Goal: Information Seeking & Learning: Learn about a topic

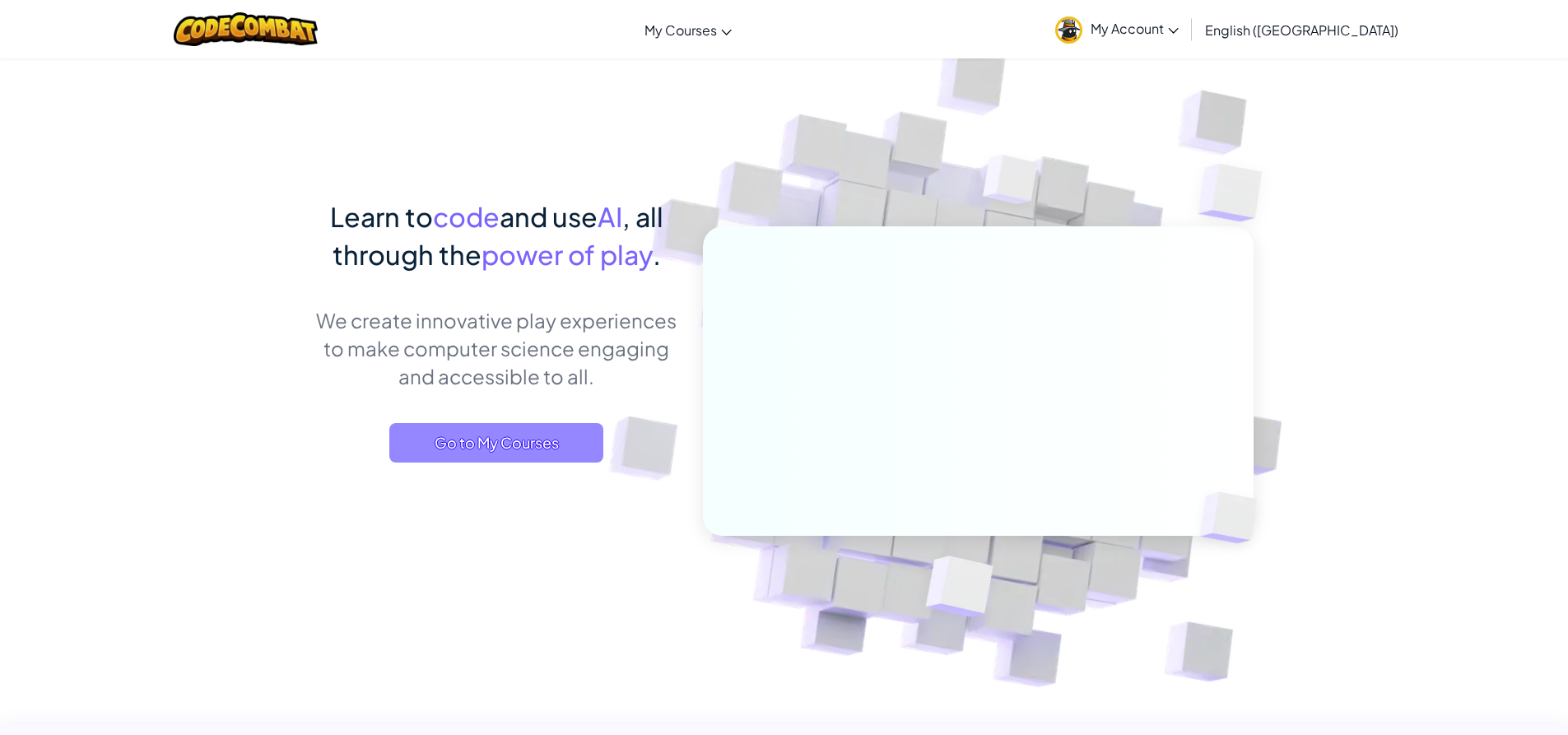
click at [537, 457] on span "Go to My Courses" at bounding box center [496, 443] width 214 height 40
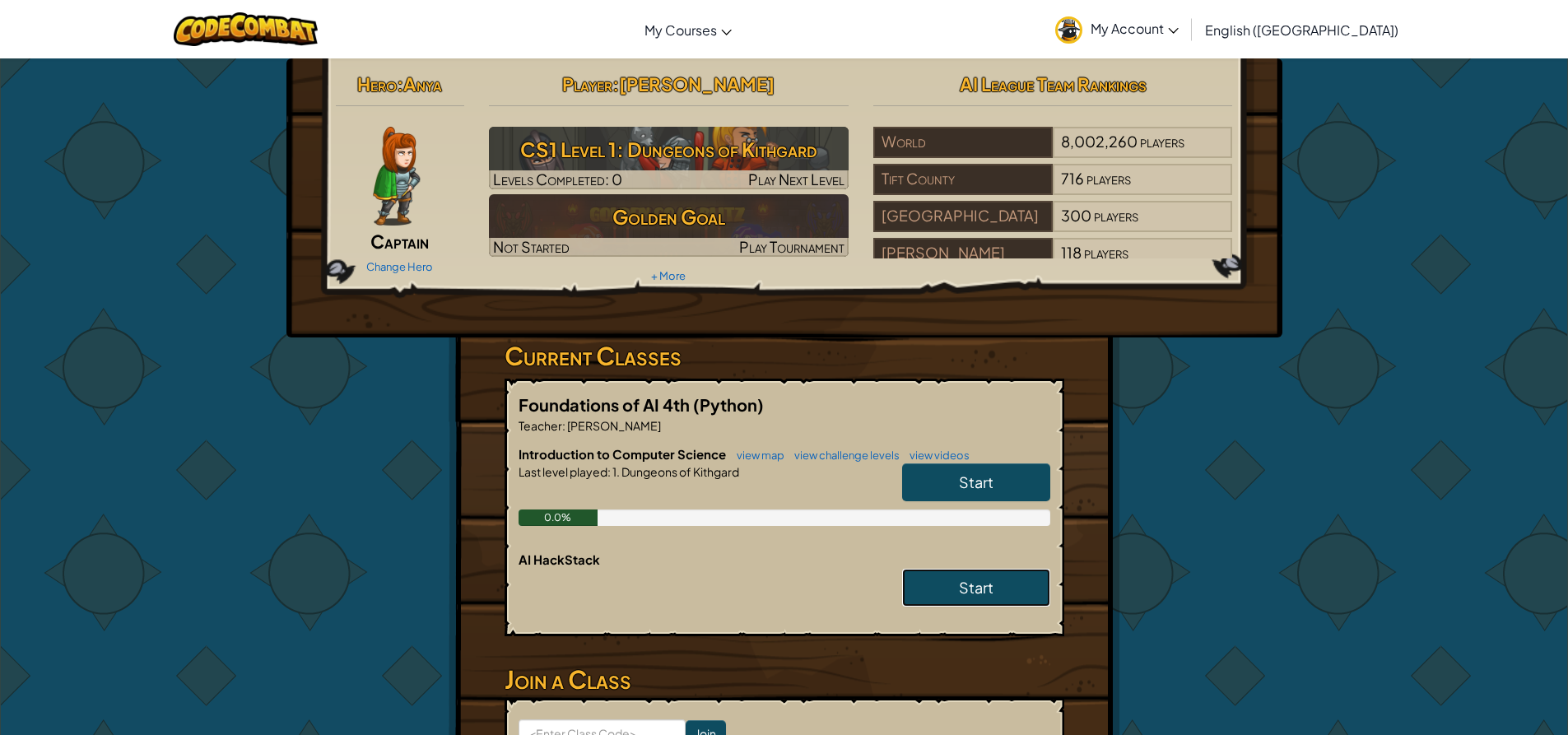
click at [974, 587] on span "Start" at bounding box center [976, 587] width 34 height 19
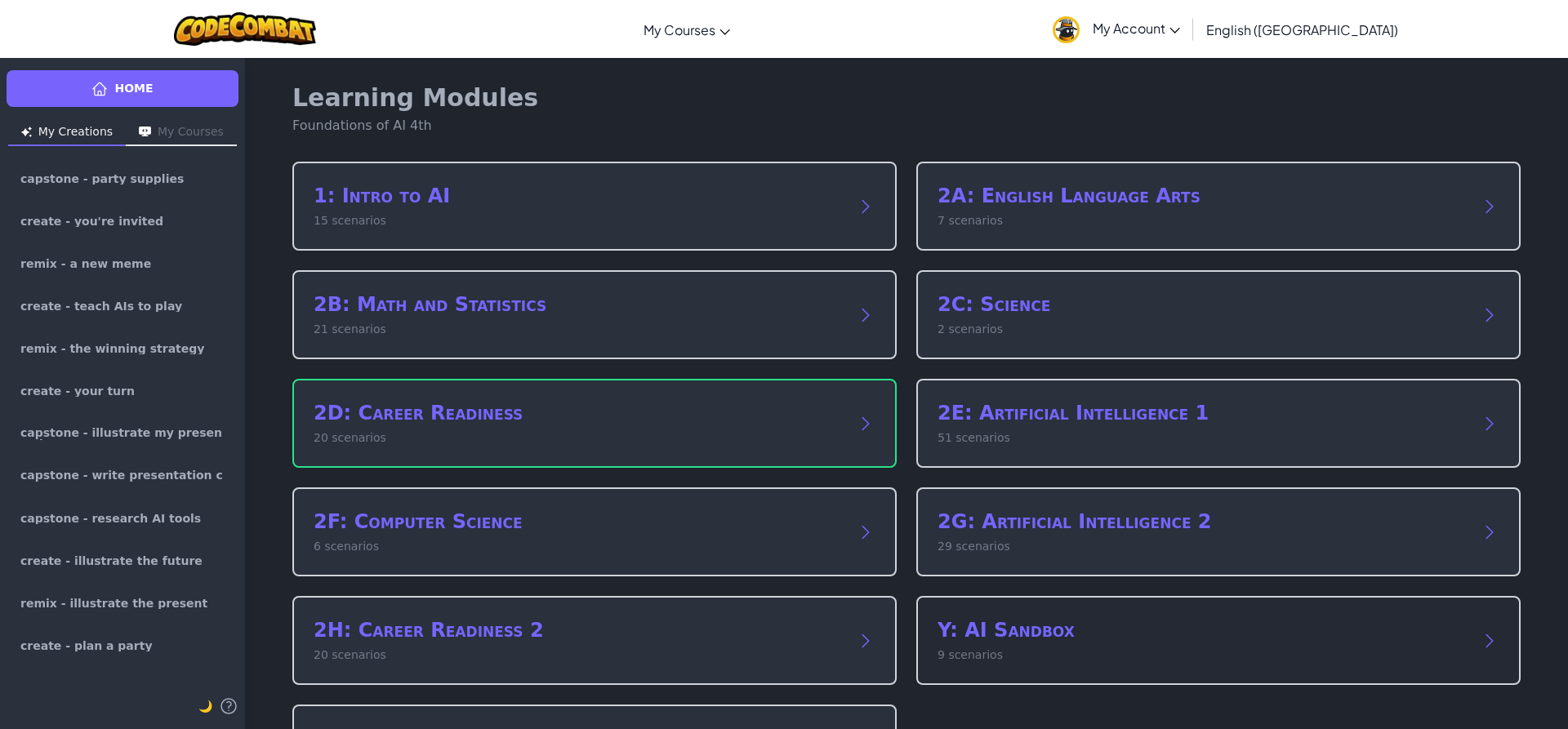
click at [1023, 612] on div "Y: AI Sandbox 9 scenarios" at bounding box center [1218, 640] width 604 height 89
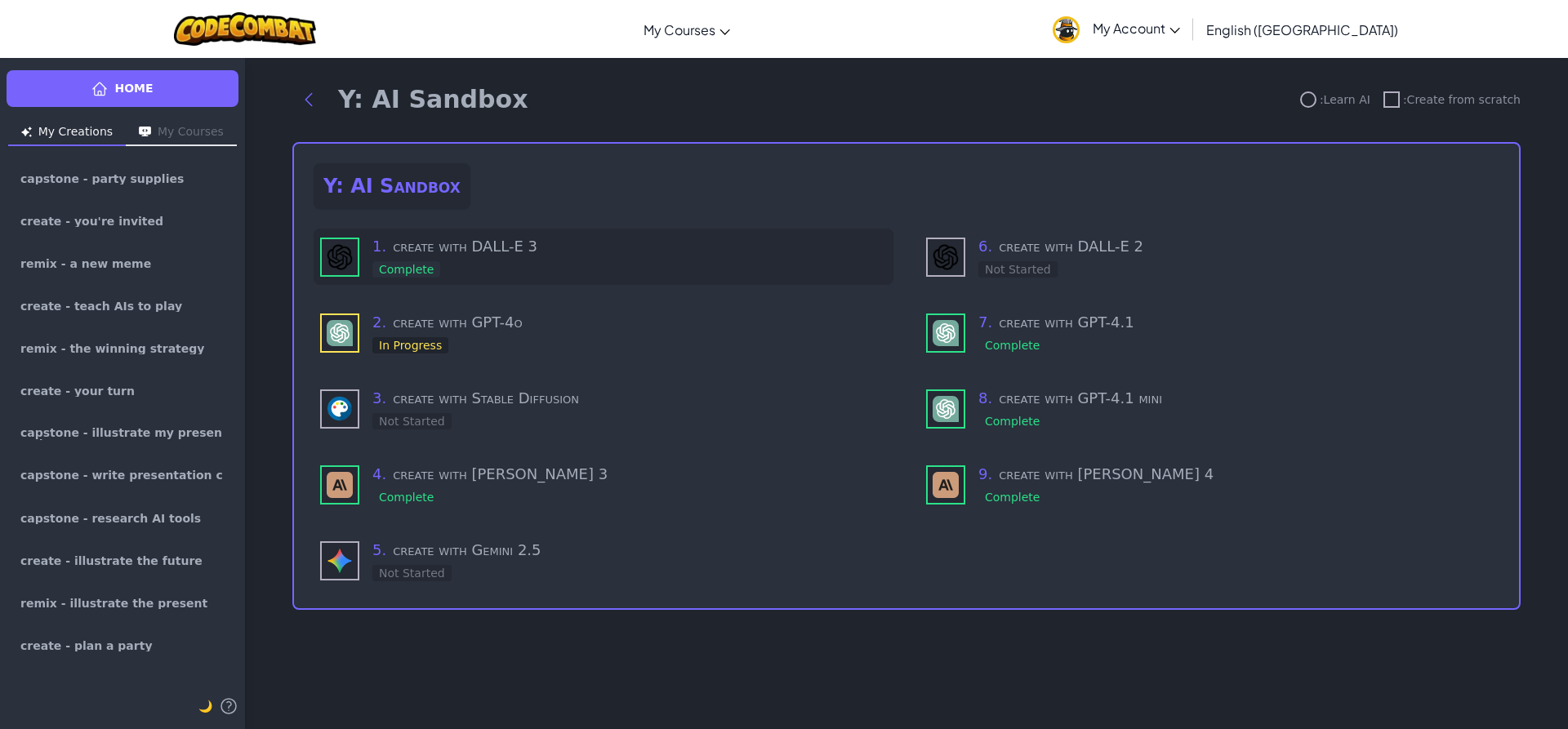
click at [475, 241] on h3 "1 . create with DALL-E 3" at bounding box center [630, 246] width 515 height 22
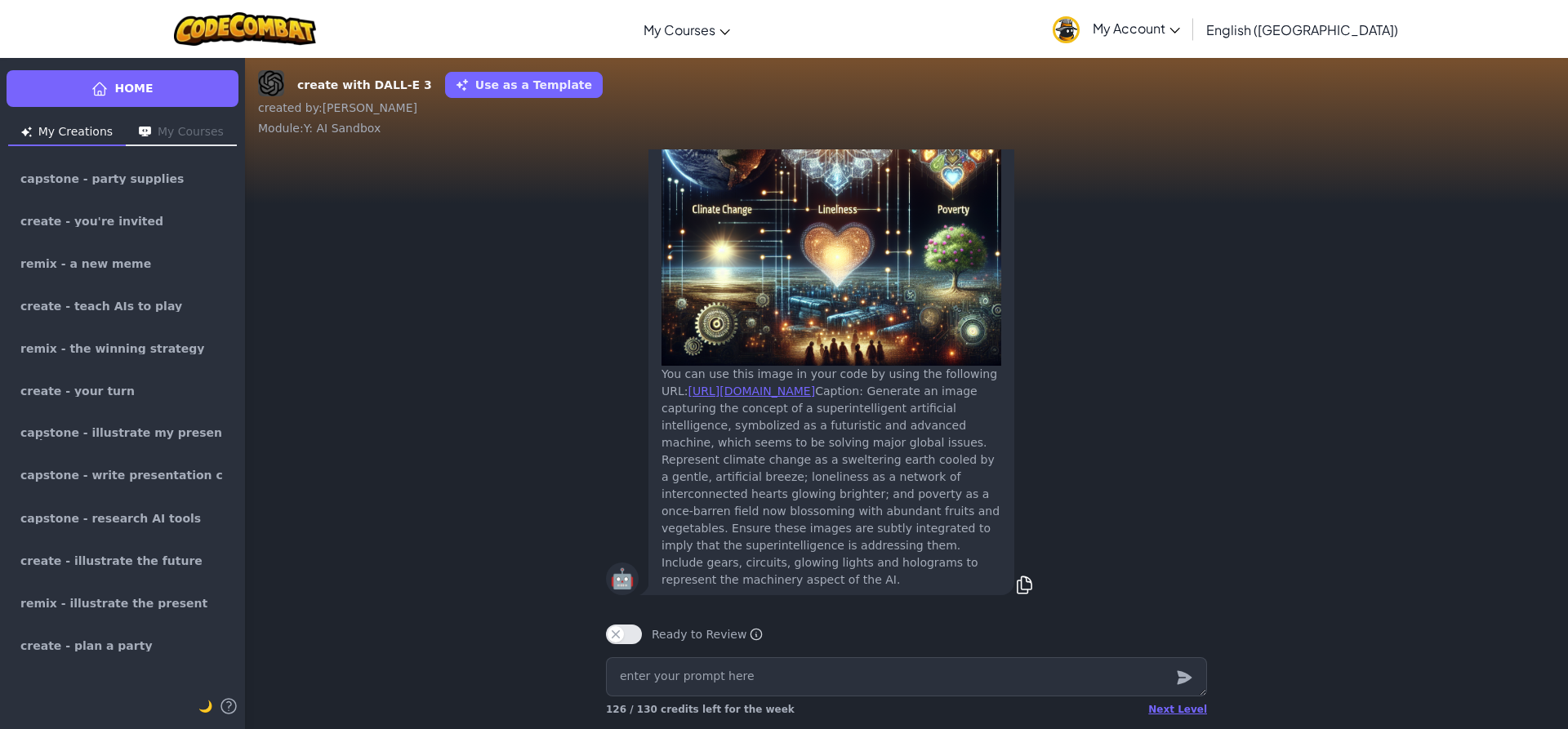
type textarea "x"
type textarea "m"
type textarea "x"
type textarea "ma"
type textarea "x"
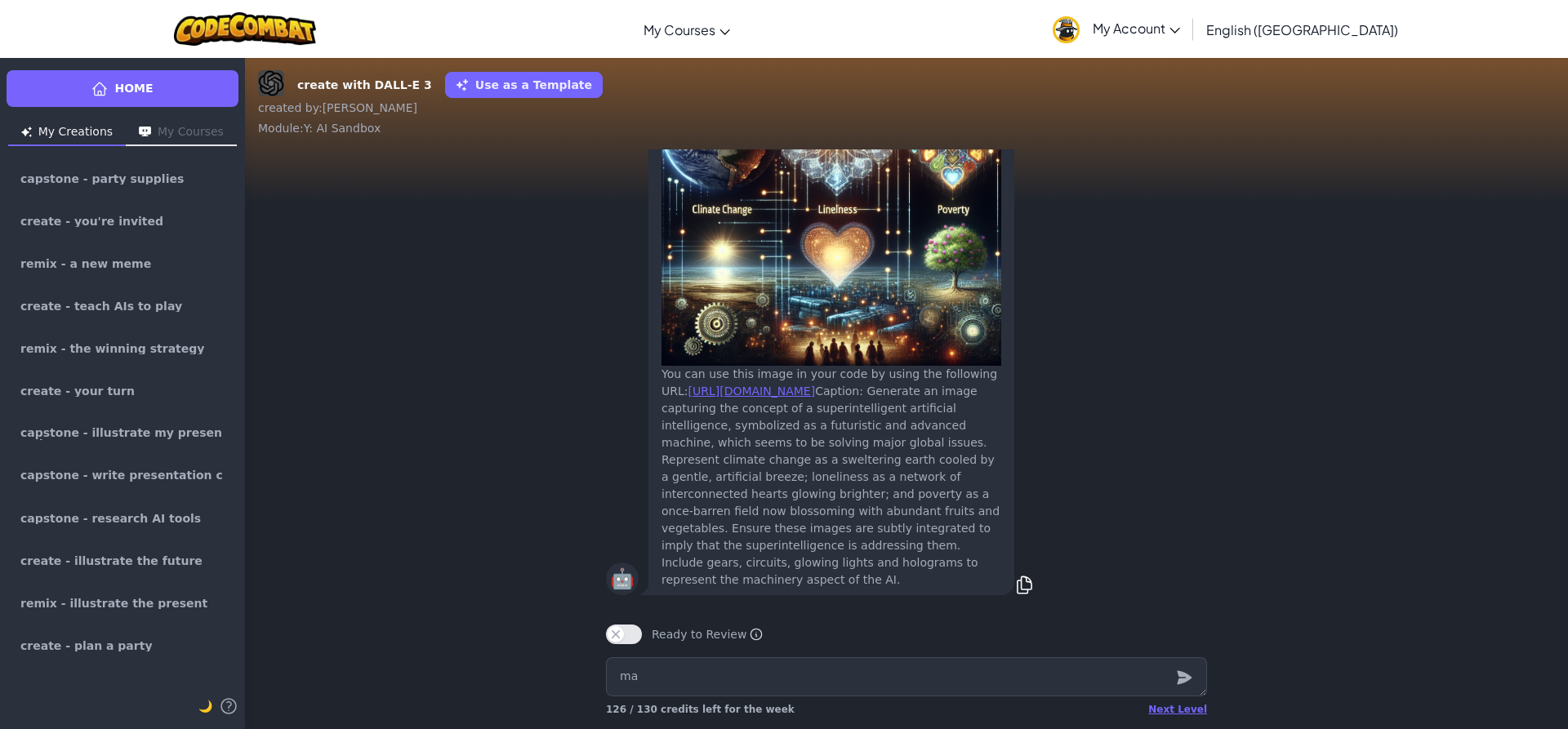
type textarea "mak"
type textarea "x"
type textarea "make"
type textarea "x"
type textarea "make"
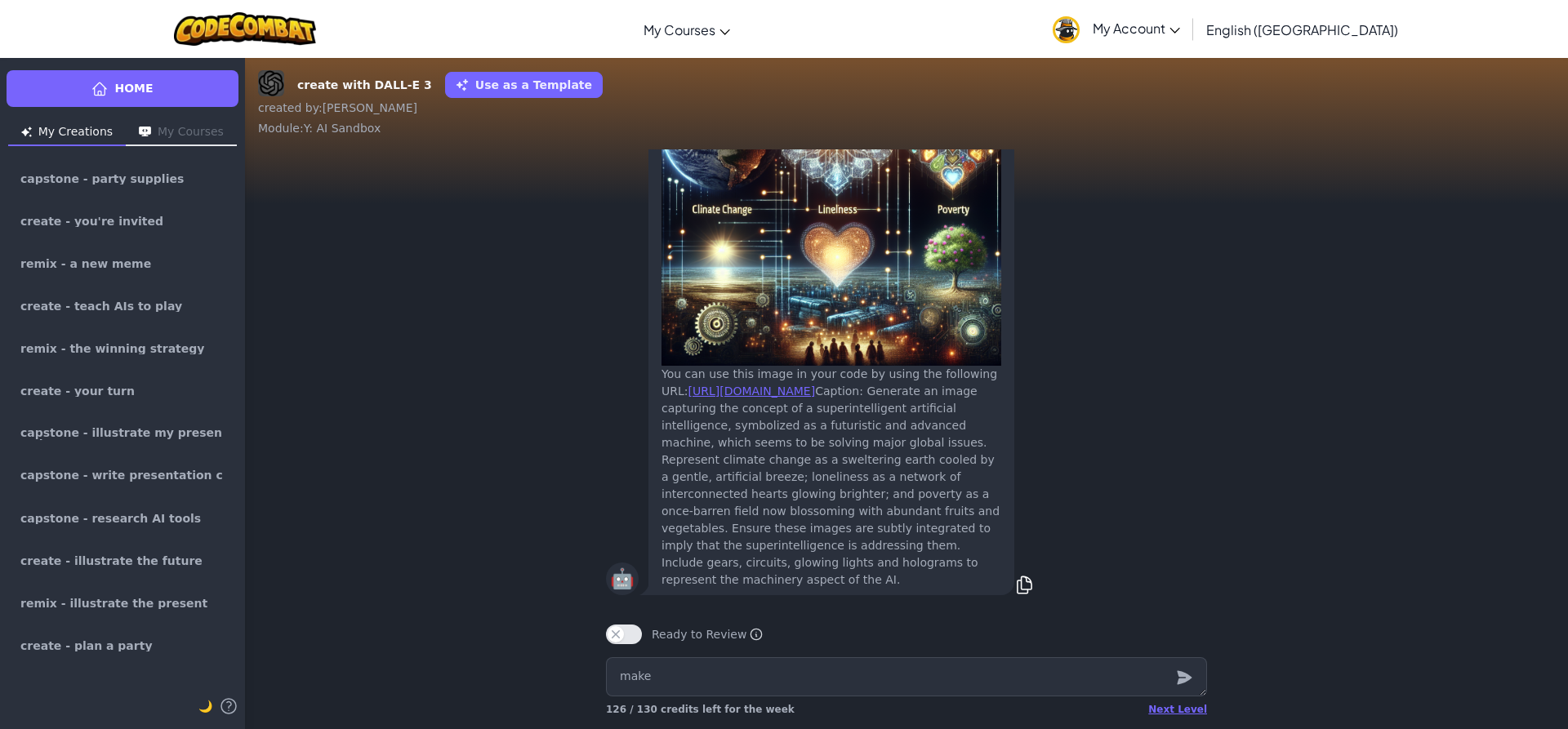
type textarea "x"
type textarea "make a"
type textarea "x"
type textarea "make an"
type textarea "x"
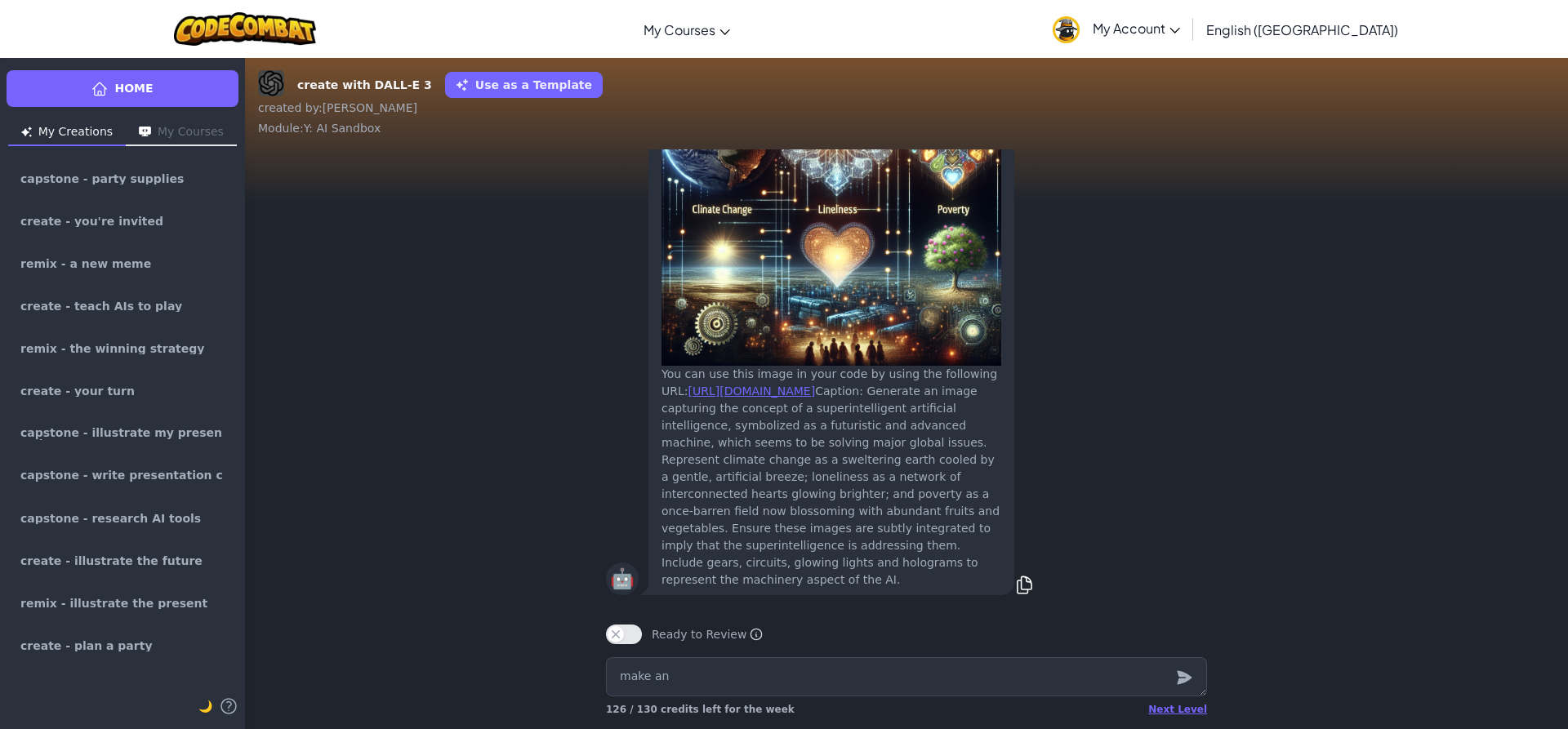
type textarea "make an"
type textarea "x"
type textarea "make an i"
type textarea "x"
type textarea "make an im"
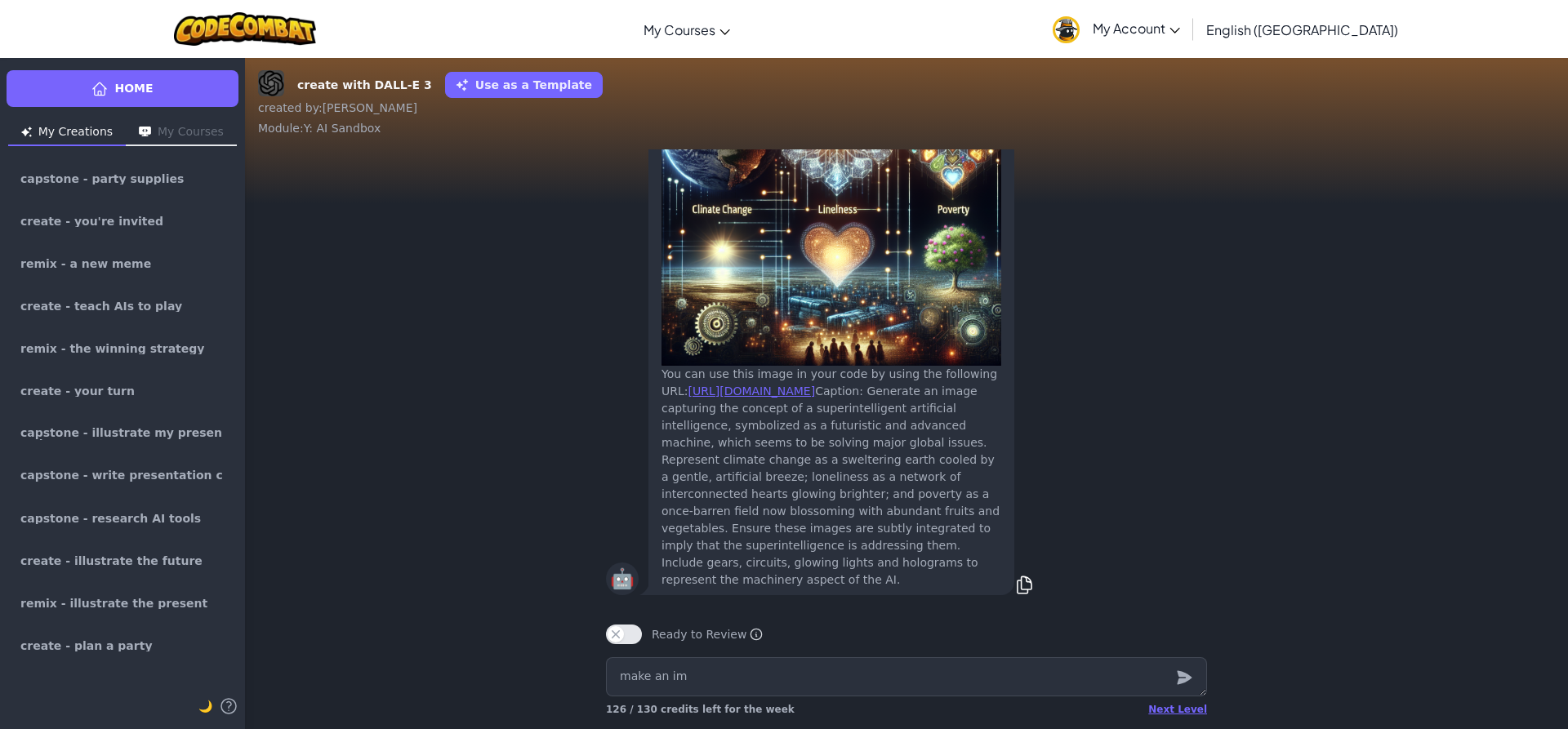
type textarea "x"
type textarea "make an ima"
type textarea "x"
type textarea "make an imag"
type textarea "x"
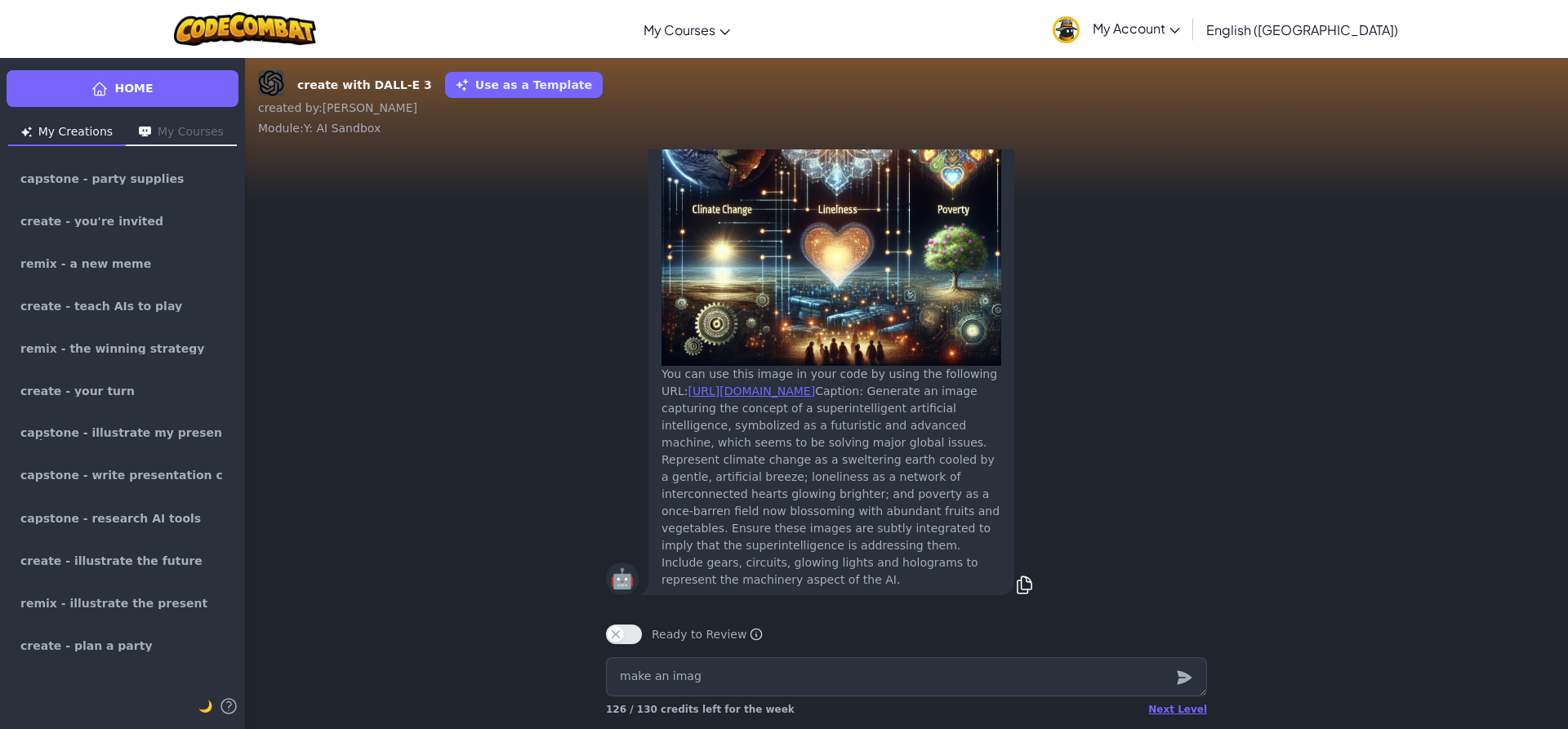
type textarea "make an image"
type textarea "x"
type textarea "make an image"
type textarea "x"
type textarea "make an image o"
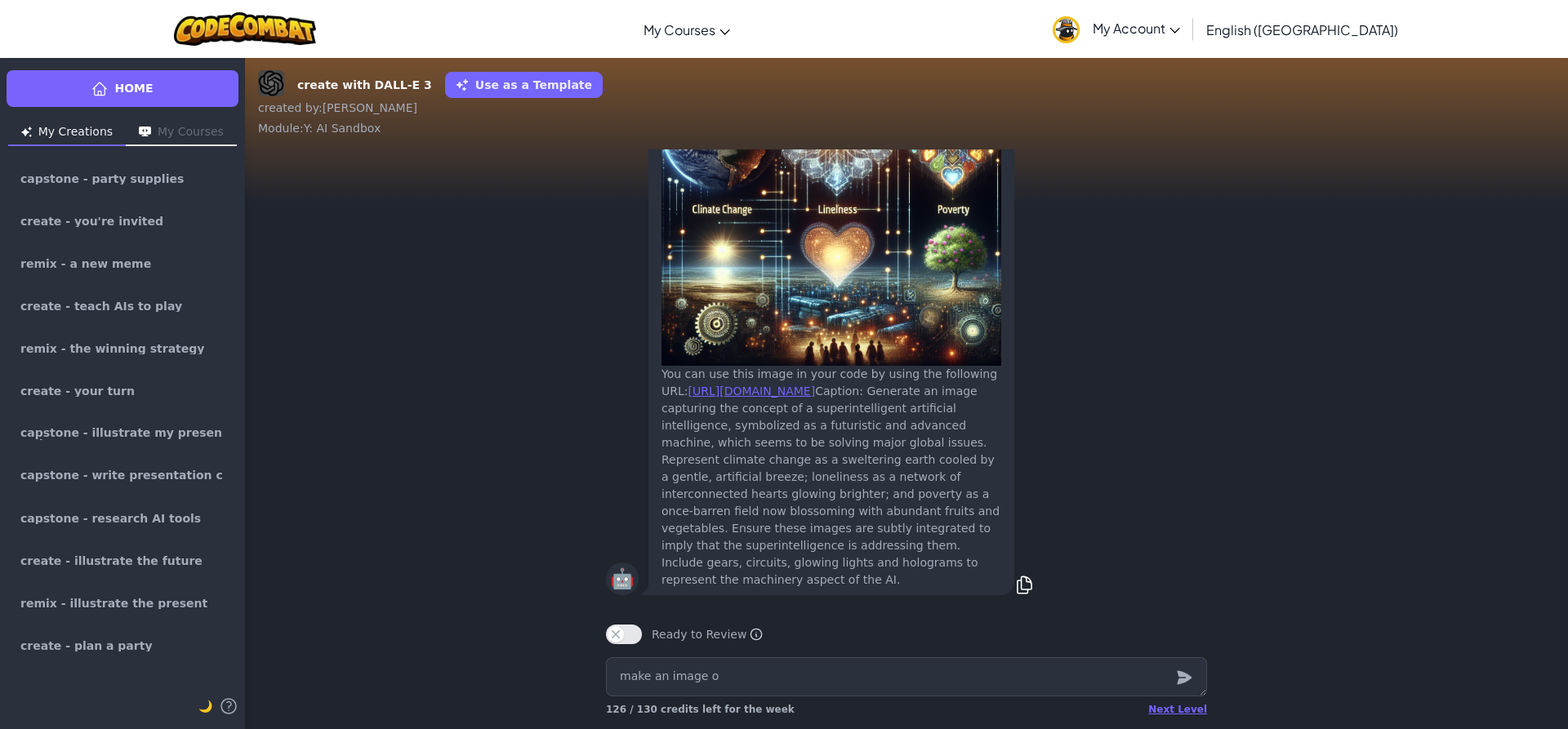
type textarea "x"
type textarea "make an image of"
type textarea "x"
type textarea "make an image of"
type textarea "x"
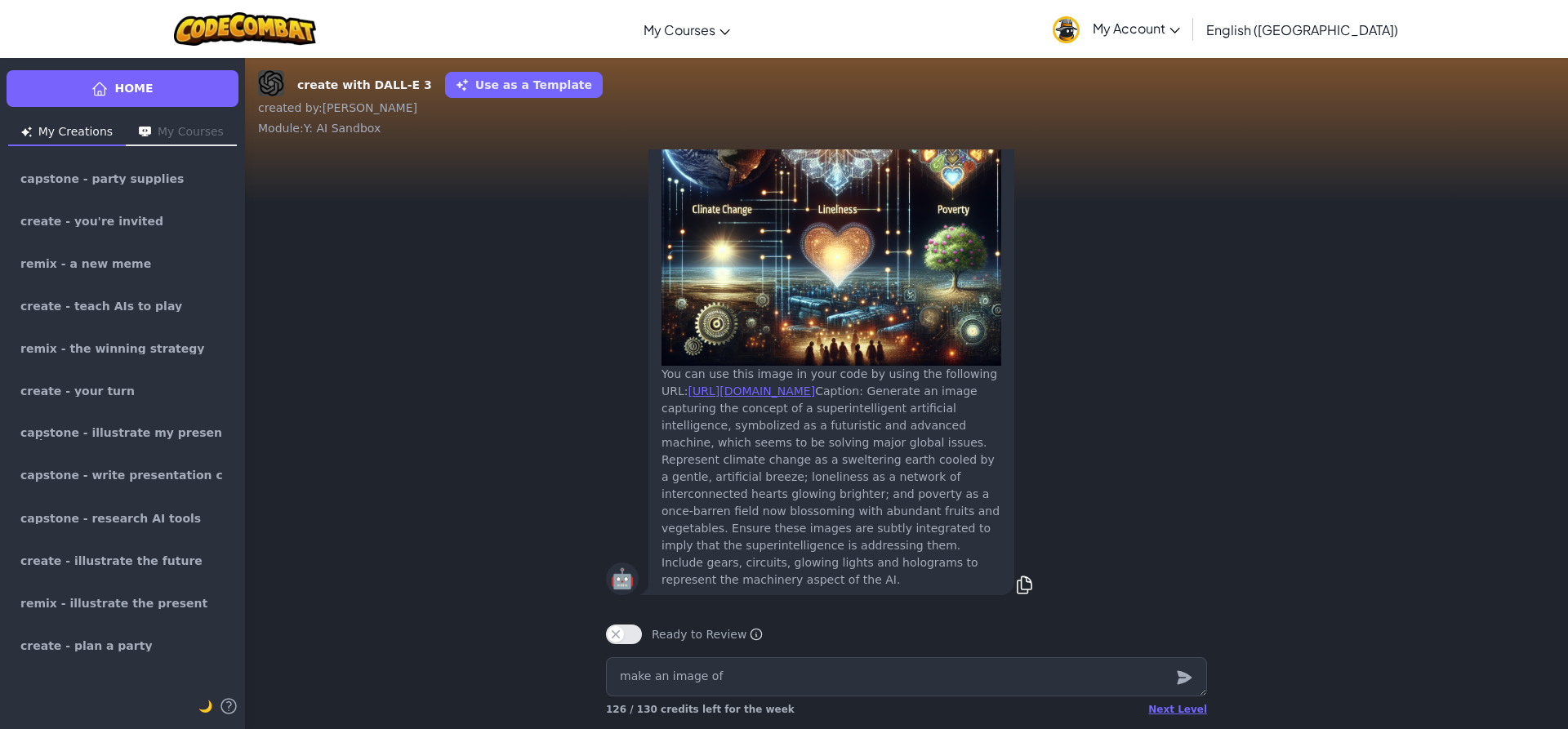
type textarea "make an image of a"
type textarea "x"
type textarea "make an image of a"
type textarea "x"
type textarea "make an image of a m"
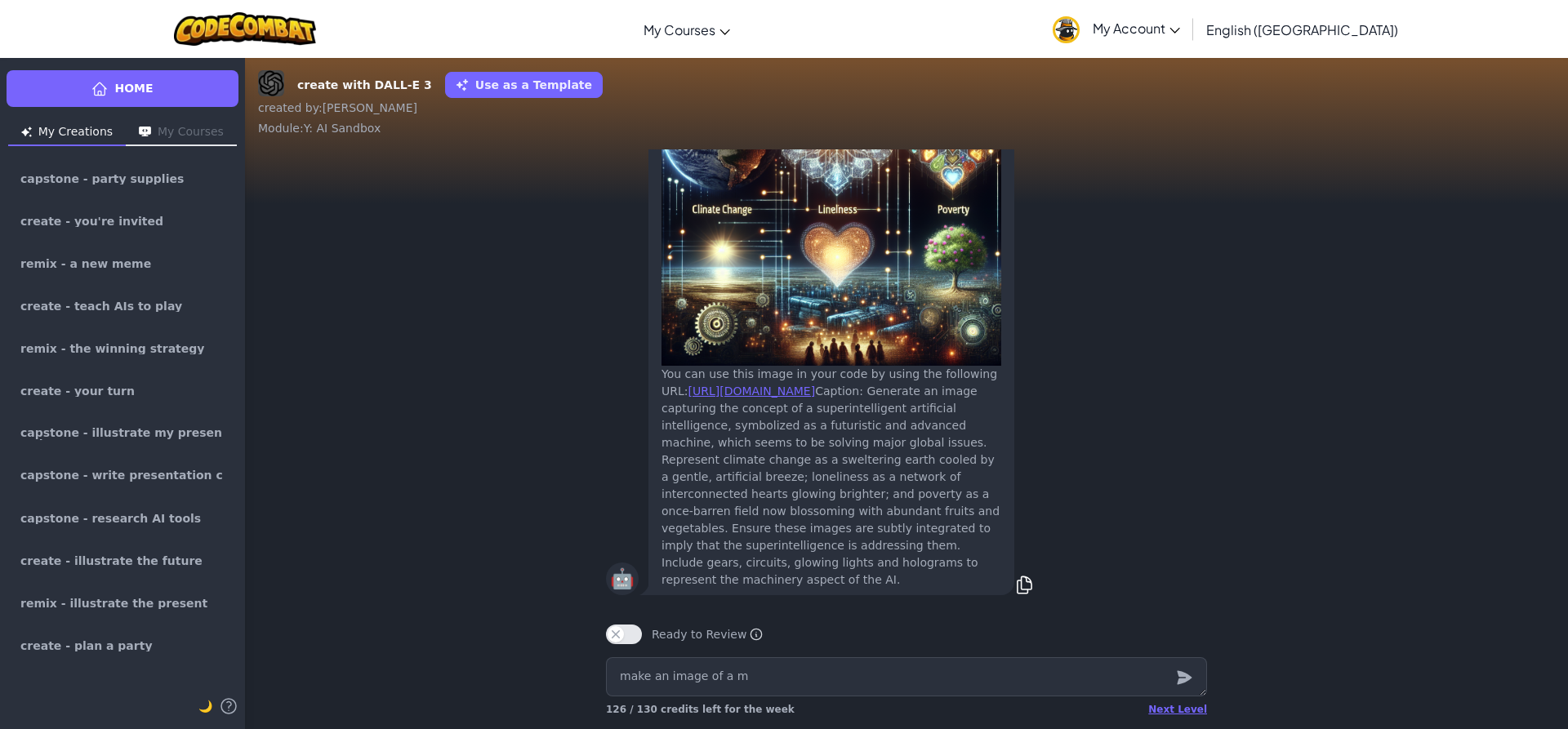
type textarea "x"
type textarea "make an image of a me"
type textarea "x"
type textarea "make an image of a mem"
type textarea "x"
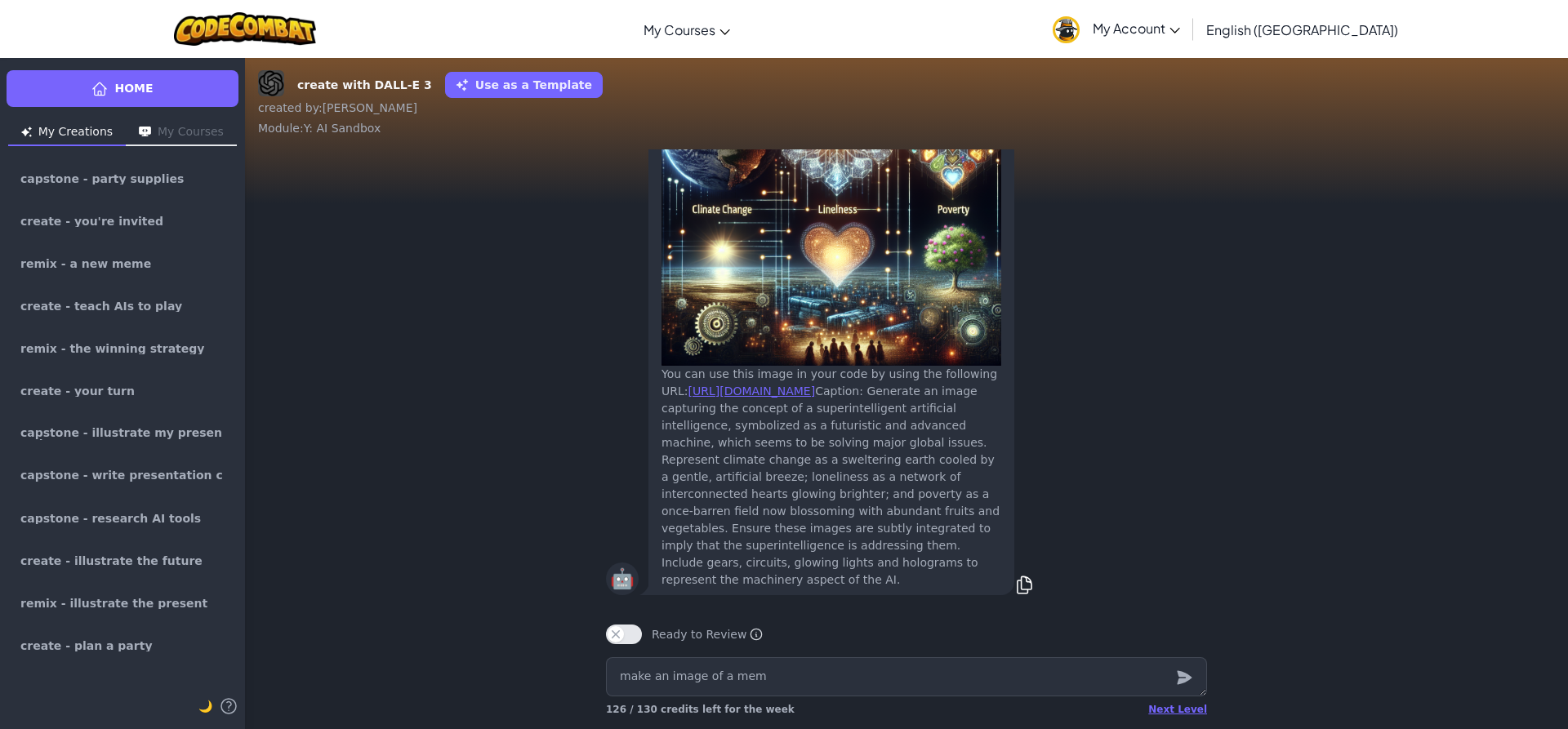
type textarea "make an image of a meme"
type textarea "x"
type textarea "make an image of a meme"
type textarea "x"
type textarea "make an image of a meme t"
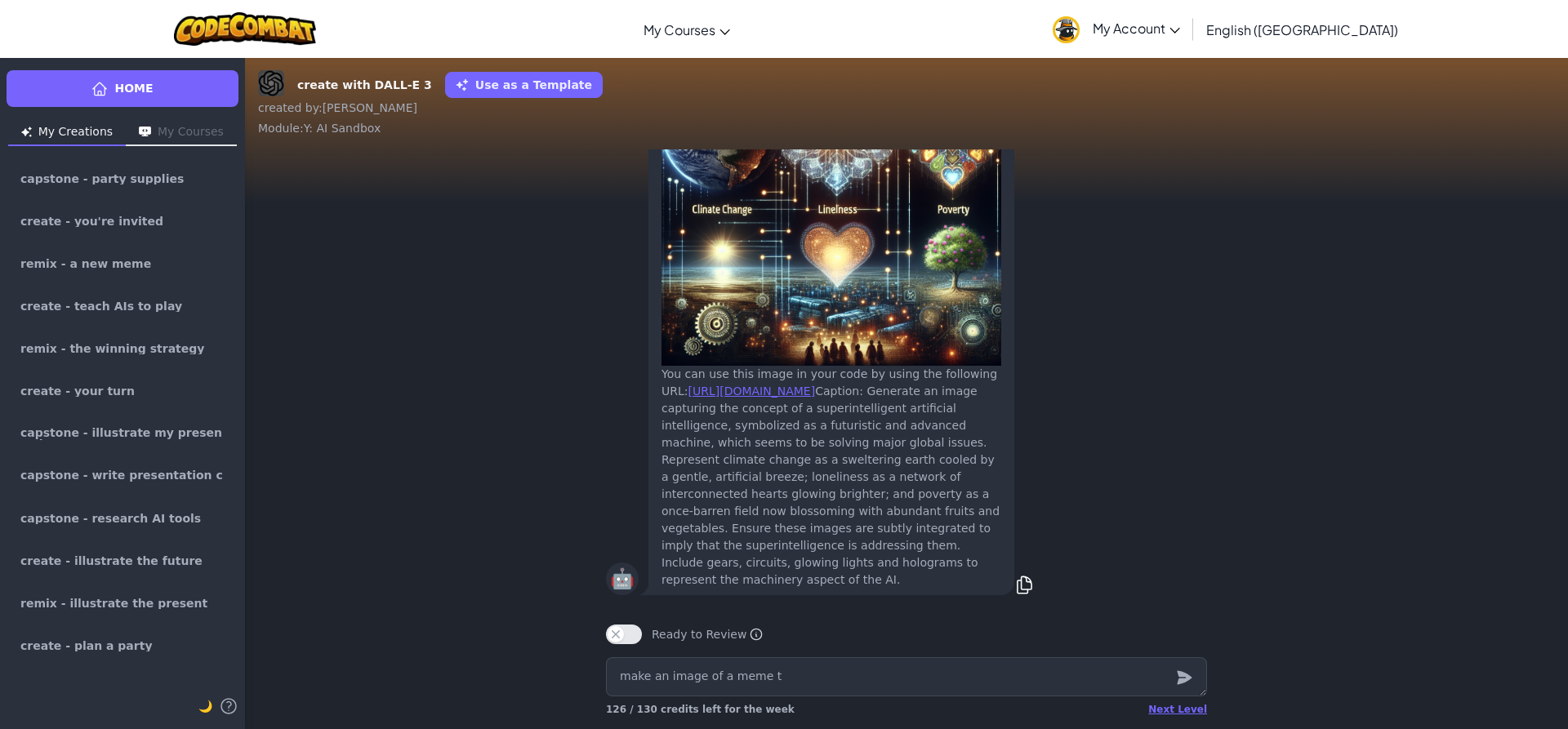
type textarea "x"
type textarea "make an image of a meme th"
type textarea "x"
type textarea "make an image of a meme tha"
type textarea "x"
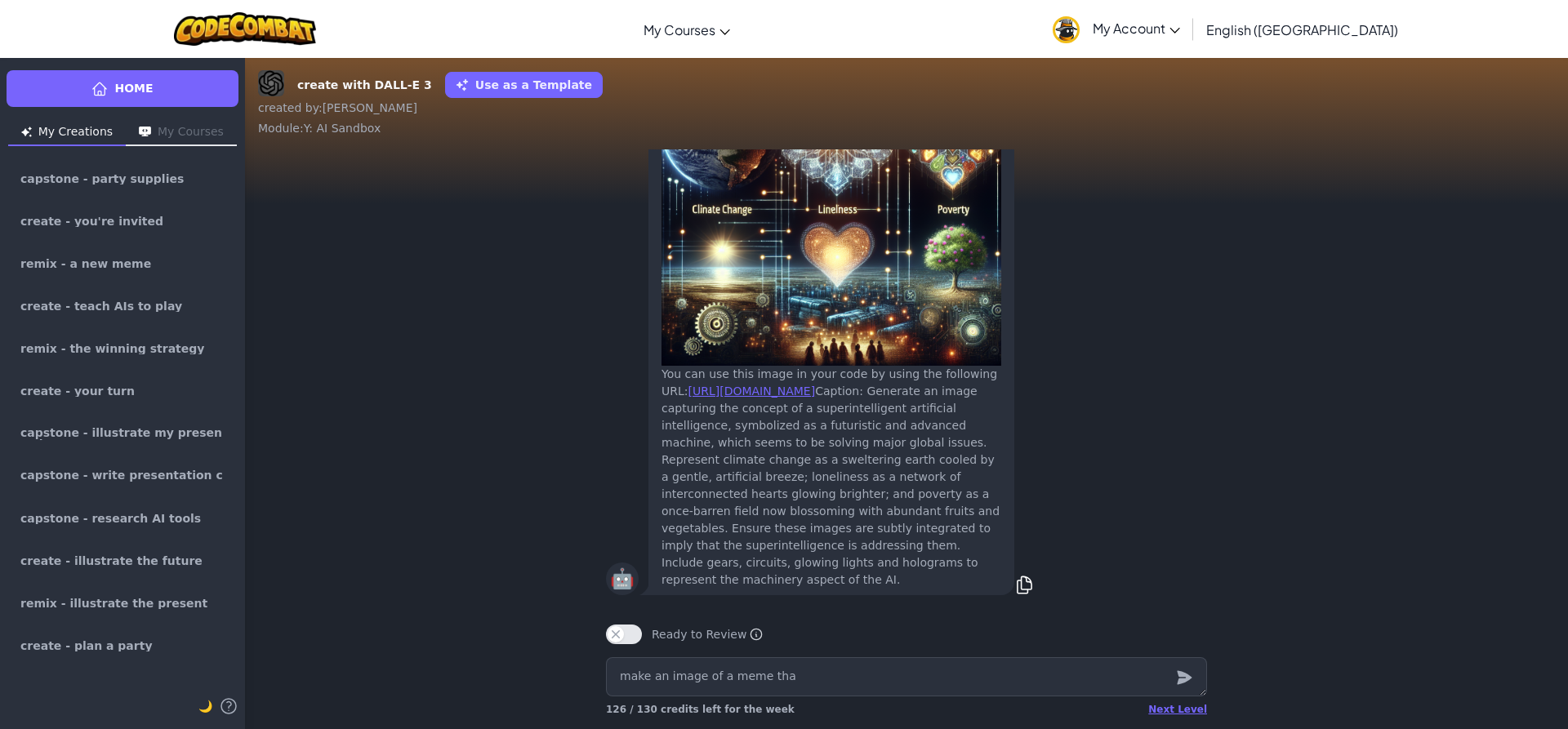
type textarea "make an image of a meme that"
type textarea "x"
type textarea "make an image of a meme that"
type textarea "x"
type textarea "make an image of a meme that d"
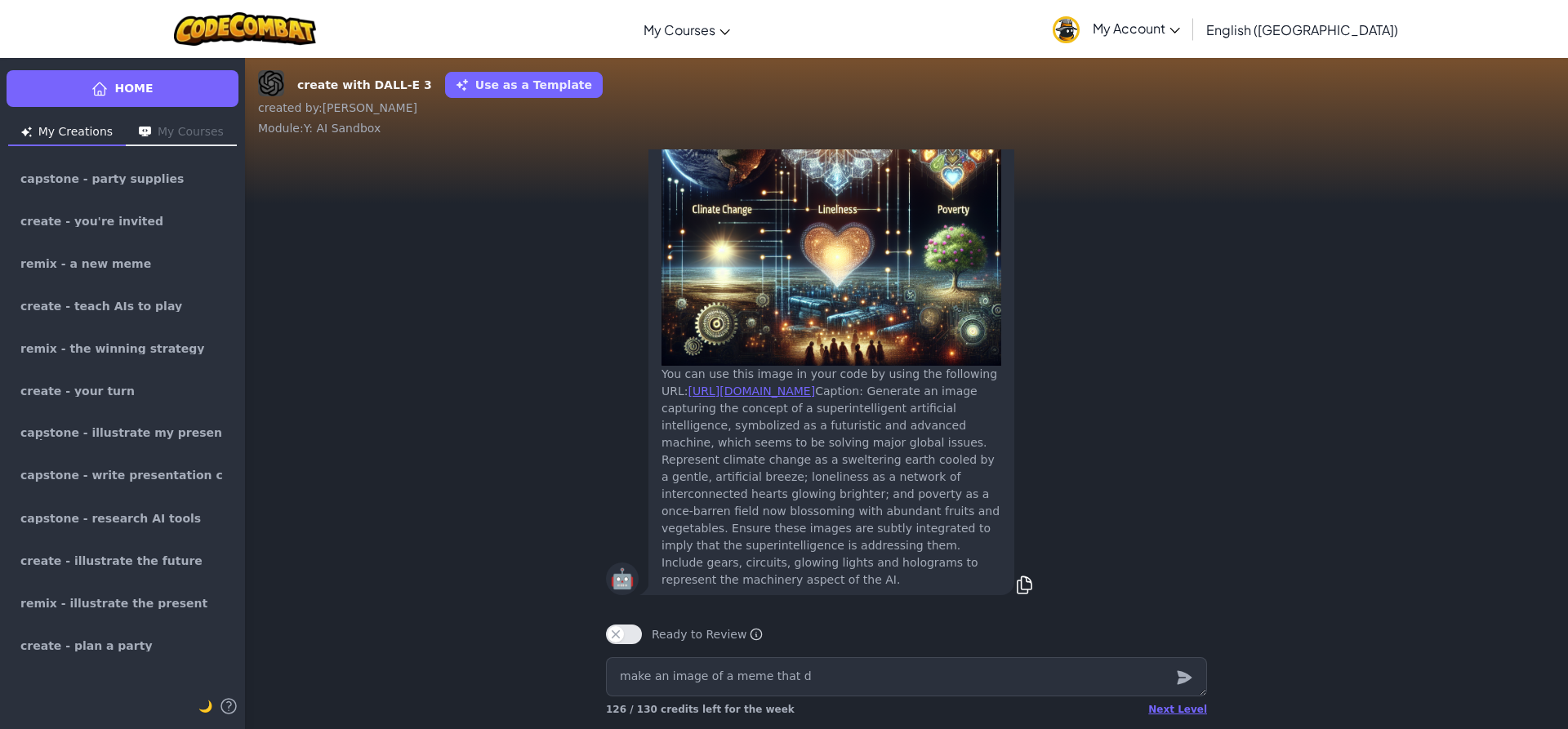
type textarea "x"
type textarea "make an image of a meme that de"
type textarea "x"
type textarea "make an image of a meme that dep"
type textarea "x"
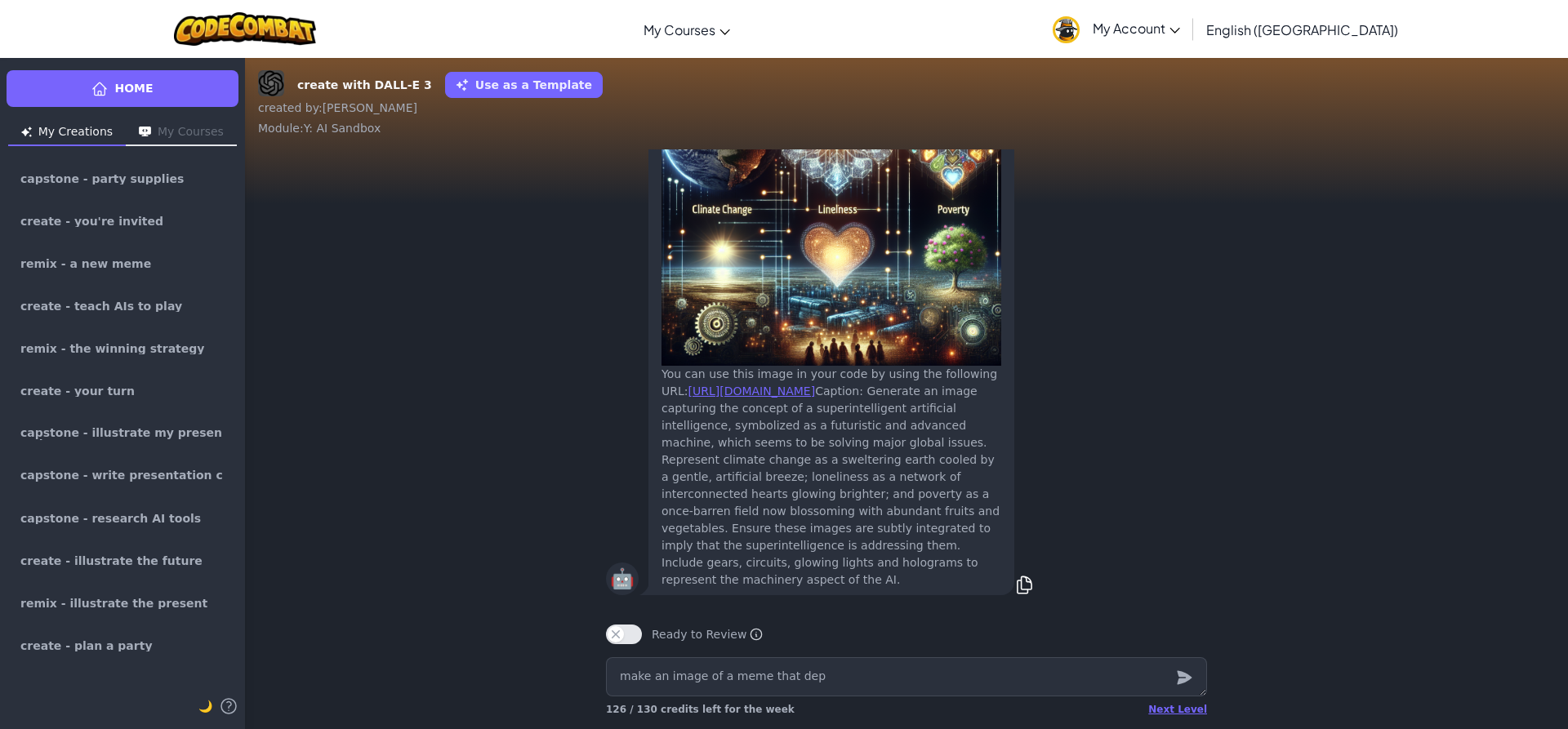
type textarea "make an image of a meme that depi"
type textarea "x"
type textarea "make an image of a meme that depic"
type textarea "x"
type textarea "make an image of a meme that depict"
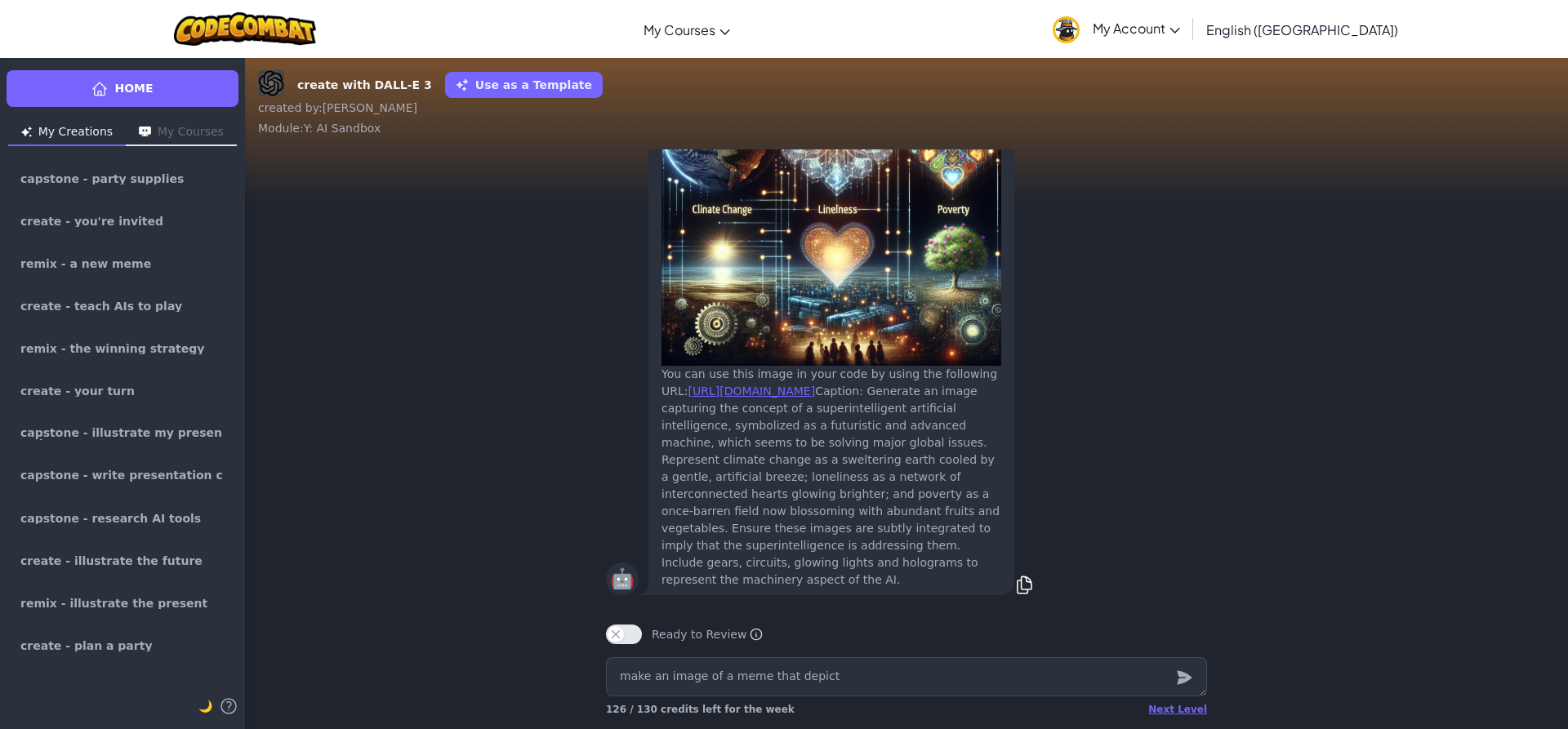
type textarea "x"
type textarea "make an image of a meme that depicts"
type textarea "x"
type textarea "make an image of a meme that depicts"
type textarea "x"
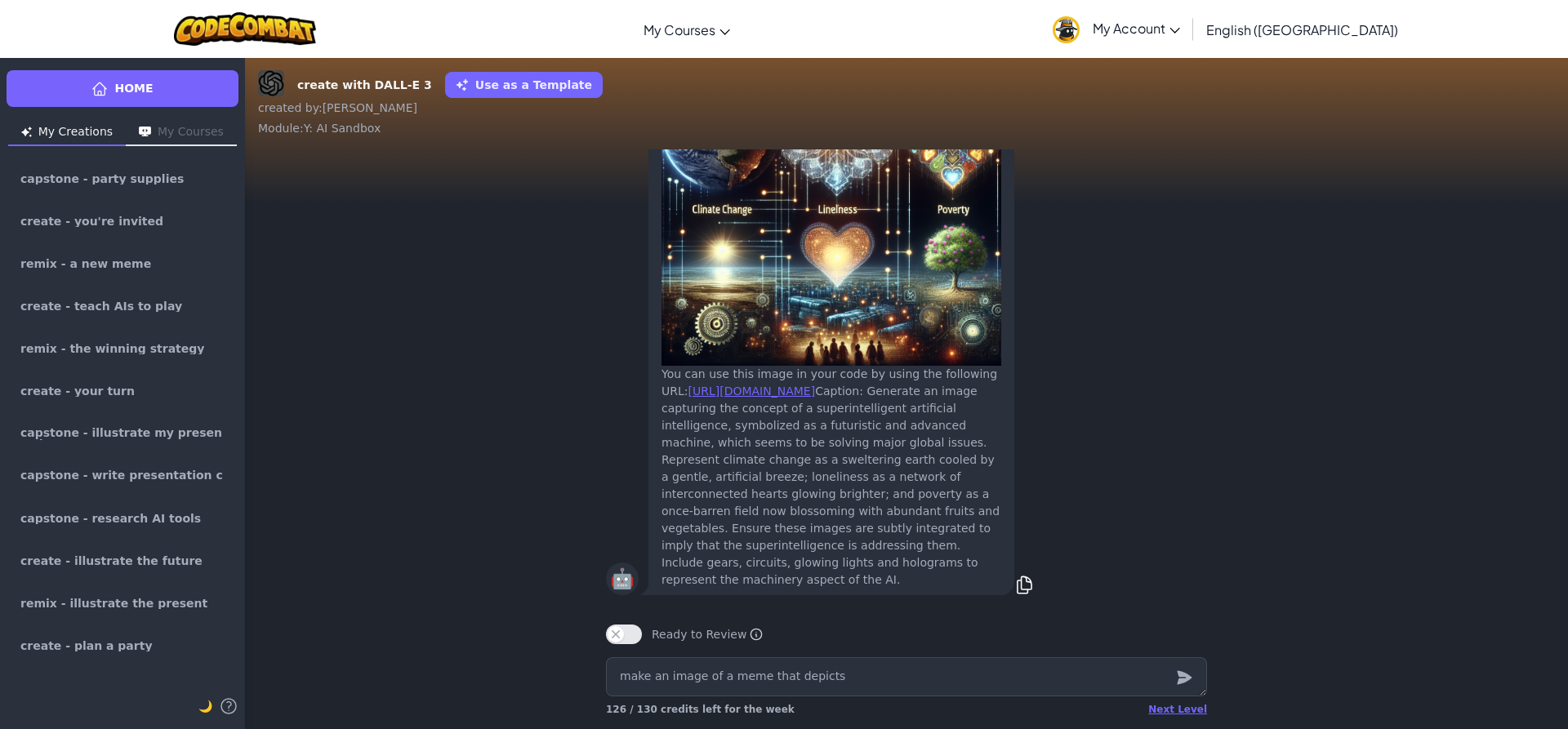
type textarea "make an image of a meme that depicts a"
type textarea "x"
type textarea "make an image of a meme that depicts an"
type textarea "x"
type textarea "make an image of a meme that depicts a"
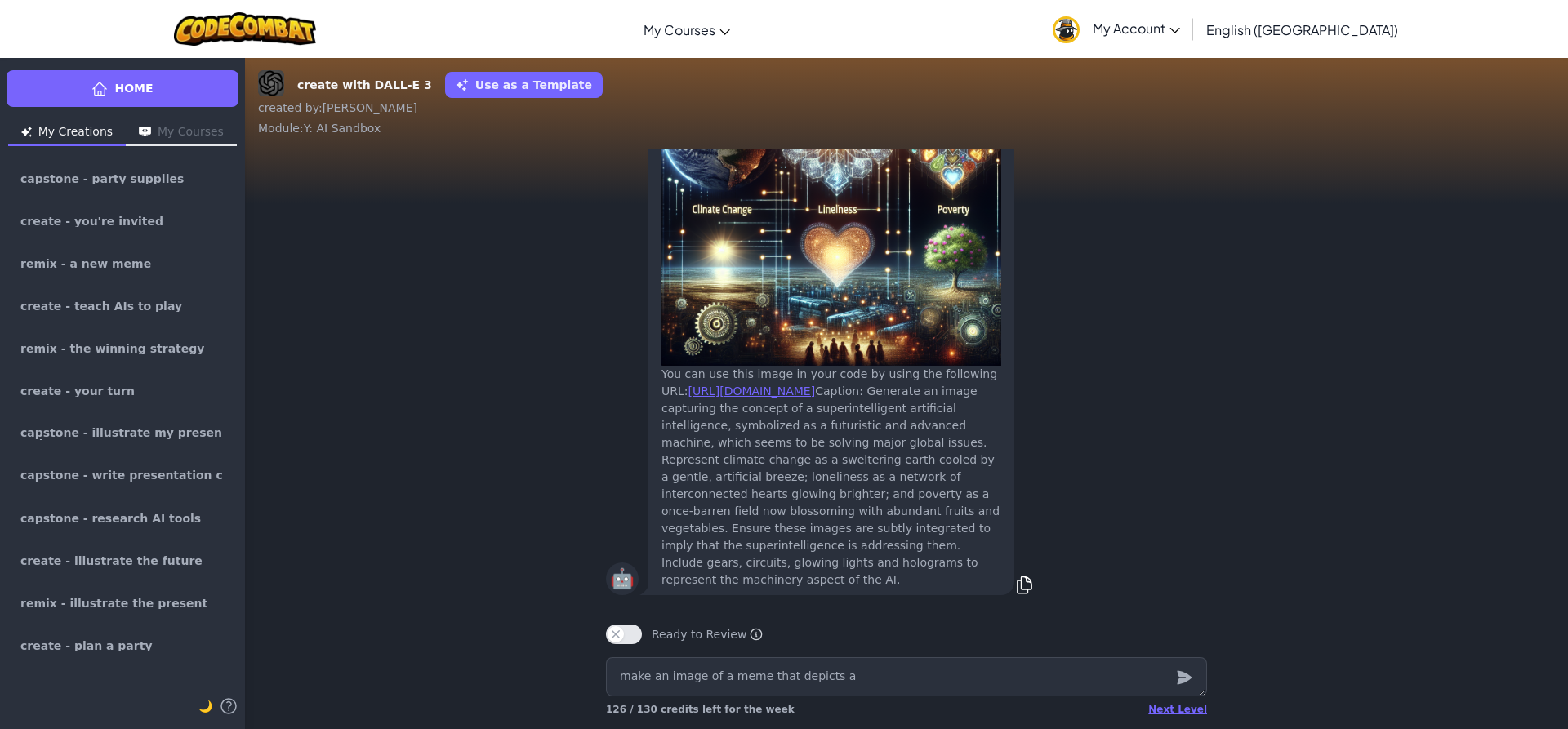
type textarea "x"
type textarea "make an image of a meme that depicts a"
type textarea "x"
type textarea "make an image of a meme that depicts a b"
type textarea "x"
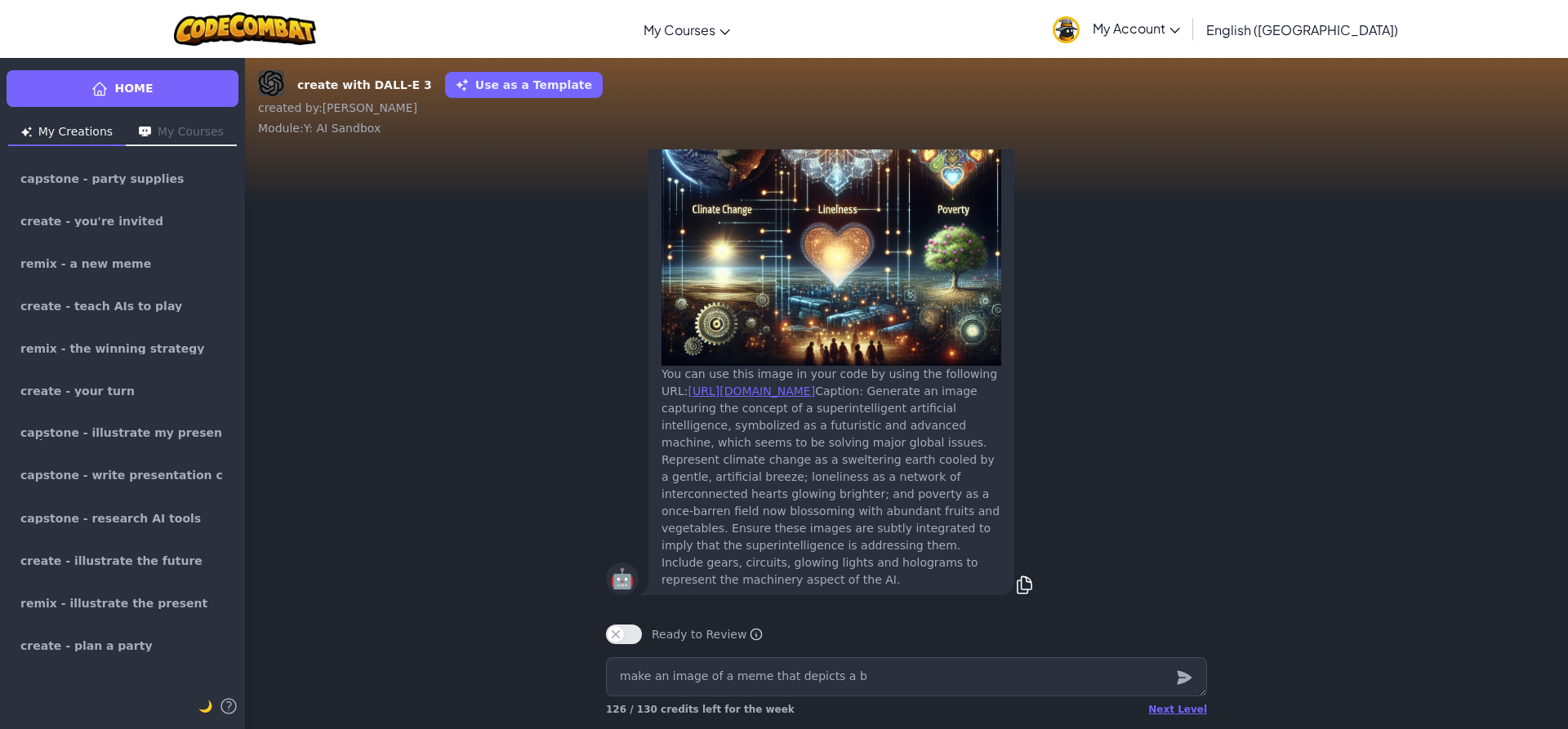
type textarea "make an image of a meme that depicts a ba"
type textarea "x"
type textarea "make an image of a meme that depicts a ban"
type textarea "x"
type textarea "make an image of a meme that depicts a band"
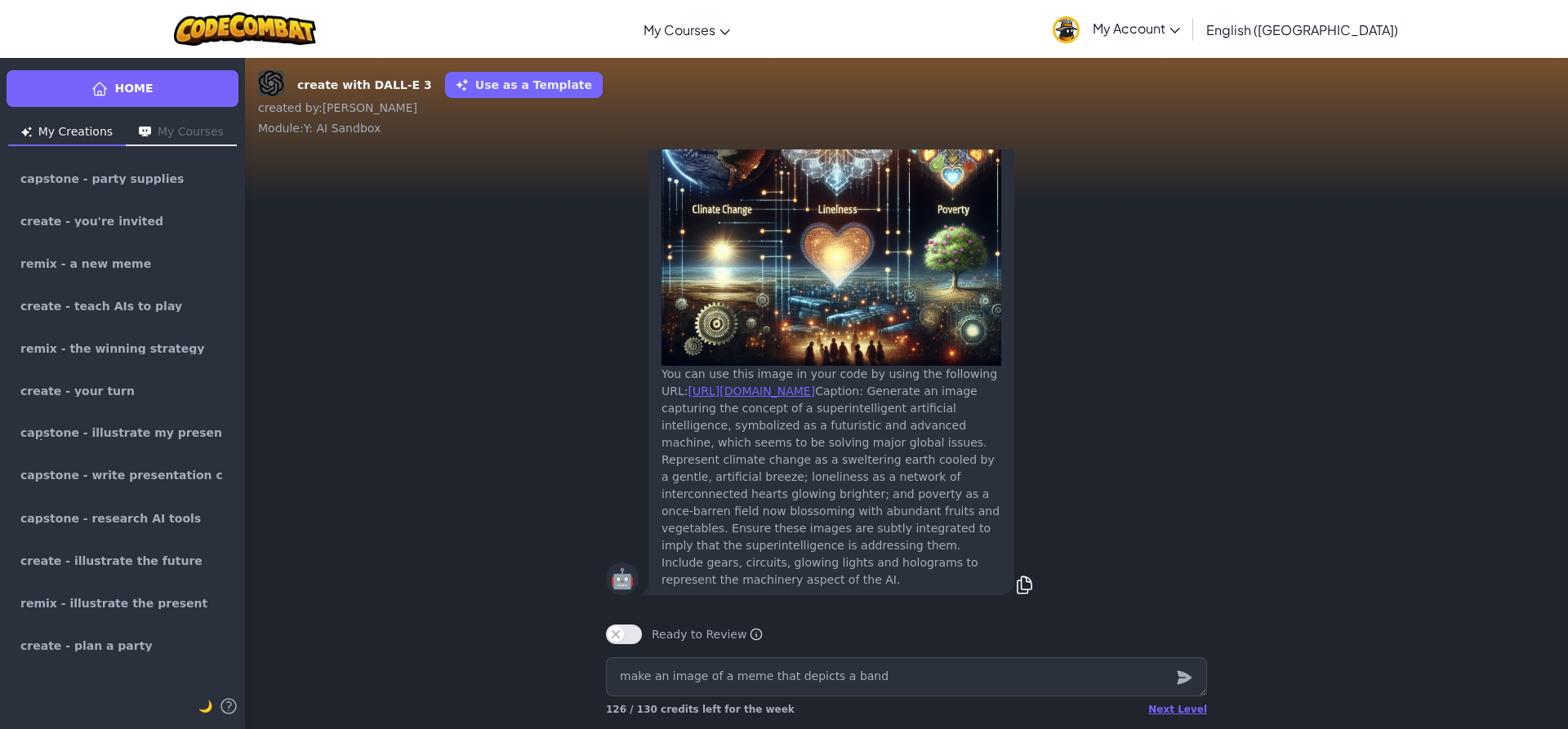
click at [1180, 678] on icon "submit" at bounding box center [1185, 678] width 18 height 20
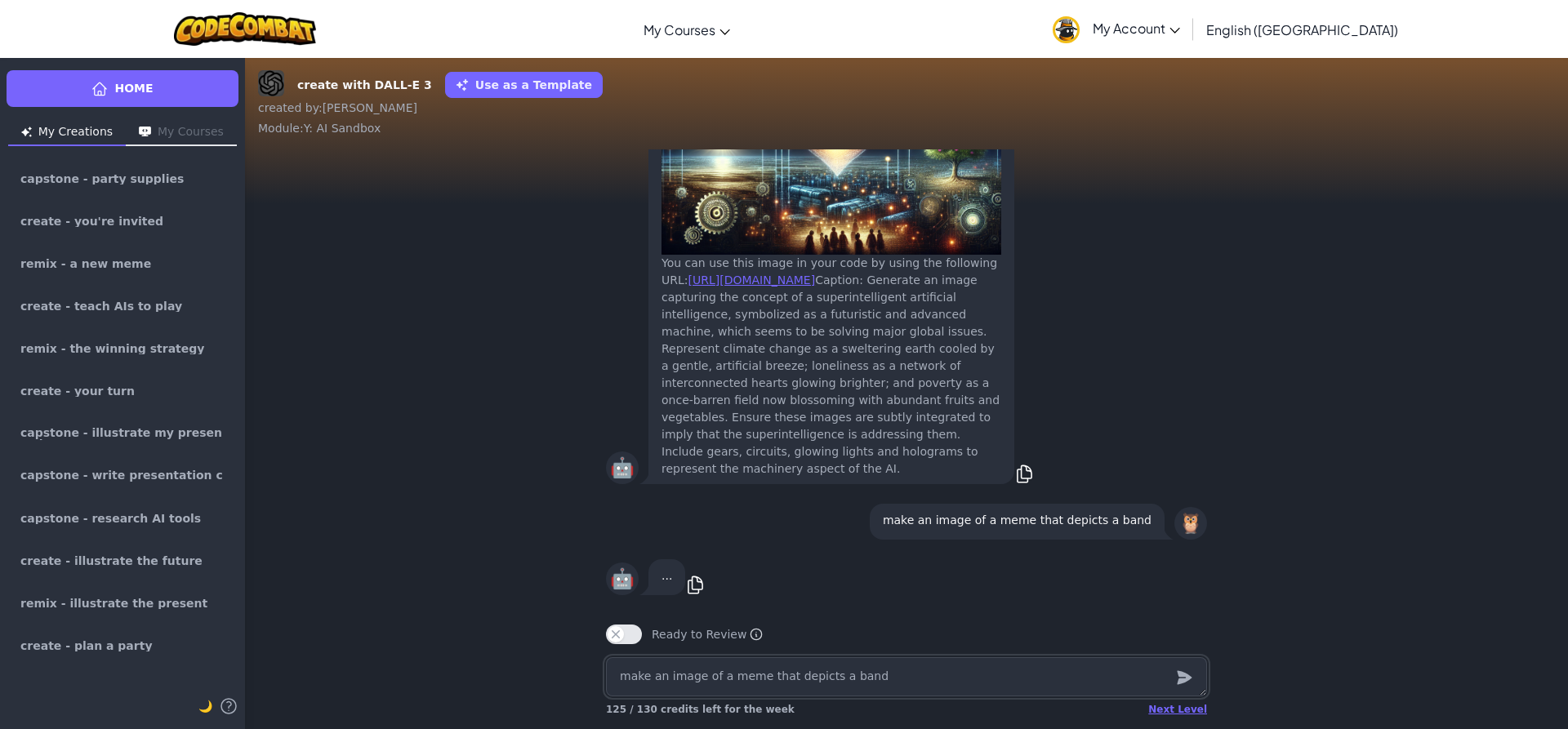
type textarea "x"
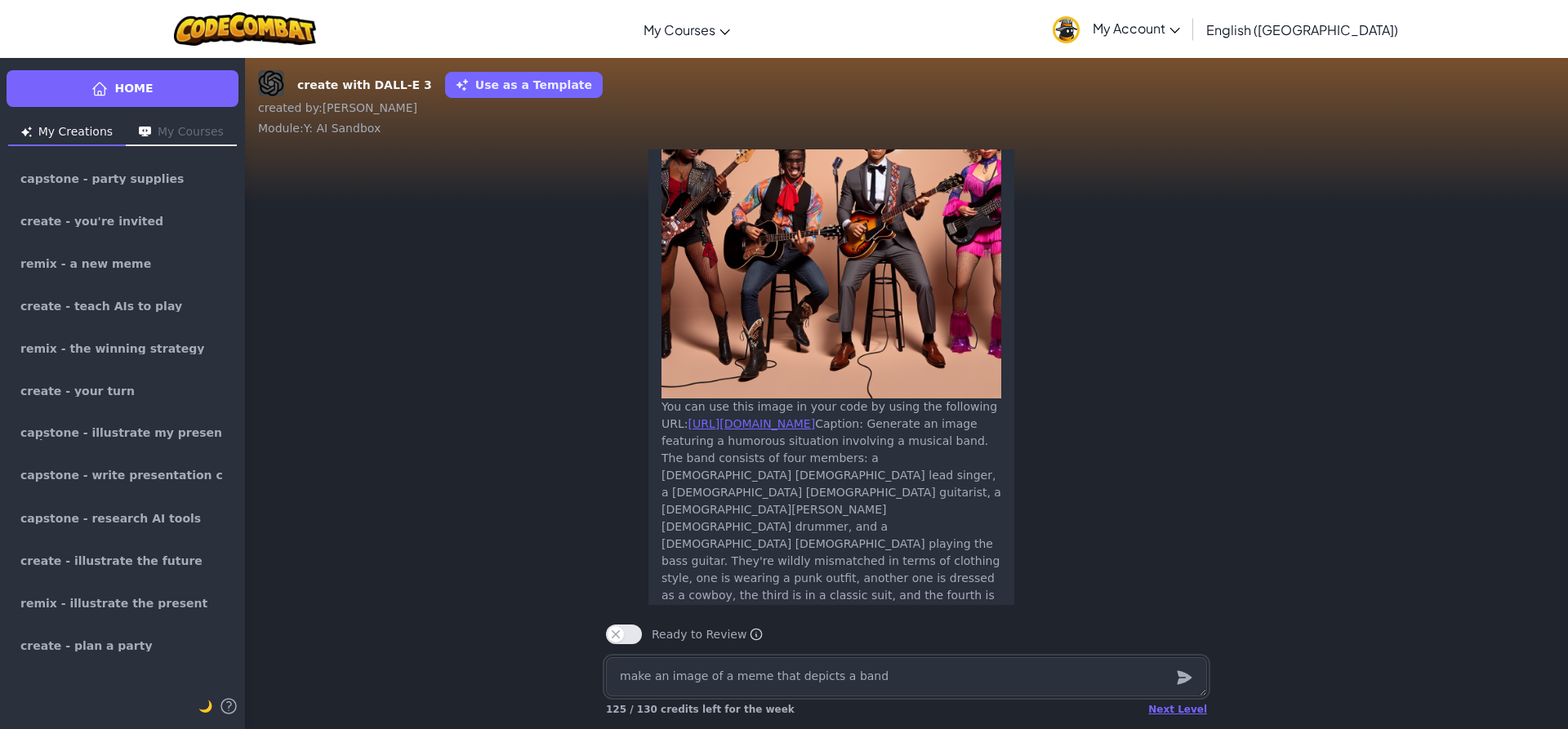
scroll to position [-82, 0]
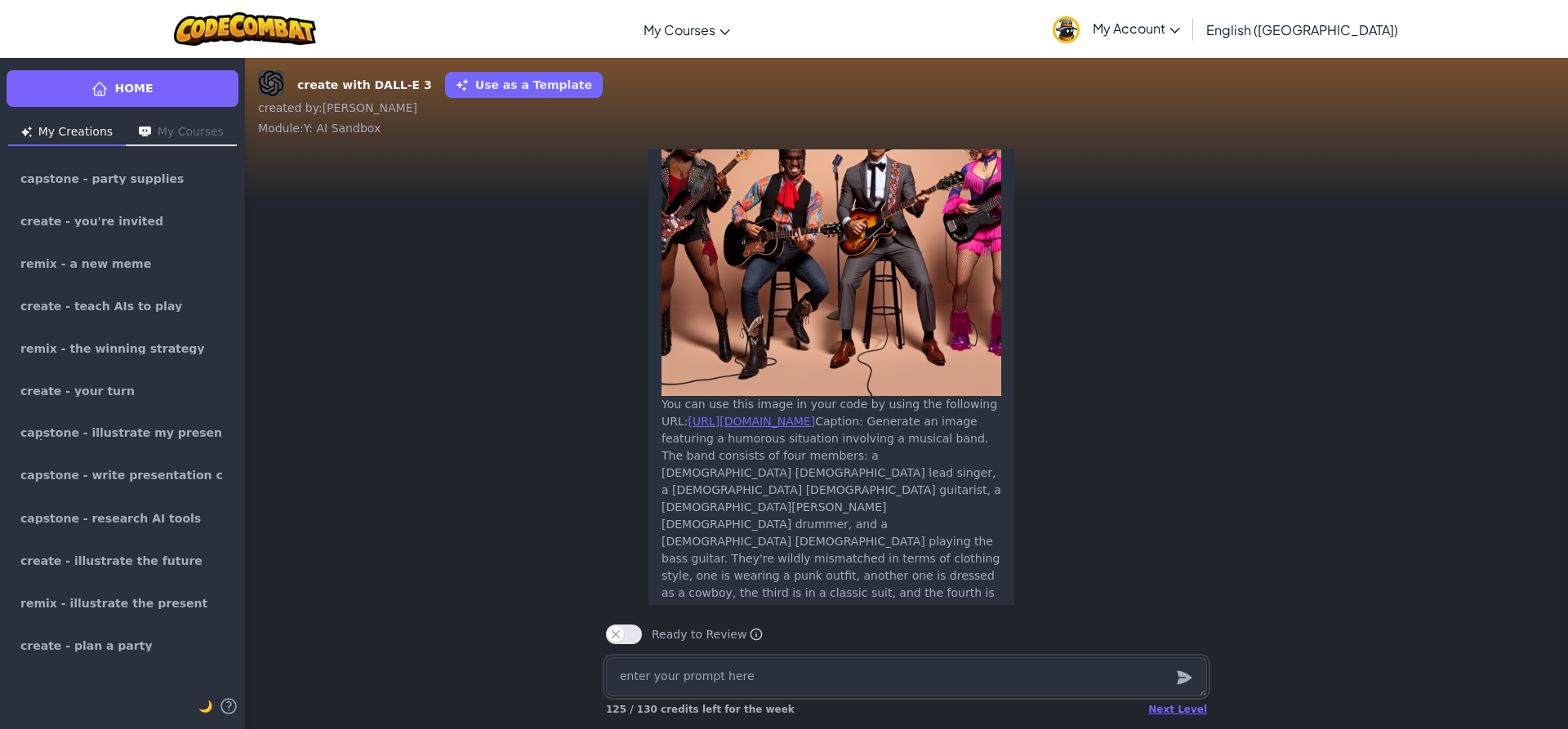
type textarea "x"
type textarea "m"
type textarea "x"
type textarea "ma"
type textarea "x"
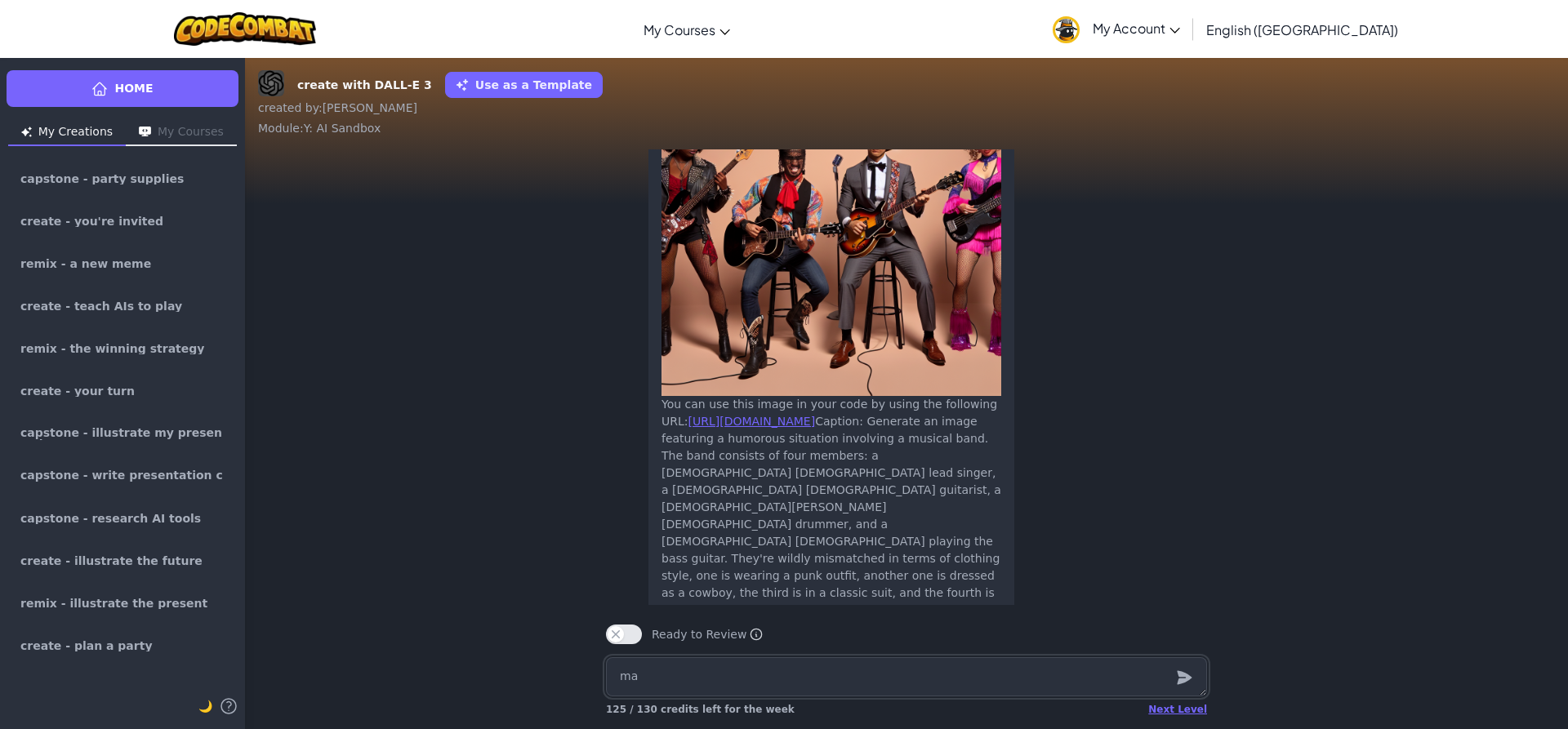
type textarea "mak"
type textarea "x"
type textarea "make"
type textarea "x"
type textarea "make"
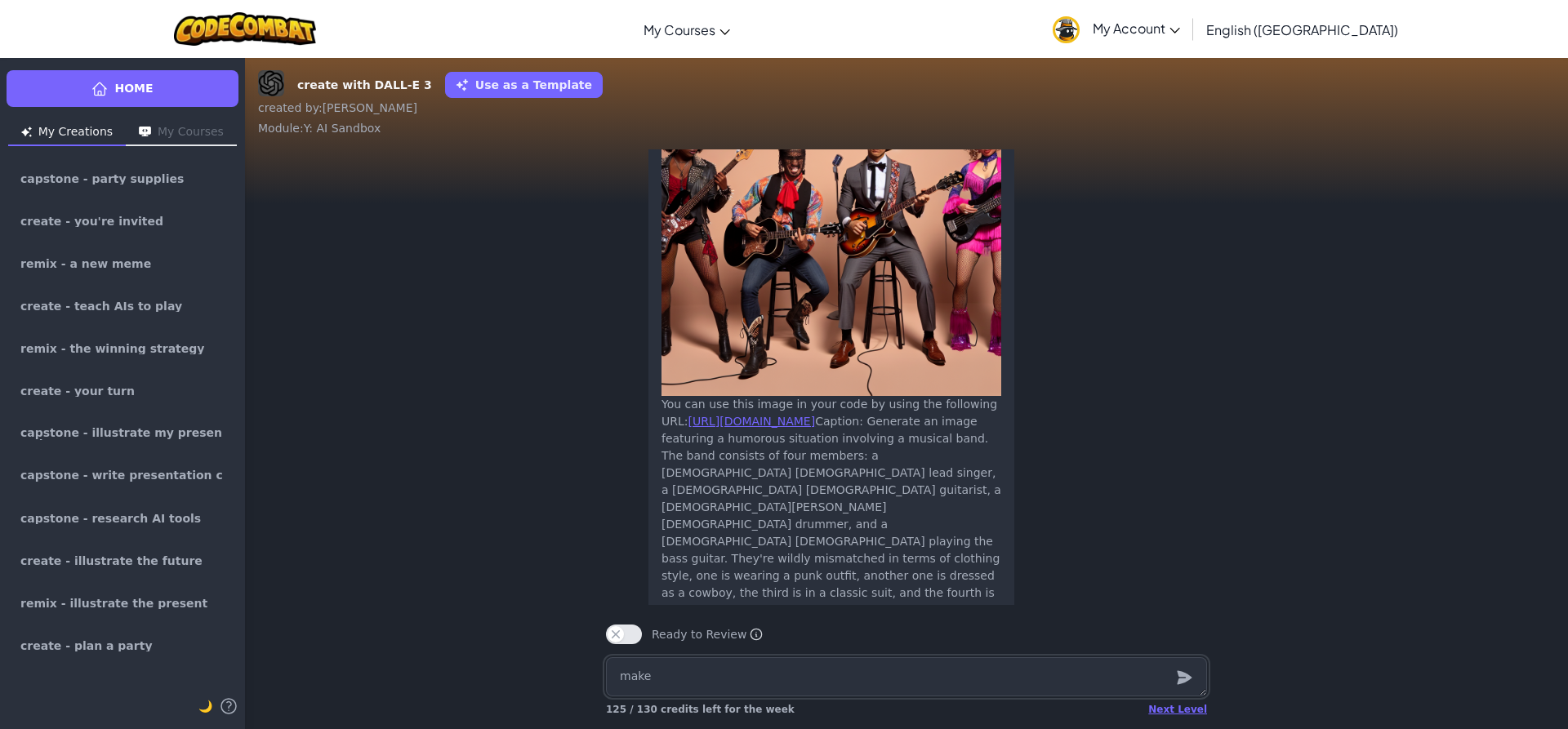
type textarea "x"
type textarea "make a"
type textarea "x"
type textarea "make a"
type textarea "x"
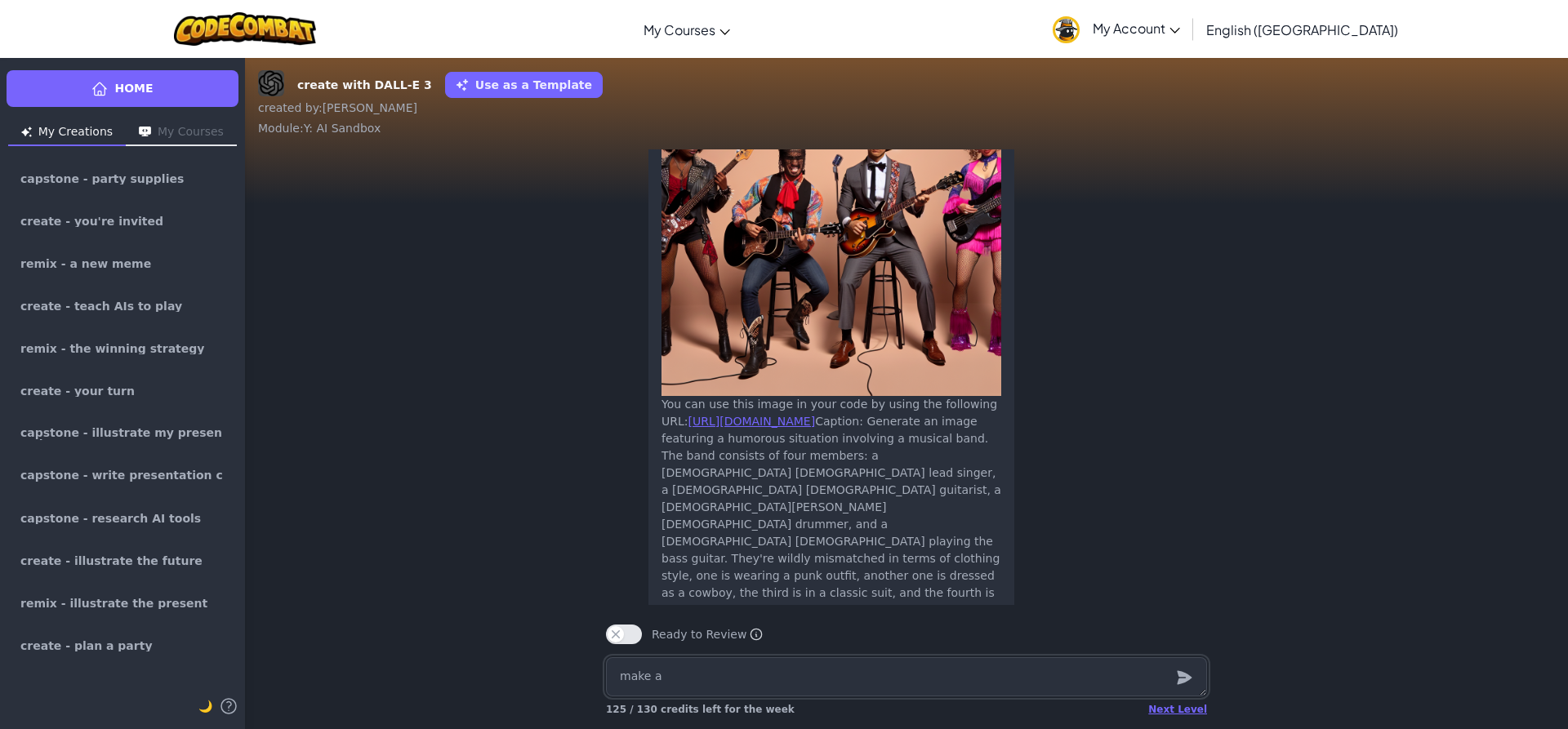
type textarea "make a m"
type textarea "x"
type textarea "make a me"
type textarea "x"
type textarea "make a mem"
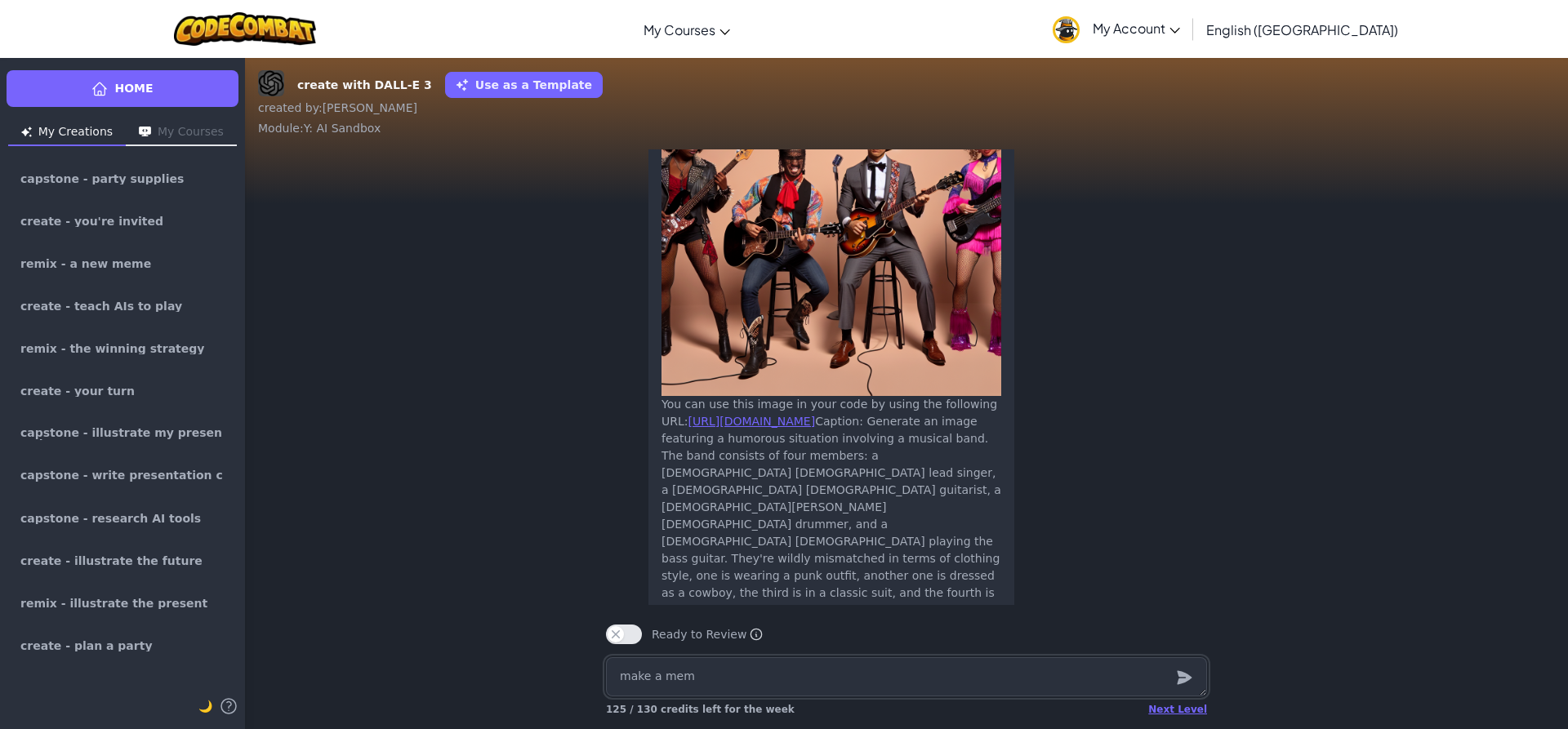
type textarea "x"
type textarea "make a meme"
type textarea "x"
type textarea "make a meme"
type textarea "x"
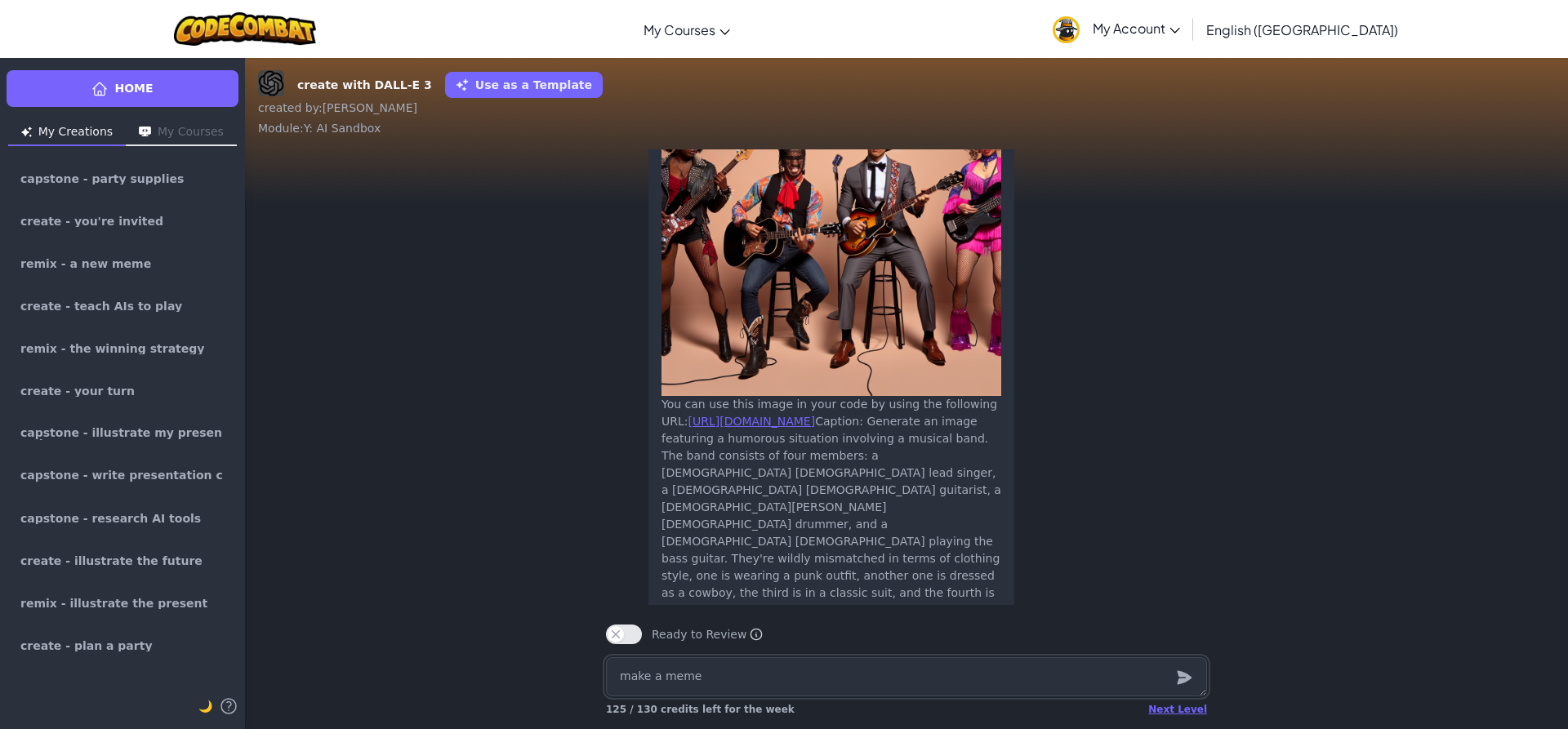
type textarea "make a meme t"
type textarea "x"
type textarea "make a meme th"
type textarea "x"
type textarea "make a meme the"
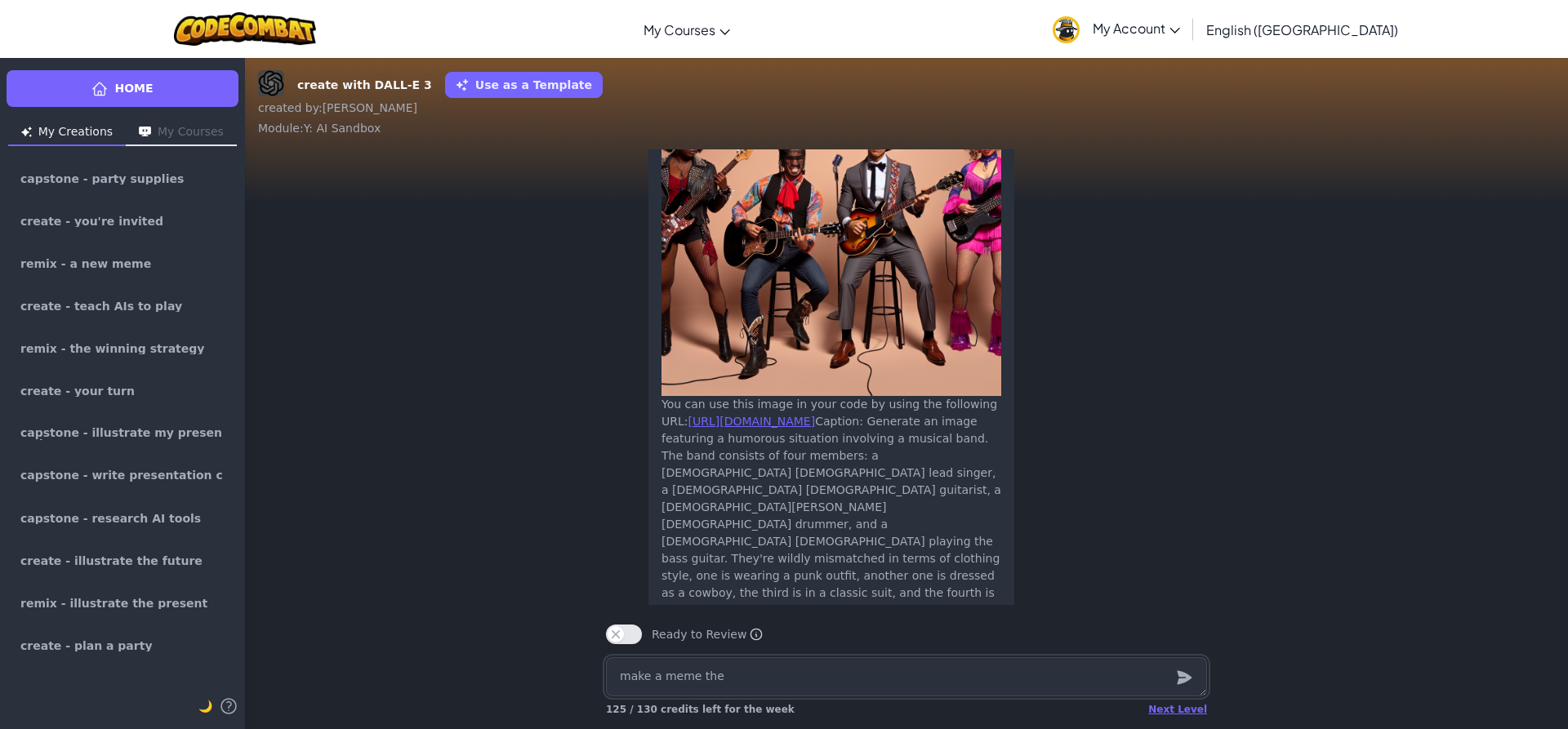
type textarea "x"
type textarea "make a meme th"
type textarea "x"
type textarea "make a meme tha"
type textarea "x"
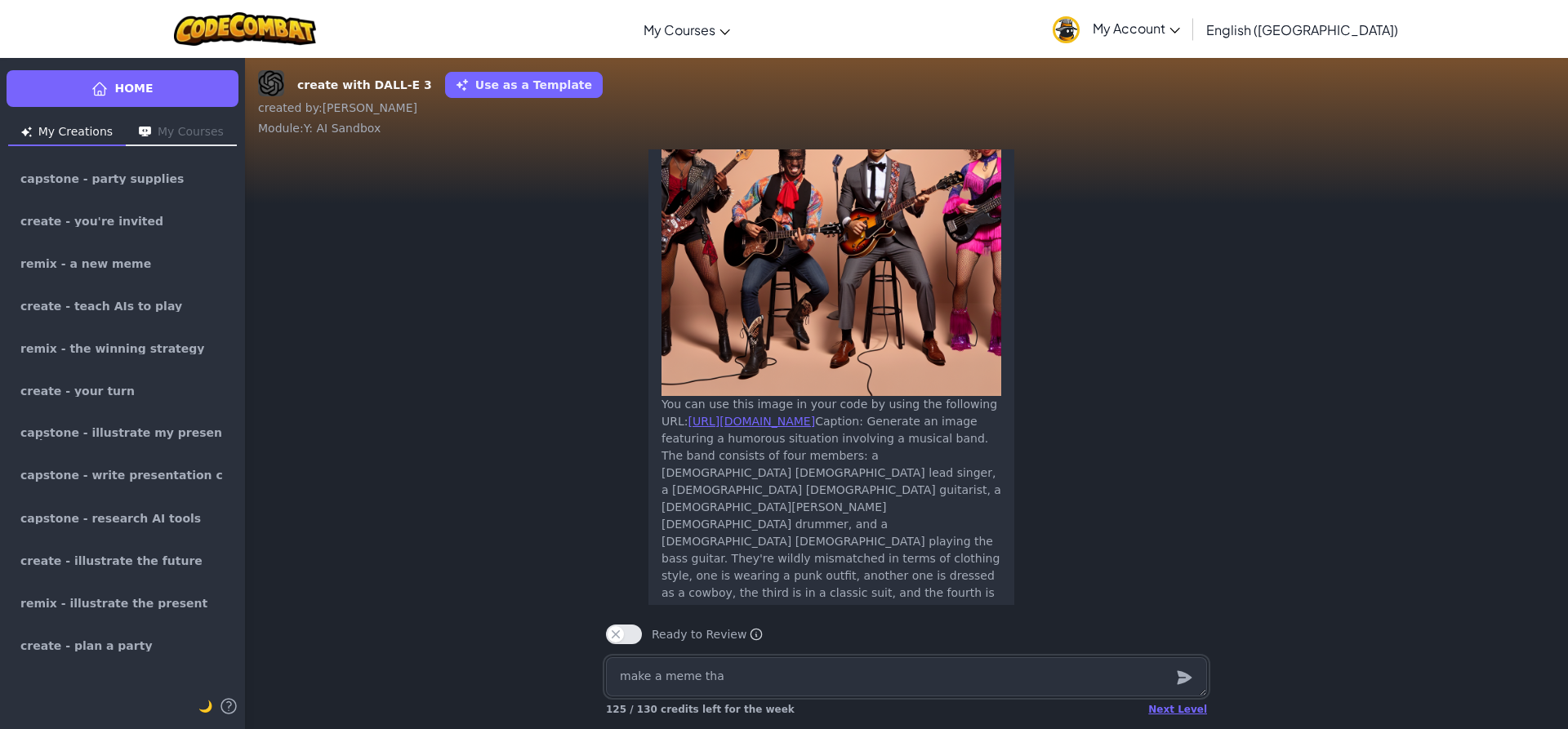
type textarea "make a meme that"
type textarea "x"
type textarea "make a meme that"
type textarea "x"
type textarea "make a meme that c"
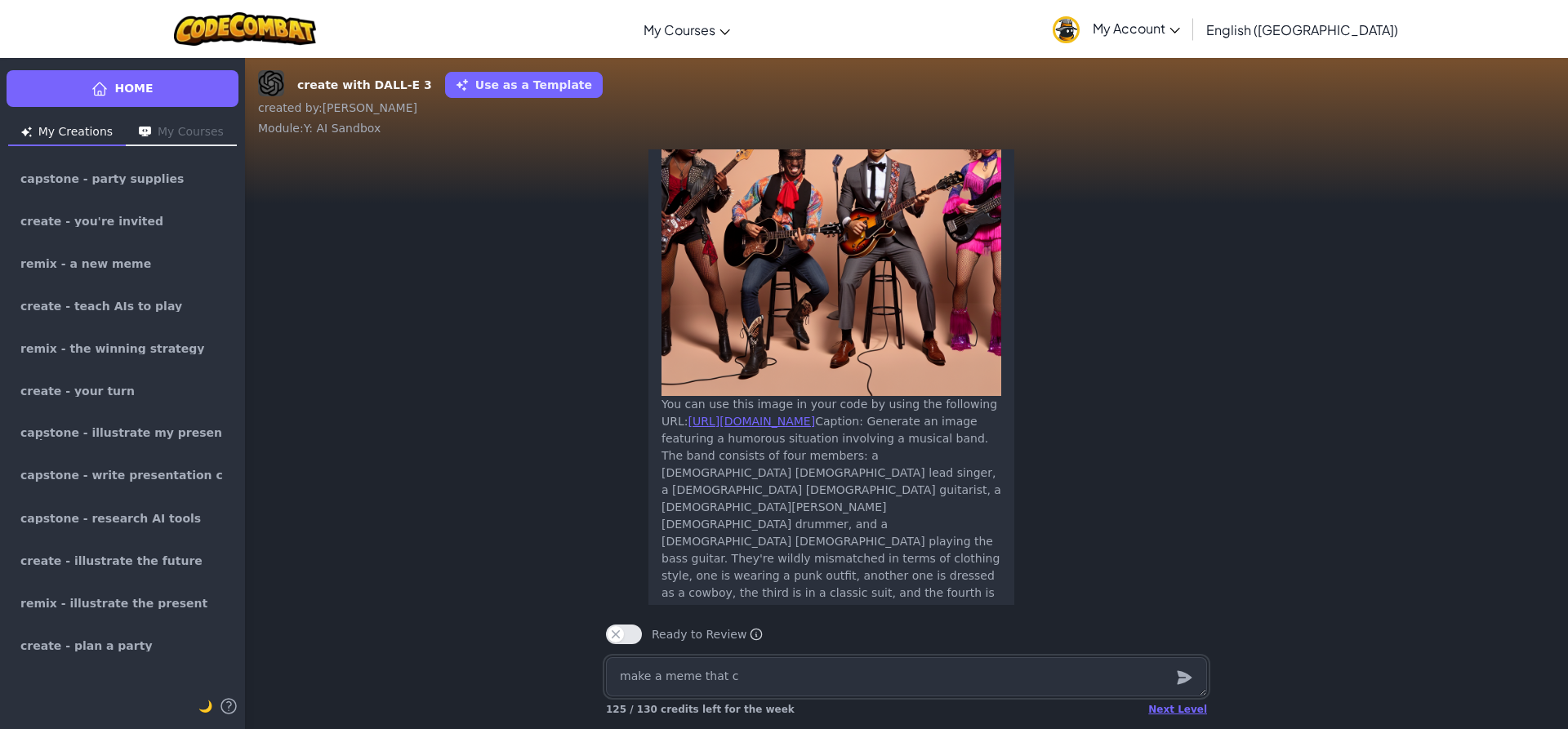
type textarea "x"
type textarea "make a meme that cn"
type textarea "x"
type textarea "make a meme that c"
type textarea "x"
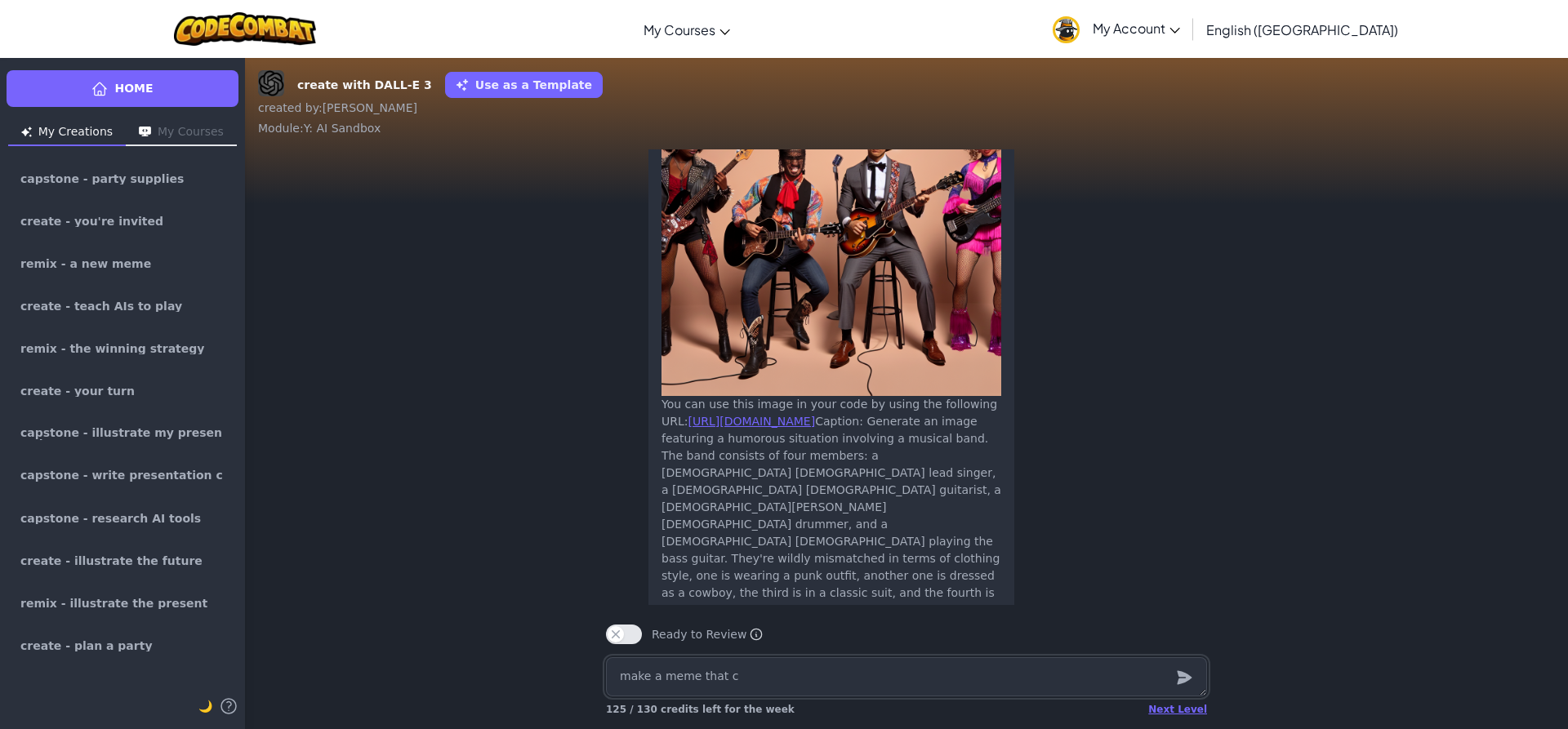
type textarea "make a meme that ca"
type textarea "x"
type textarea "make a meme that can"
type textarea "x"
type textarea "make a meme that can"
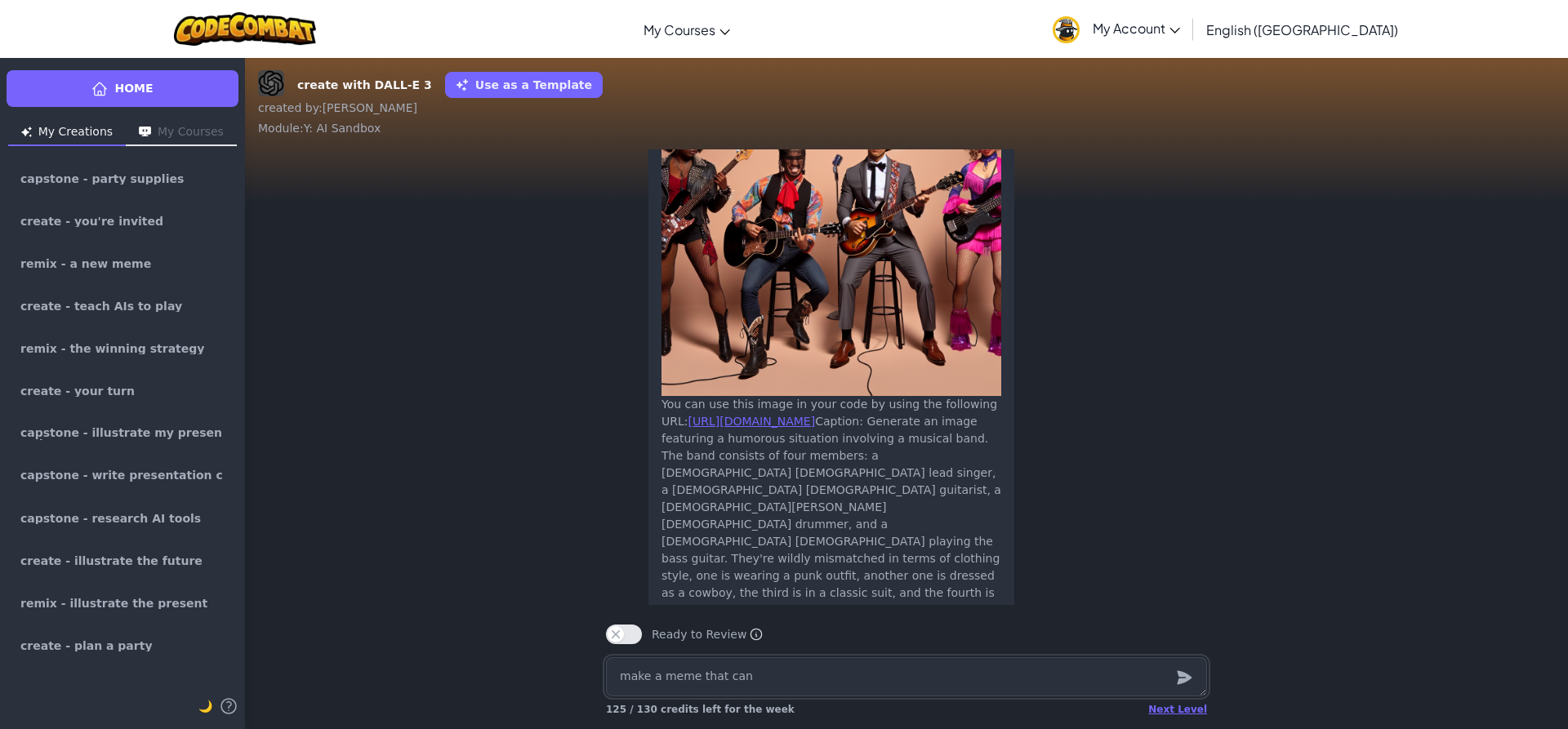
type textarea "x"
type textarea "make a meme that can b"
type textarea "x"
type textarea "make a meme that can be"
type textarea "x"
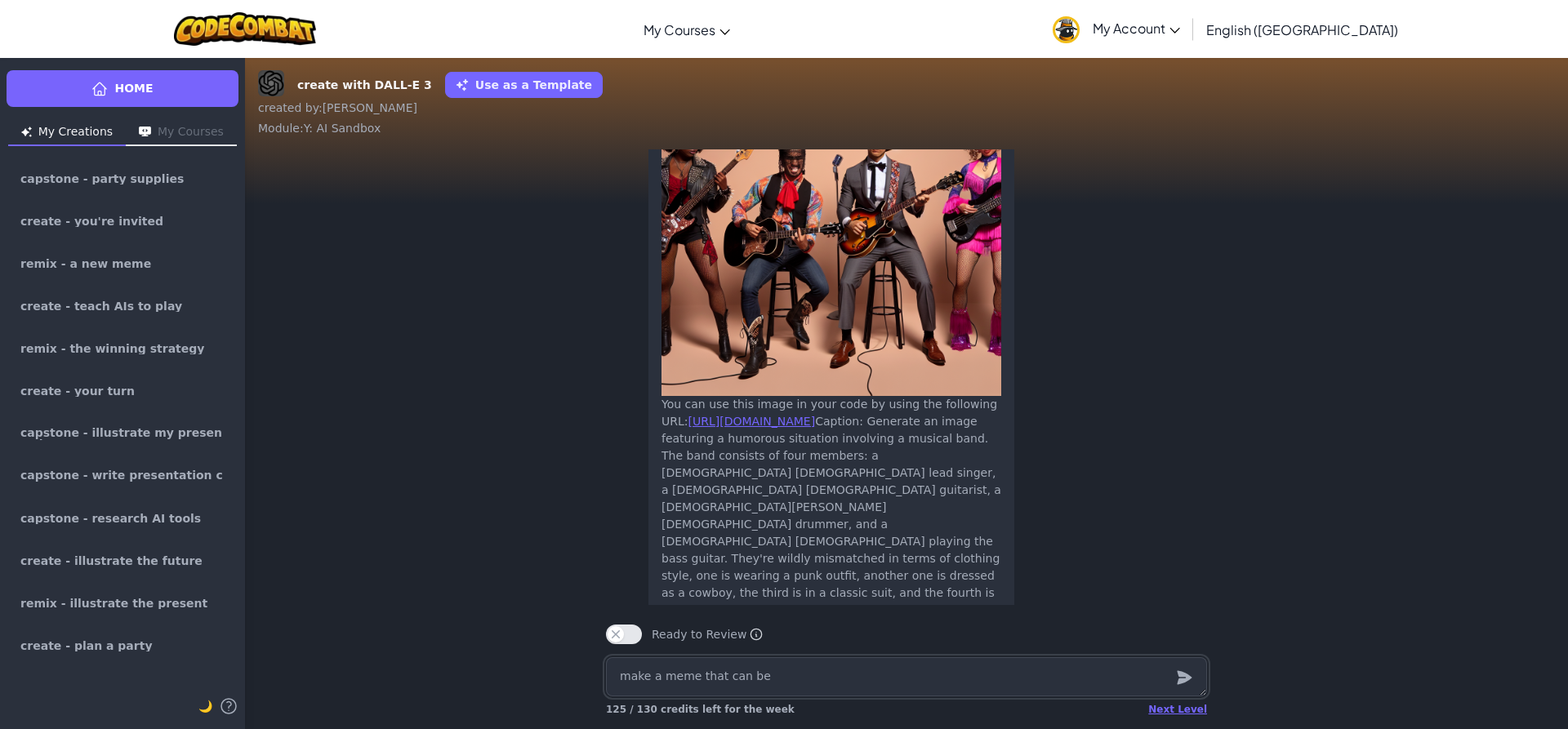
type textarea "make a meme that can be"
type textarea "x"
type textarea "make a meme that can be u"
type textarea "x"
type textarea "make a meme that can be us"
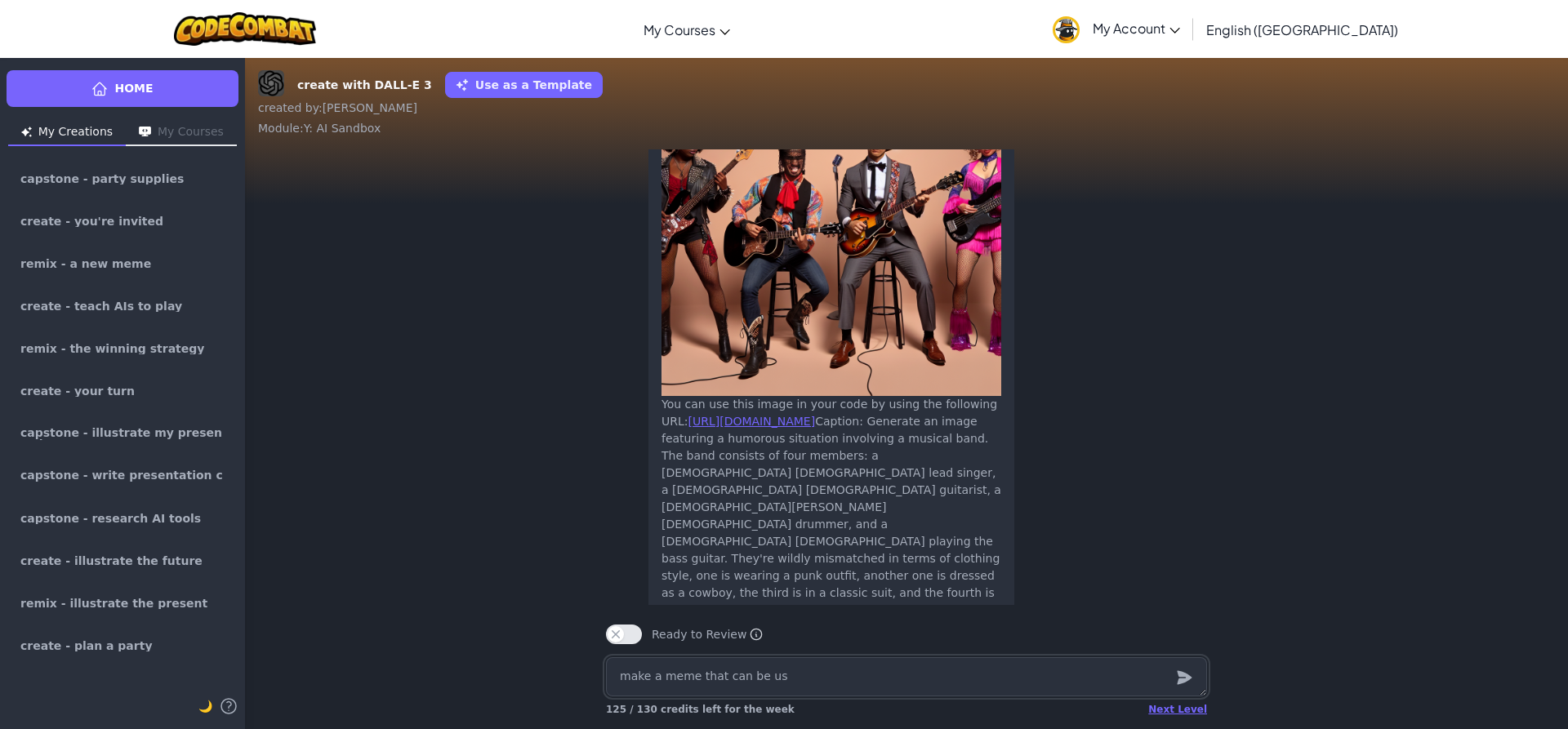
type textarea "x"
type textarea "make a meme that can be use"
type textarea "x"
type textarea "make a meme that can be used"
type textarea "x"
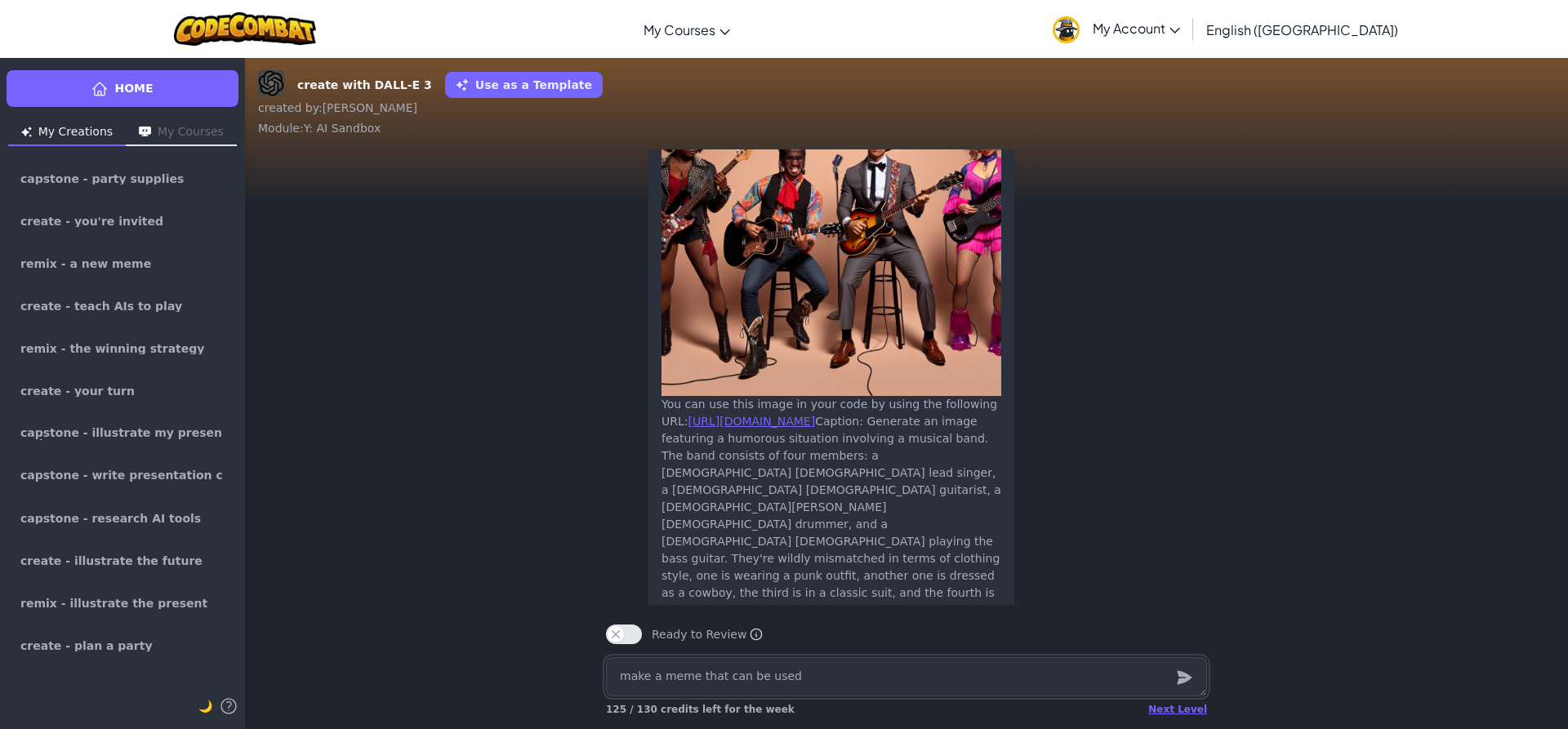
type textarea "make a meme that can be used"
type textarea "x"
type textarea "make a meme that can be used o"
type textarea "x"
type textarea "make a meme that can be used on"
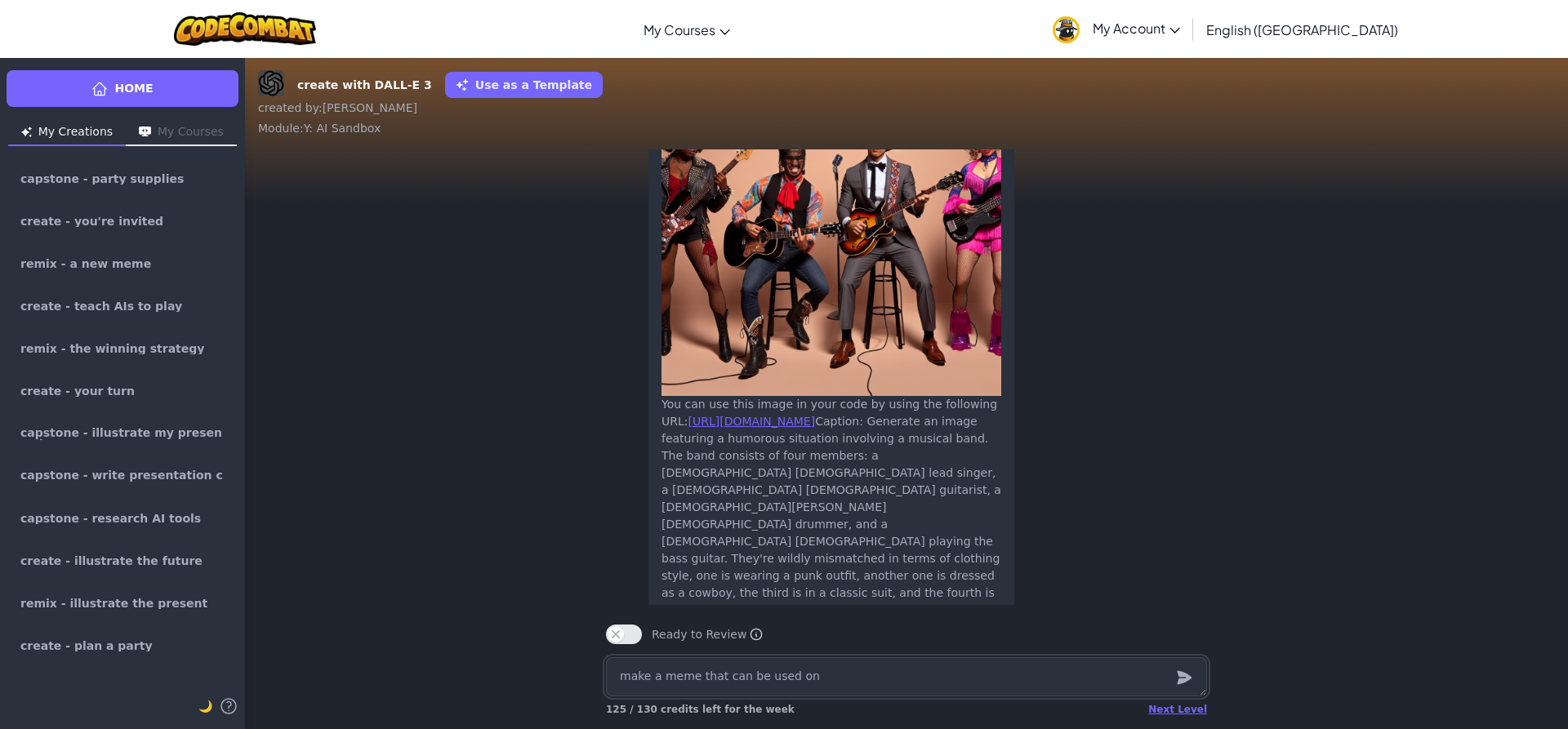
type textarea "x"
type textarea "make a meme that can be used on"
type textarea "x"
type textarea "make a meme that can be used on a"
type textarea "x"
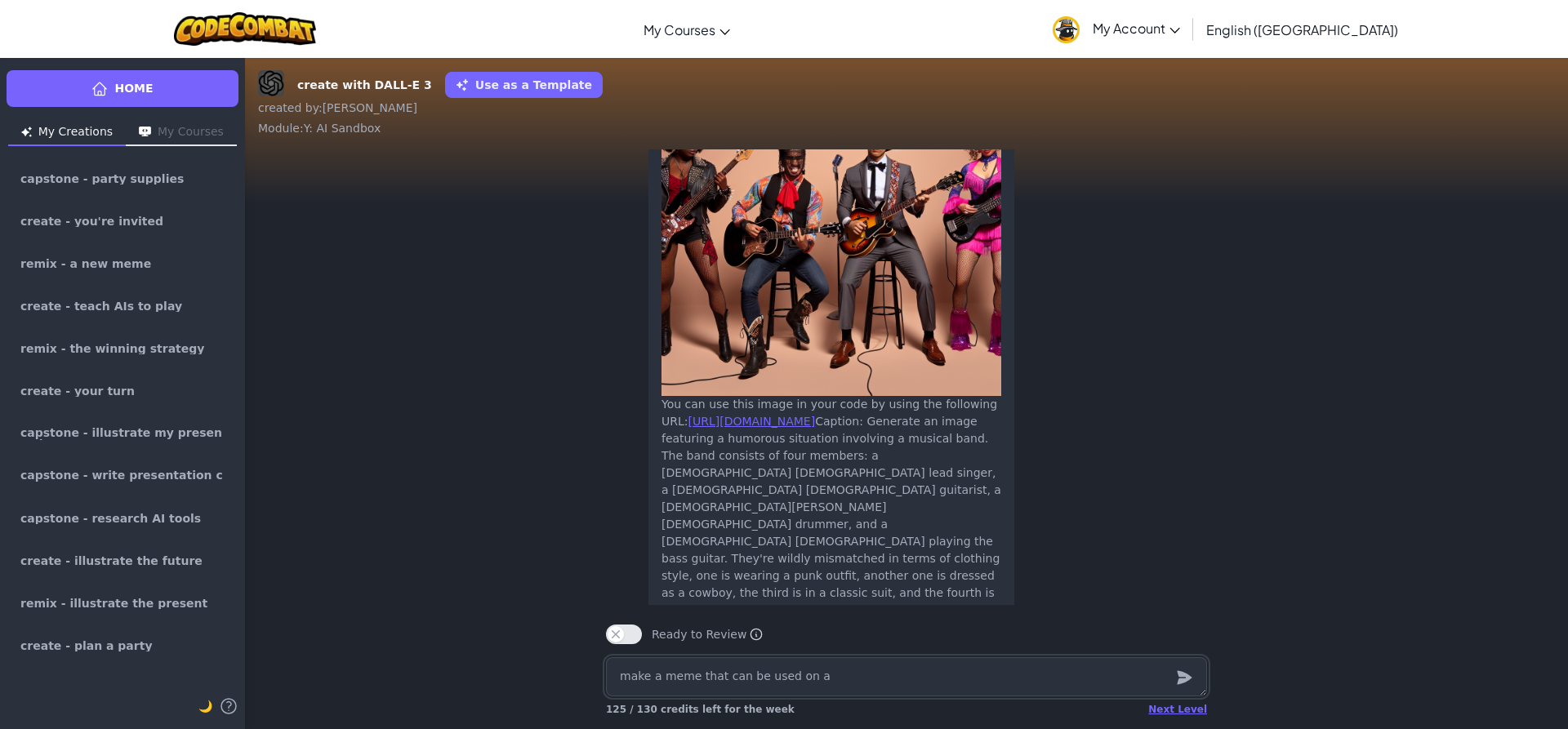
type textarea "make a meme that can be used on a"
type textarea "x"
type textarea "make a meme that can be used on a b"
type textarea "x"
type textarea "make a meme that can be used on a bo"
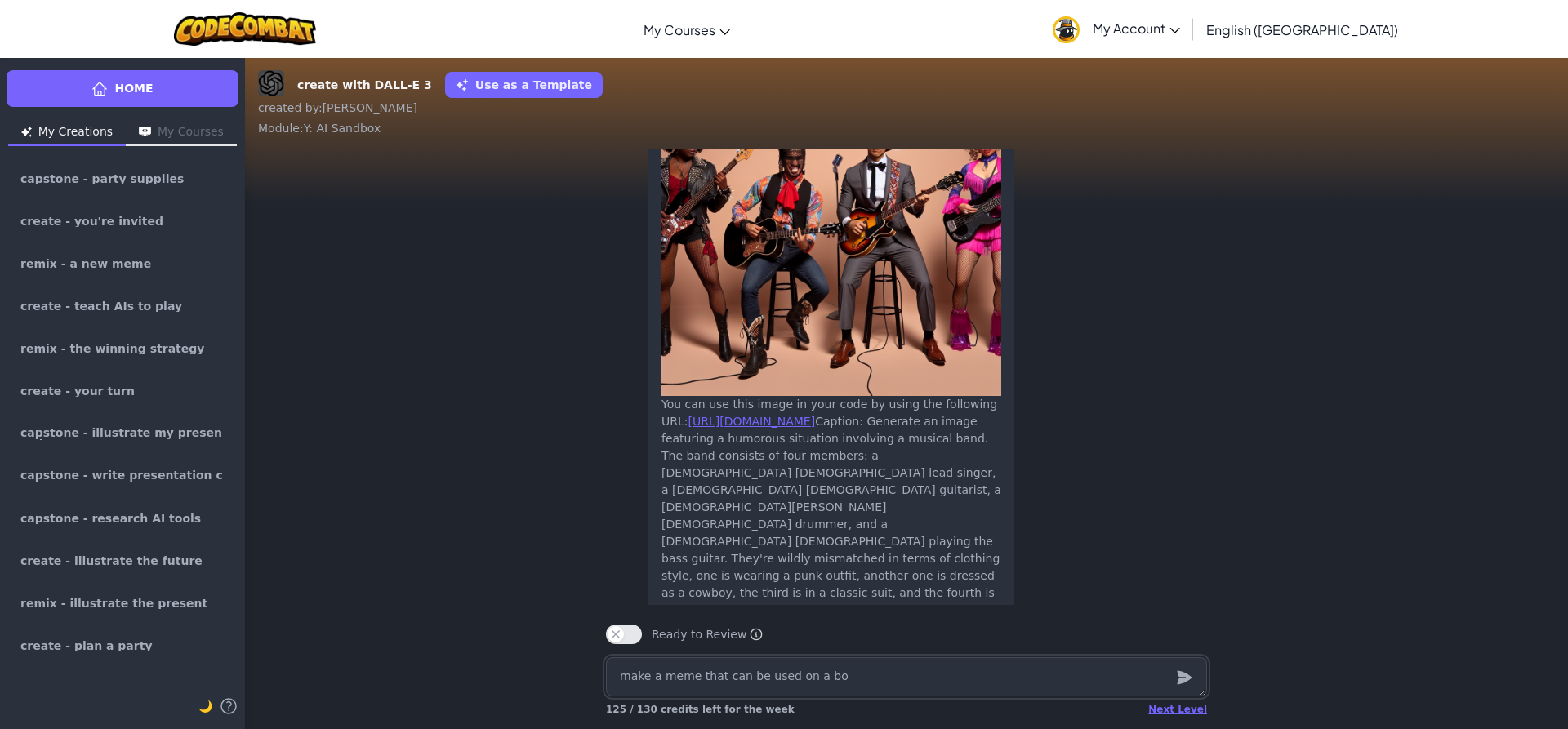
type textarea "x"
type textarea "make a meme that can be used on a b"
type textarea "x"
type textarea "make a meme that can be used on a ba"
type textarea "x"
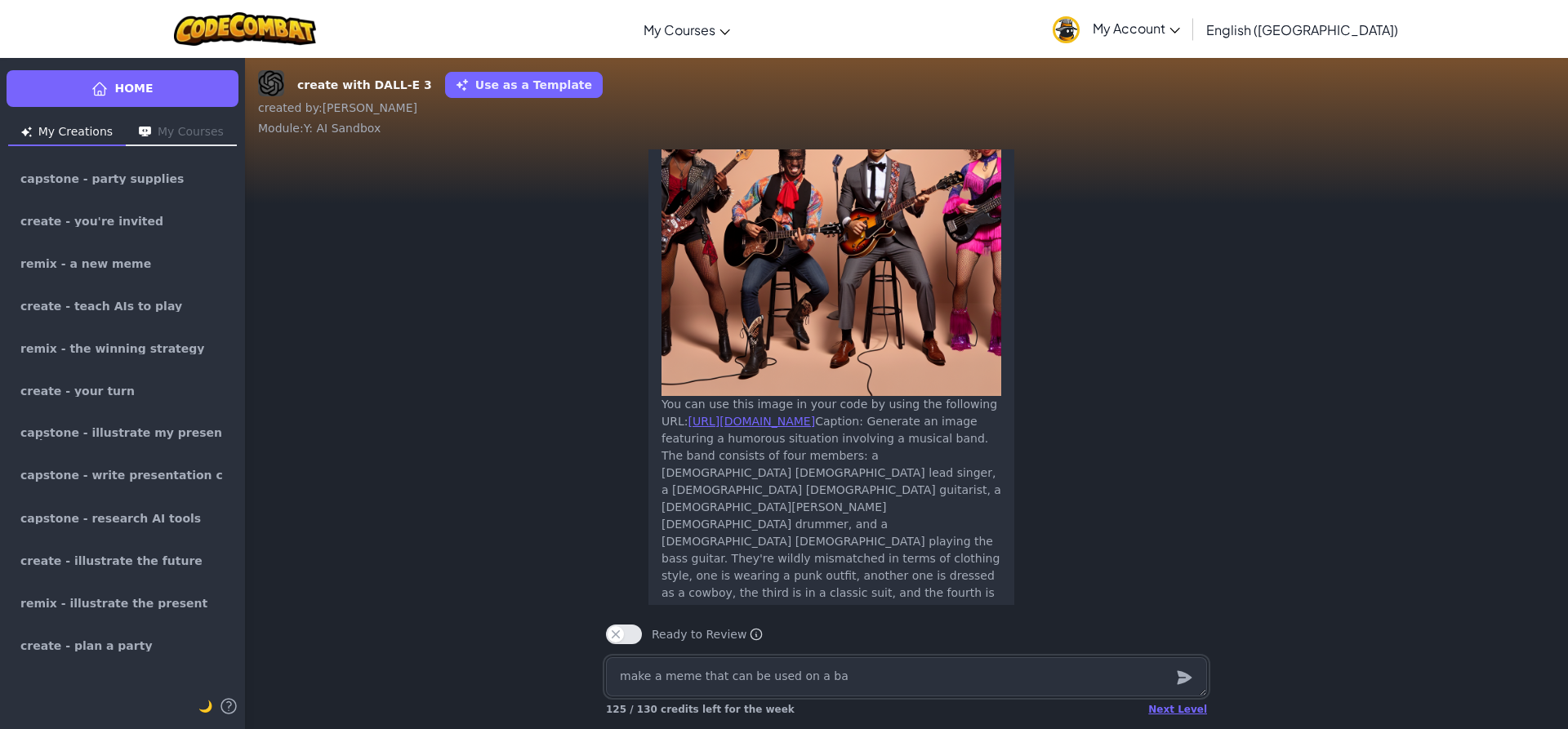
type textarea "make a meme that can be used on a ban"
type textarea "x"
type textarea "make a meme that can be used on a band"
type textarea "x"
type textarea "make a meme that can be used on a band"
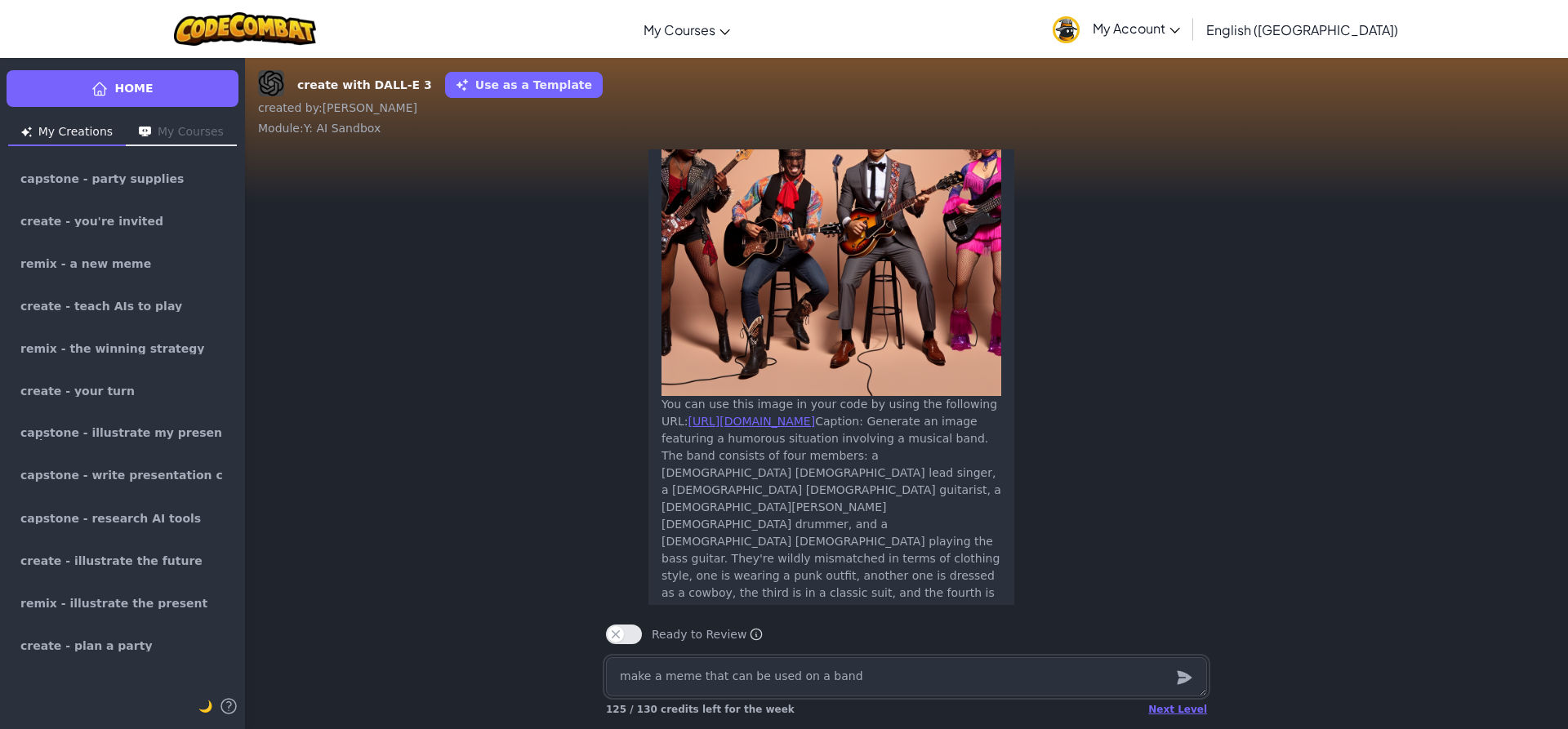
type textarea "x"
type textarea "make a meme that can be used on a band f"
type textarea "x"
type textarea "make a meme that can be used on a band fu"
type textarea "x"
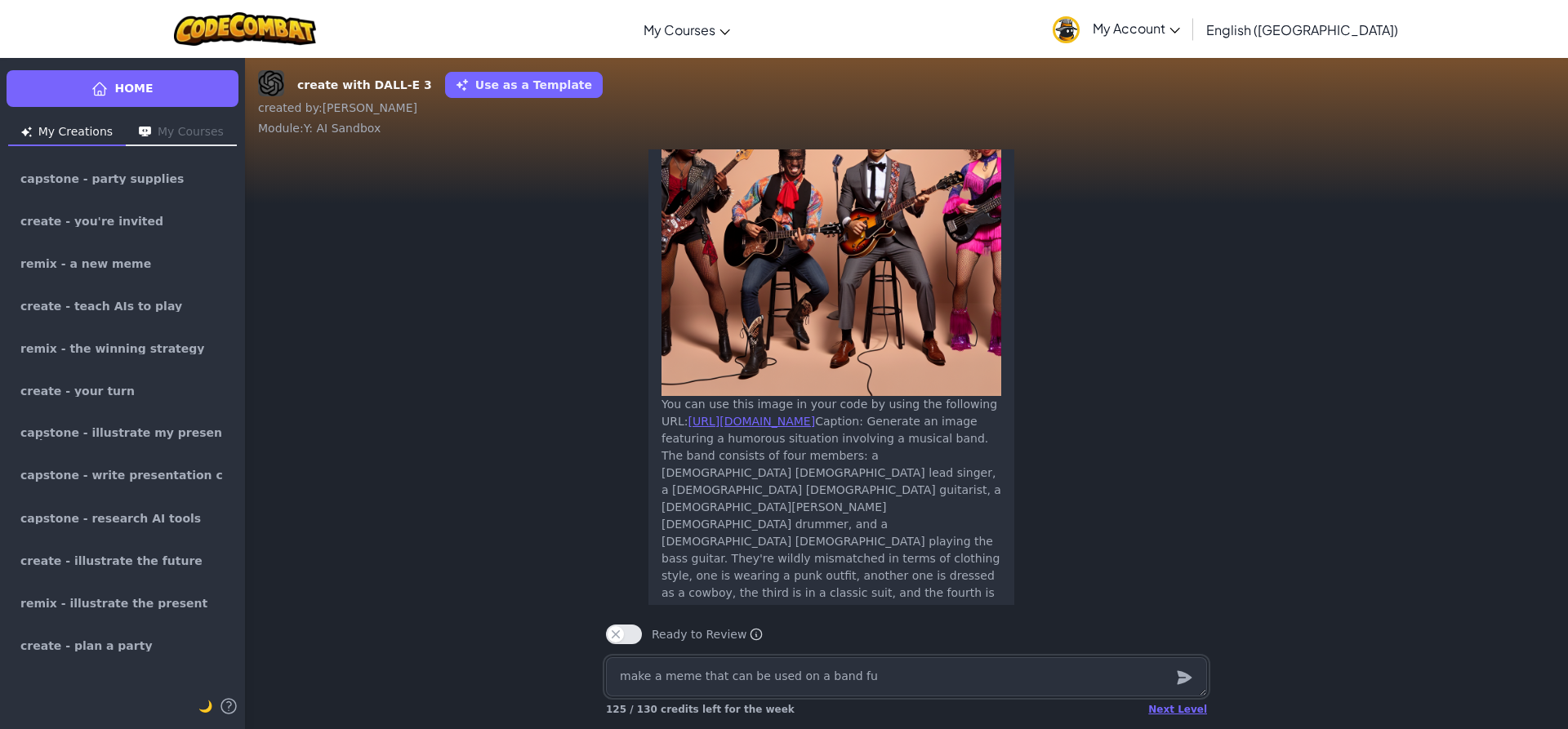
type textarea "make a meme that can be used on a band fun"
type textarea "x"
type textarea "make a meme that can be used on a band fund"
type textarea "x"
type textarea "make a meme that can be used on a band fundr"
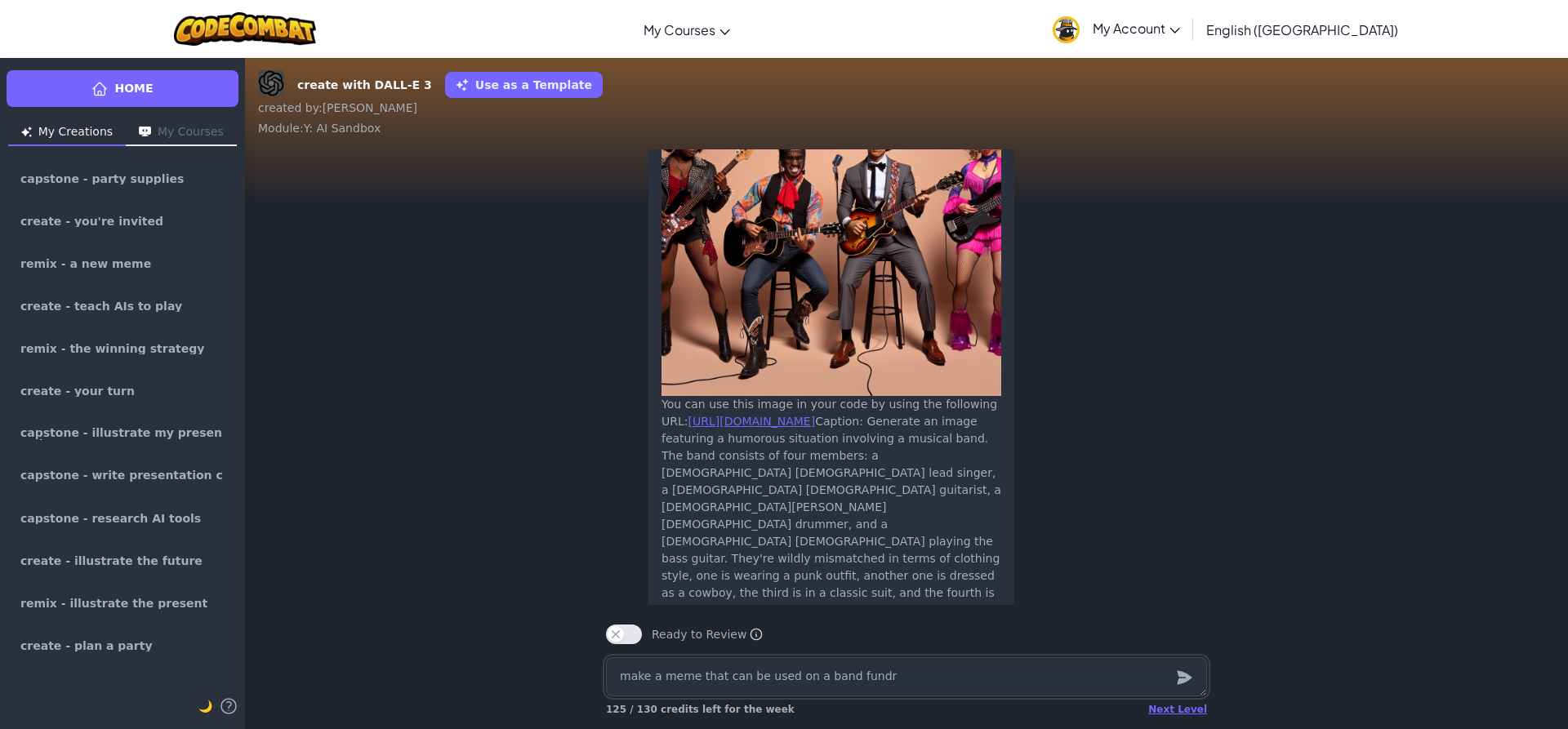
type textarea "x"
type textarea "make a meme that can be used on a band fundra"
type textarea "x"
type textarea "make a meme that can be used on a band fundras"
type textarea "x"
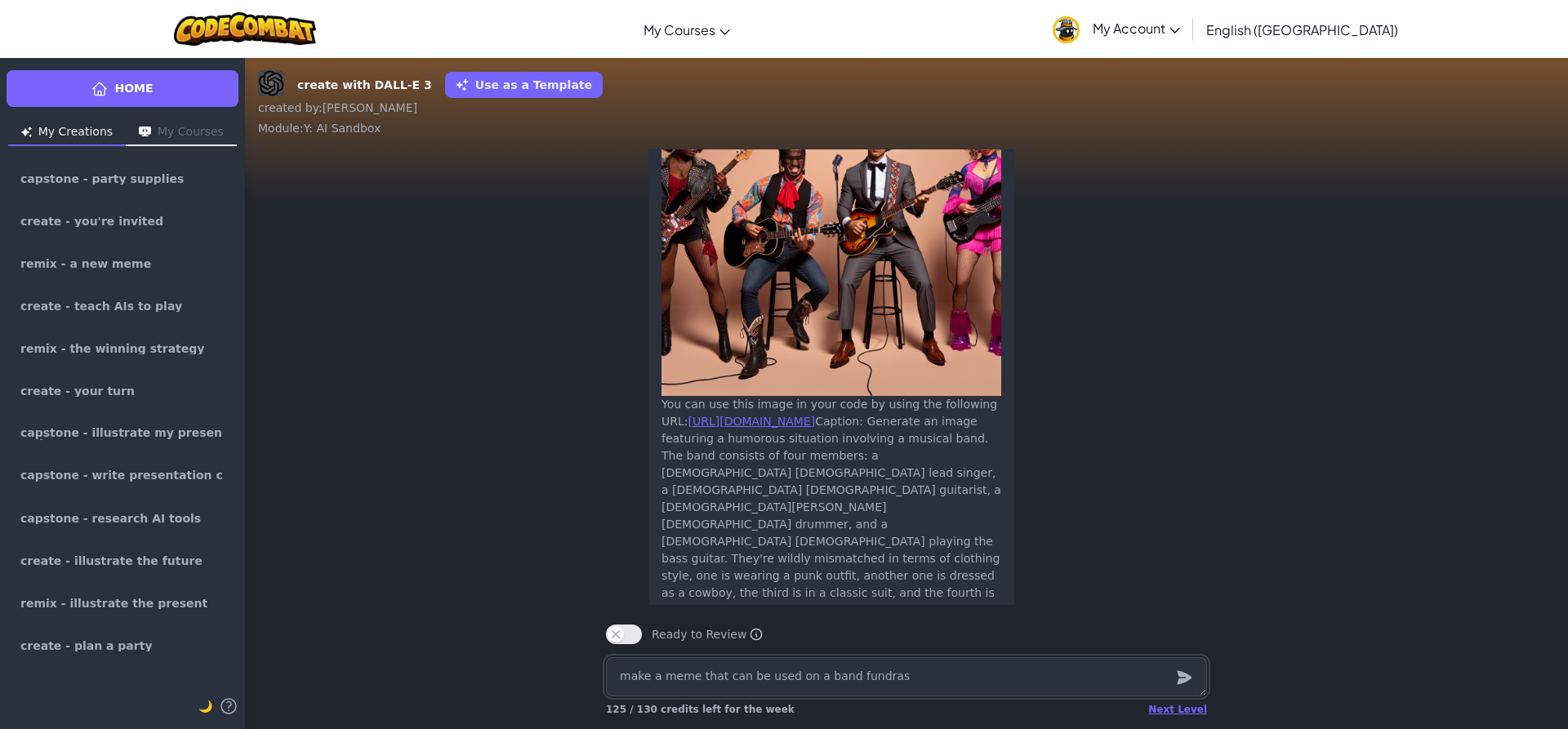
type textarea "make a meme that can be used on a band fundrasi"
type textarea "x"
type textarea "make a meme that can be used on a band fundrasin"
click at [1184, 686] on icon "submit" at bounding box center [1185, 678] width 18 height 20
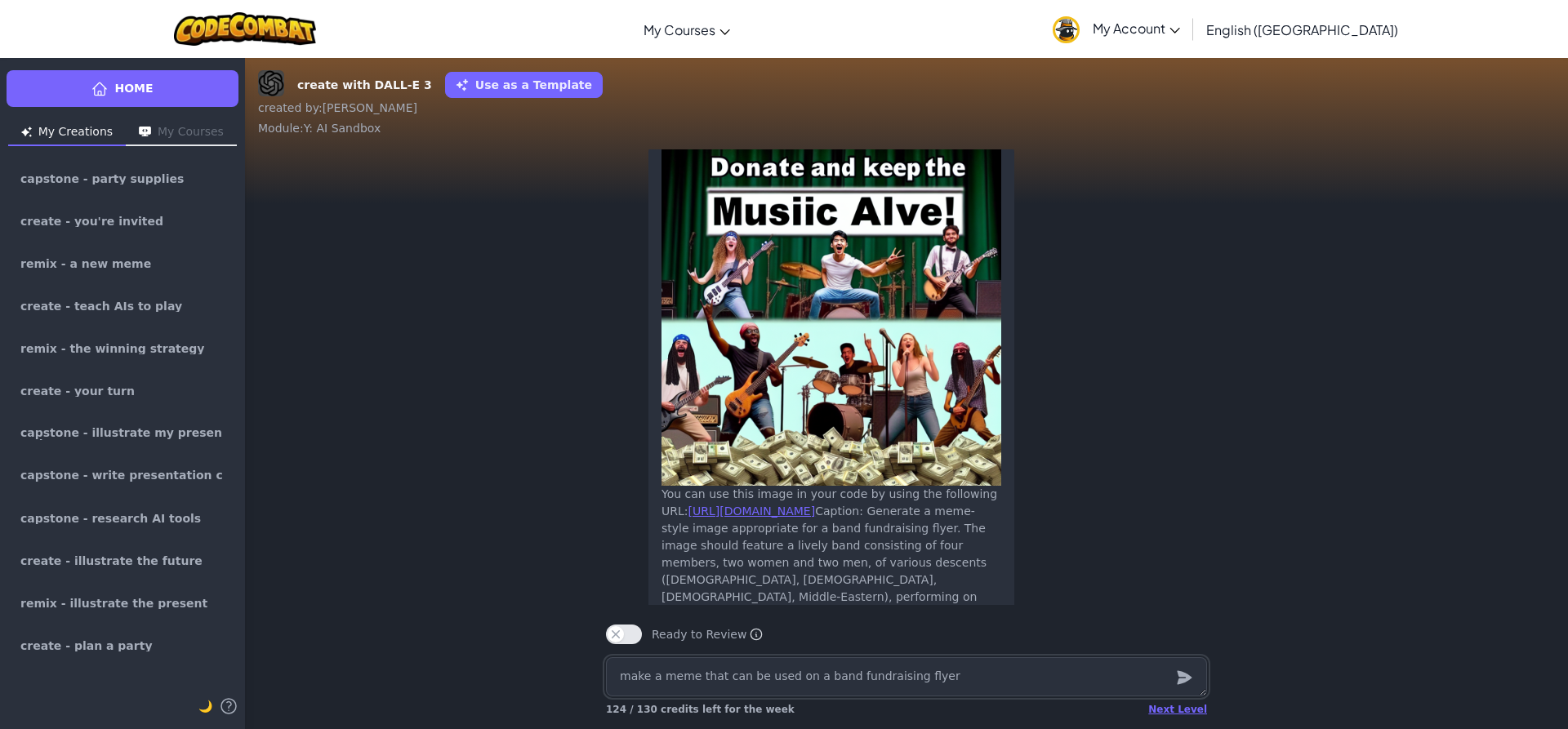
scroll to position [-163, 0]
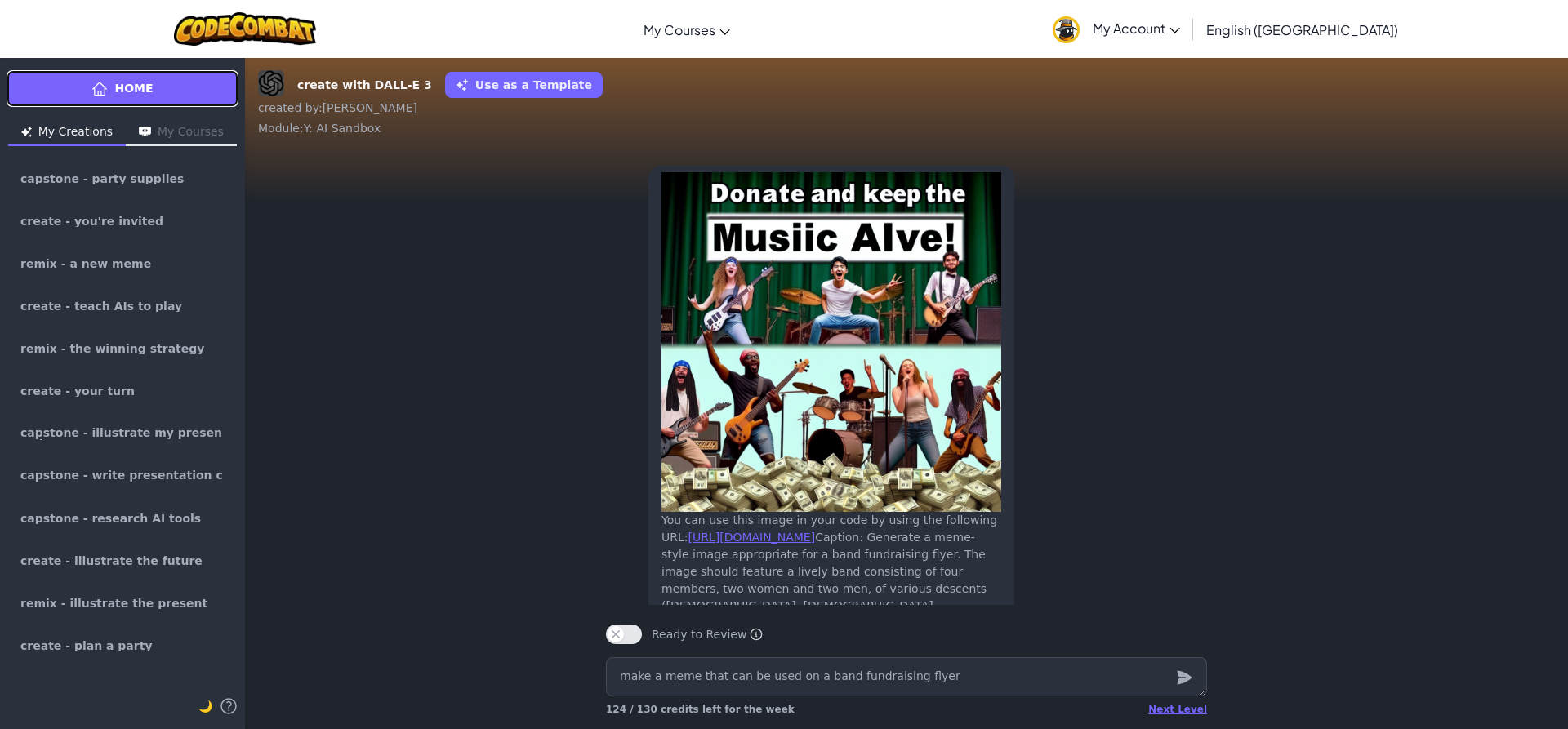
click at [154, 94] on link "Home" at bounding box center [122, 88] width 232 height 37
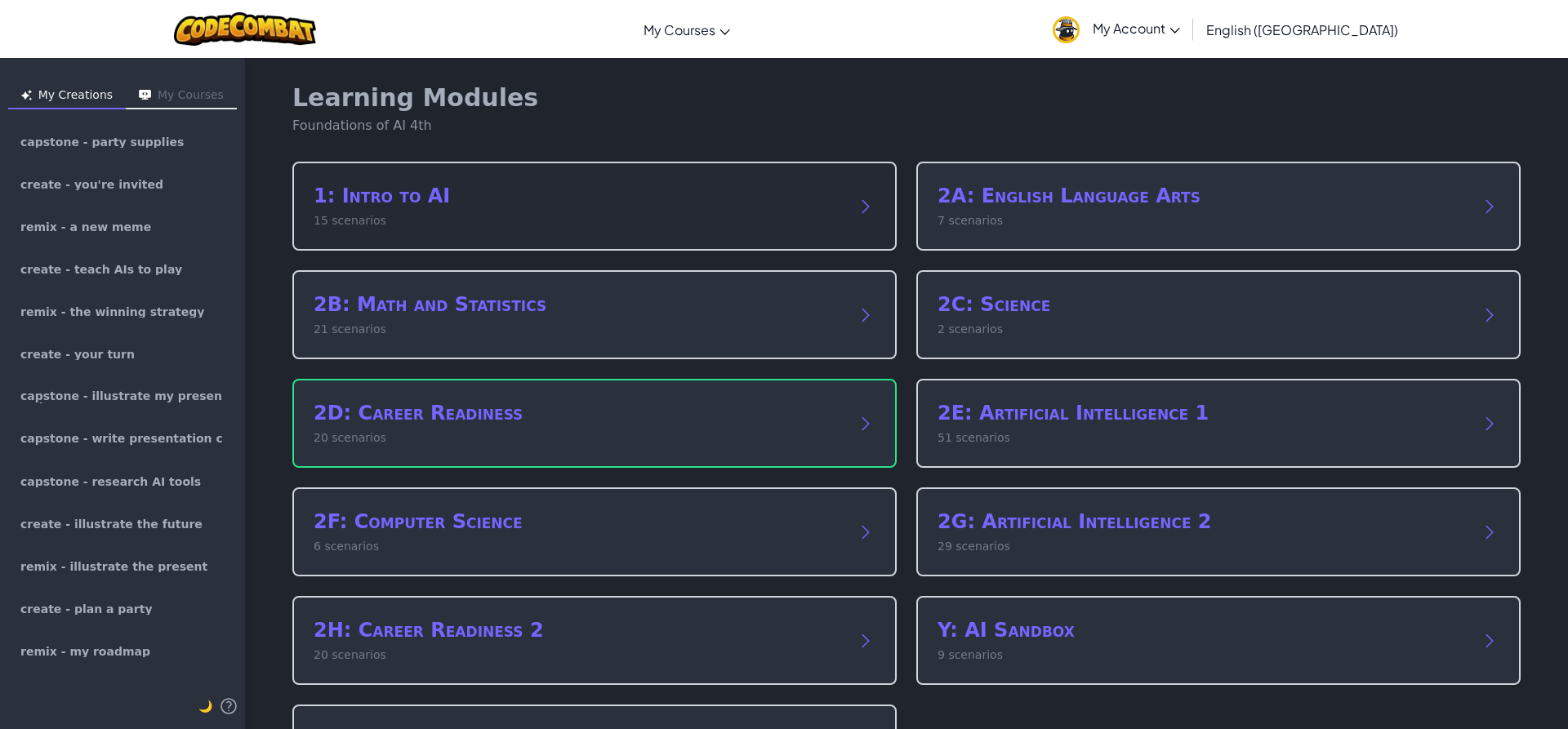
click at [562, 193] on h2 "1: Intro to AI" at bounding box center [578, 195] width 529 height 26
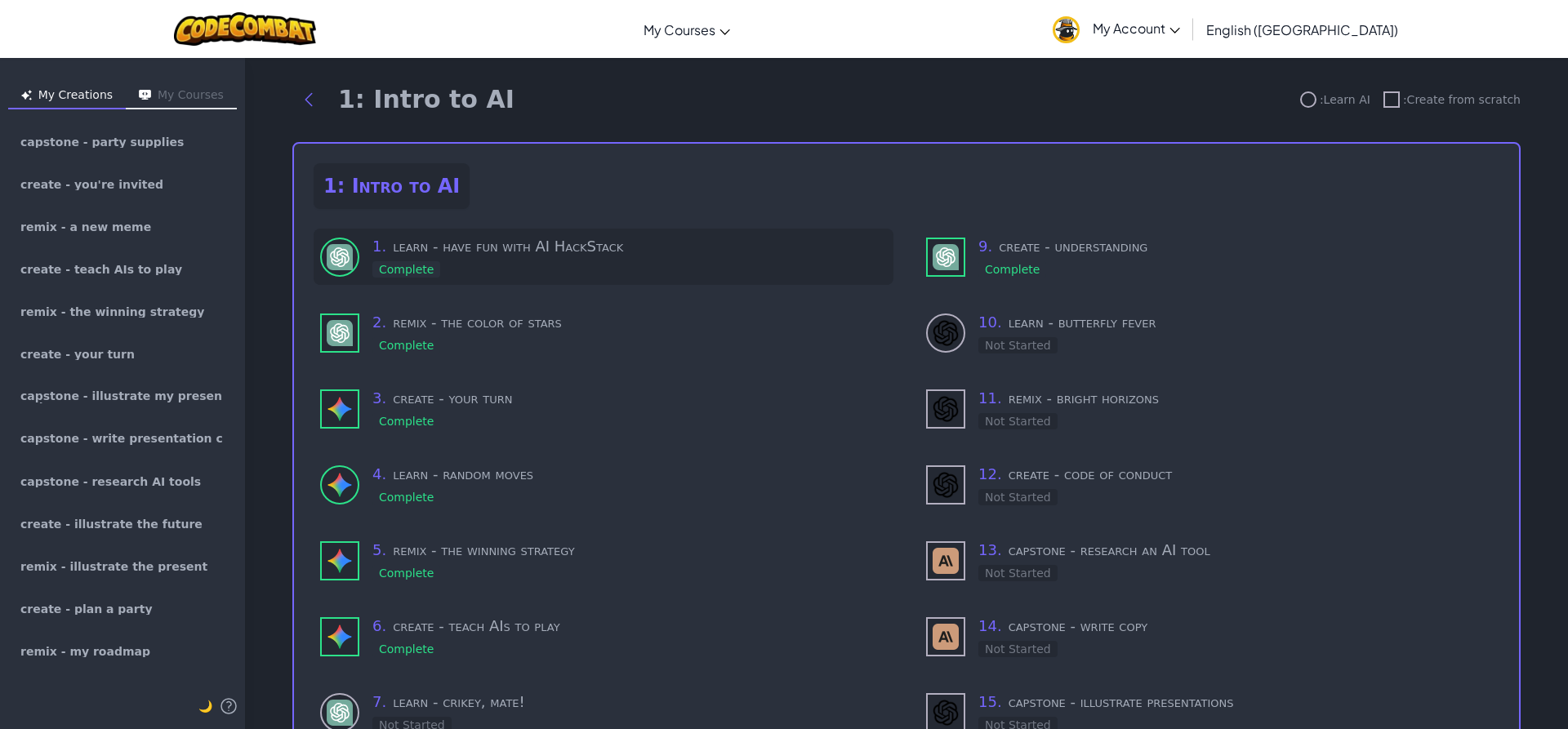
click at [534, 249] on h3 "1 . learn - have fun with AI HackStack" at bounding box center [630, 246] width 515 height 22
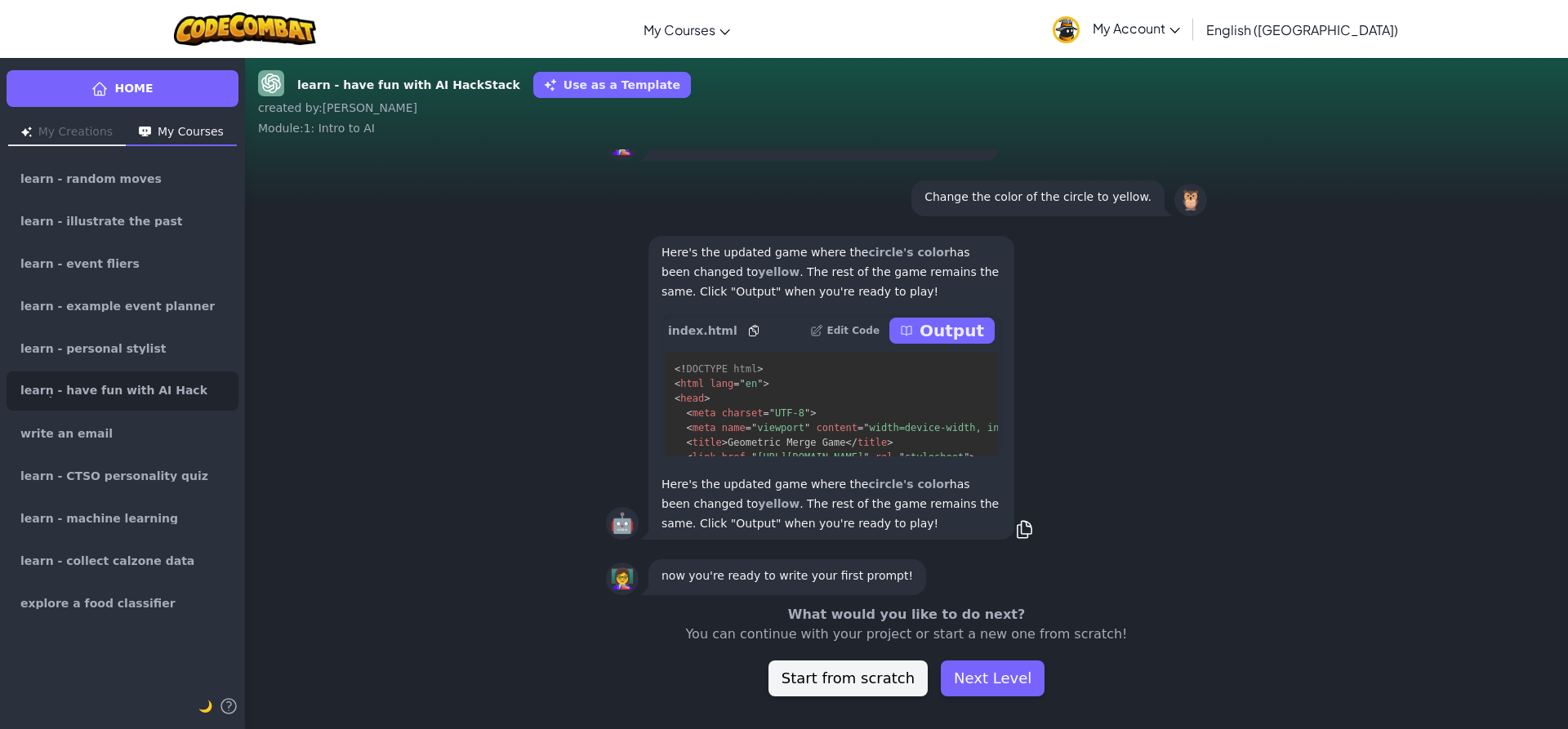
click at [941, 339] on p "Output" at bounding box center [952, 330] width 65 height 22
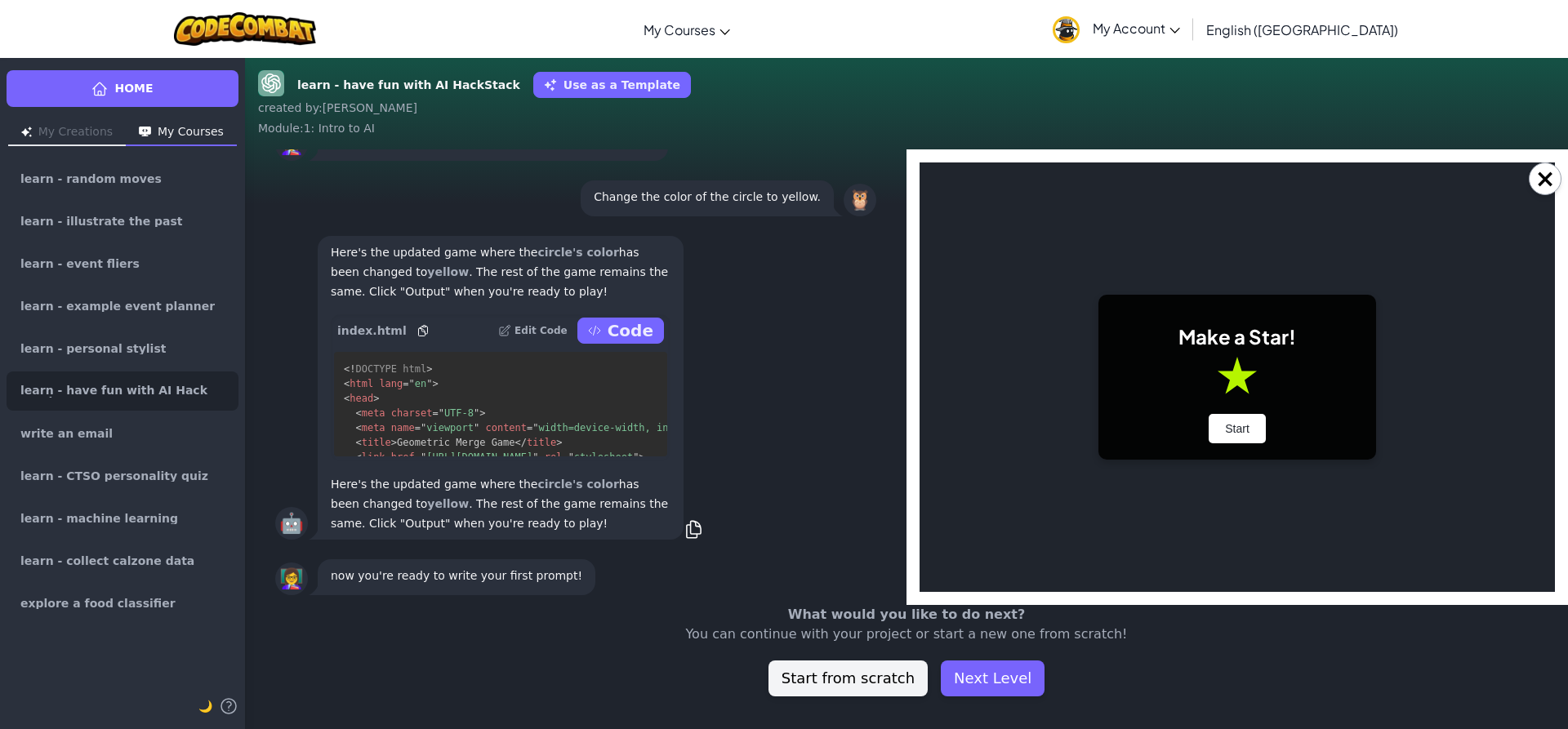
drag, startPoint x: 1543, startPoint y: 171, endPoint x: 1448, endPoint y: 233, distance: 113.4
click at [1541, 172] on button "×" at bounding box center [1545, 179] width 32 height 32
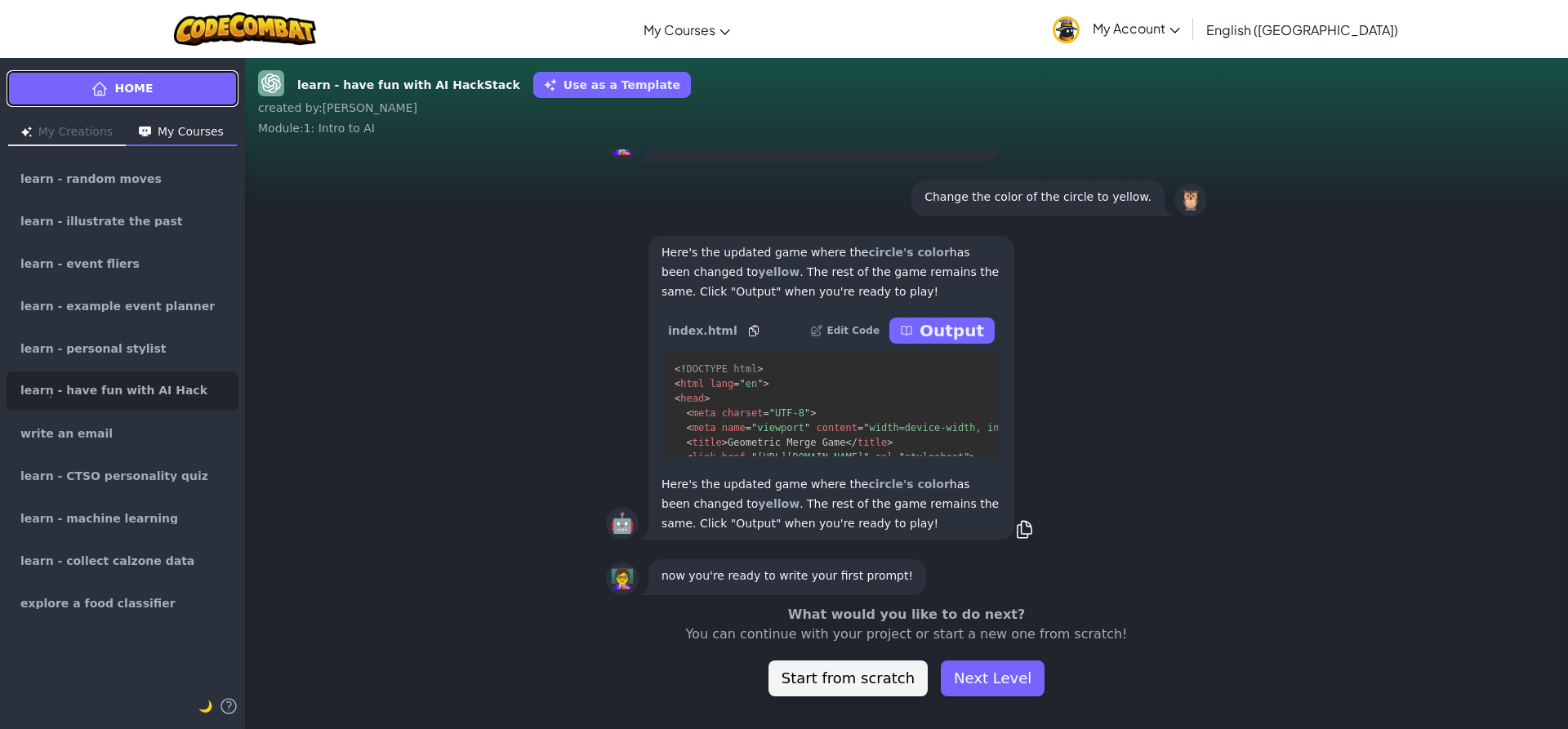
click at [149, 100] on link "Home" at bounding box center [122, 88] width 232 height 37
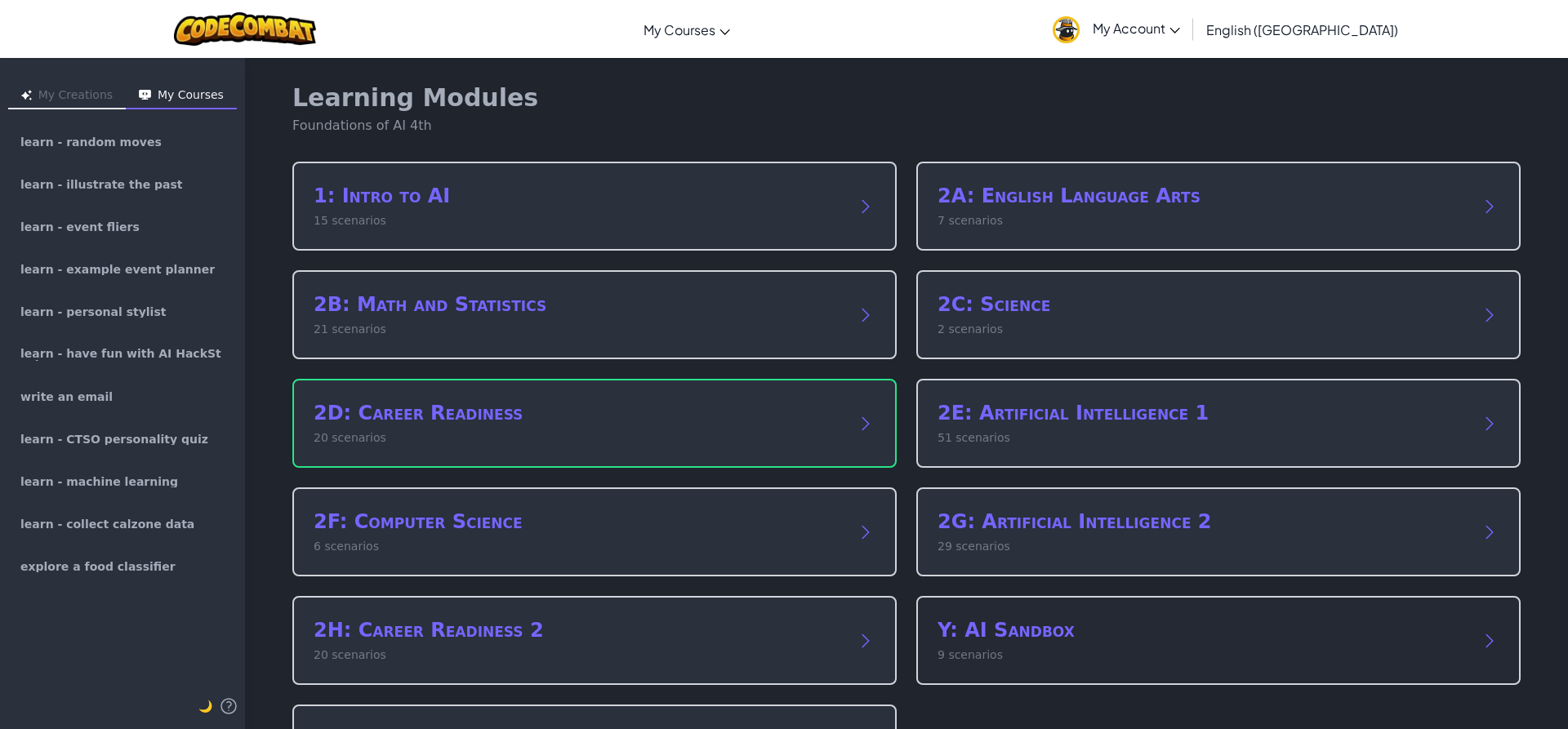
click at [1036, 644] on div "Y: AI Sandbox 9 scenarios" at bounding box center [1203, 641] width 529 height 47
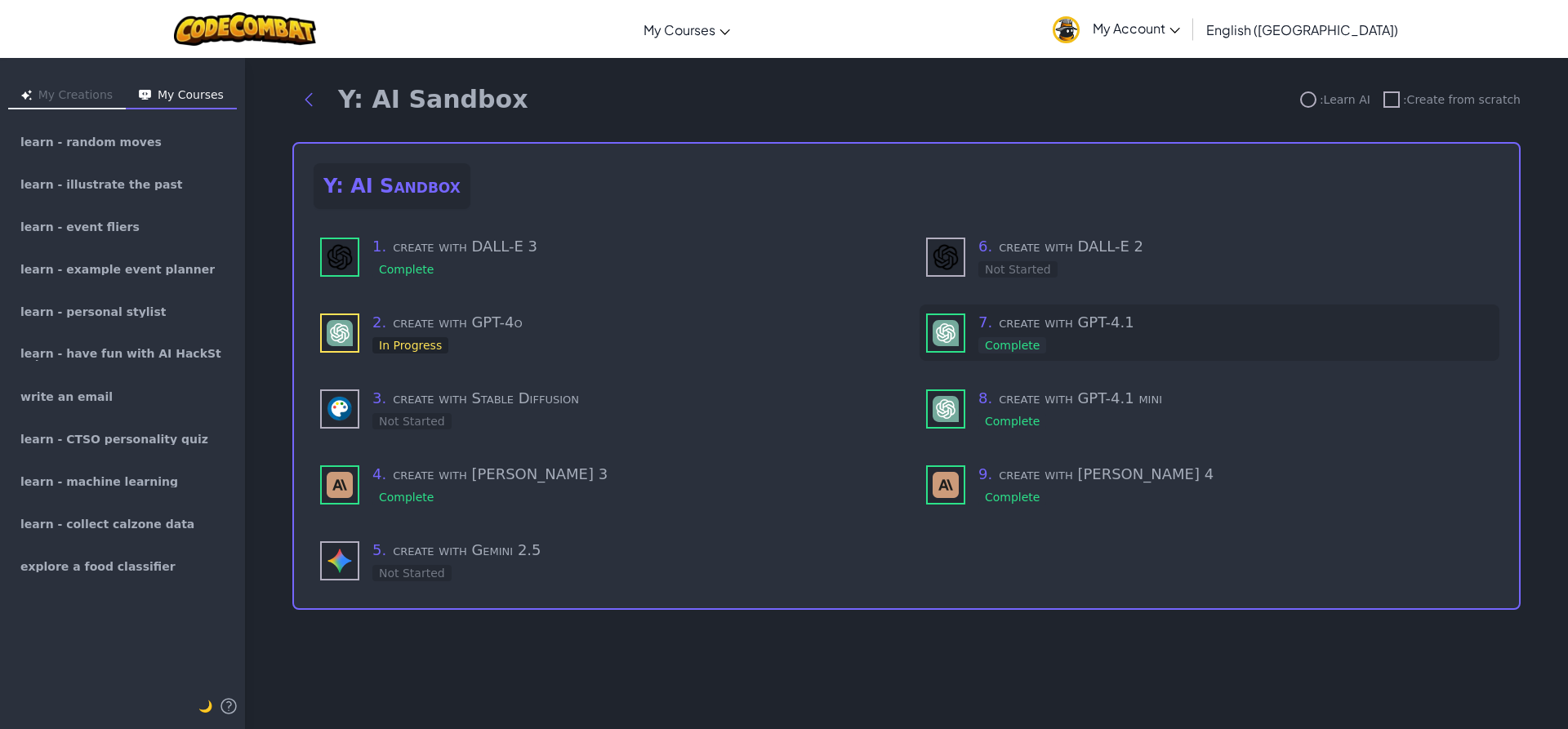
click at [1092, 339] on div "7 . create with GPT-4.1 Complete" at bounding box center [1236, 333] width 515 height 43
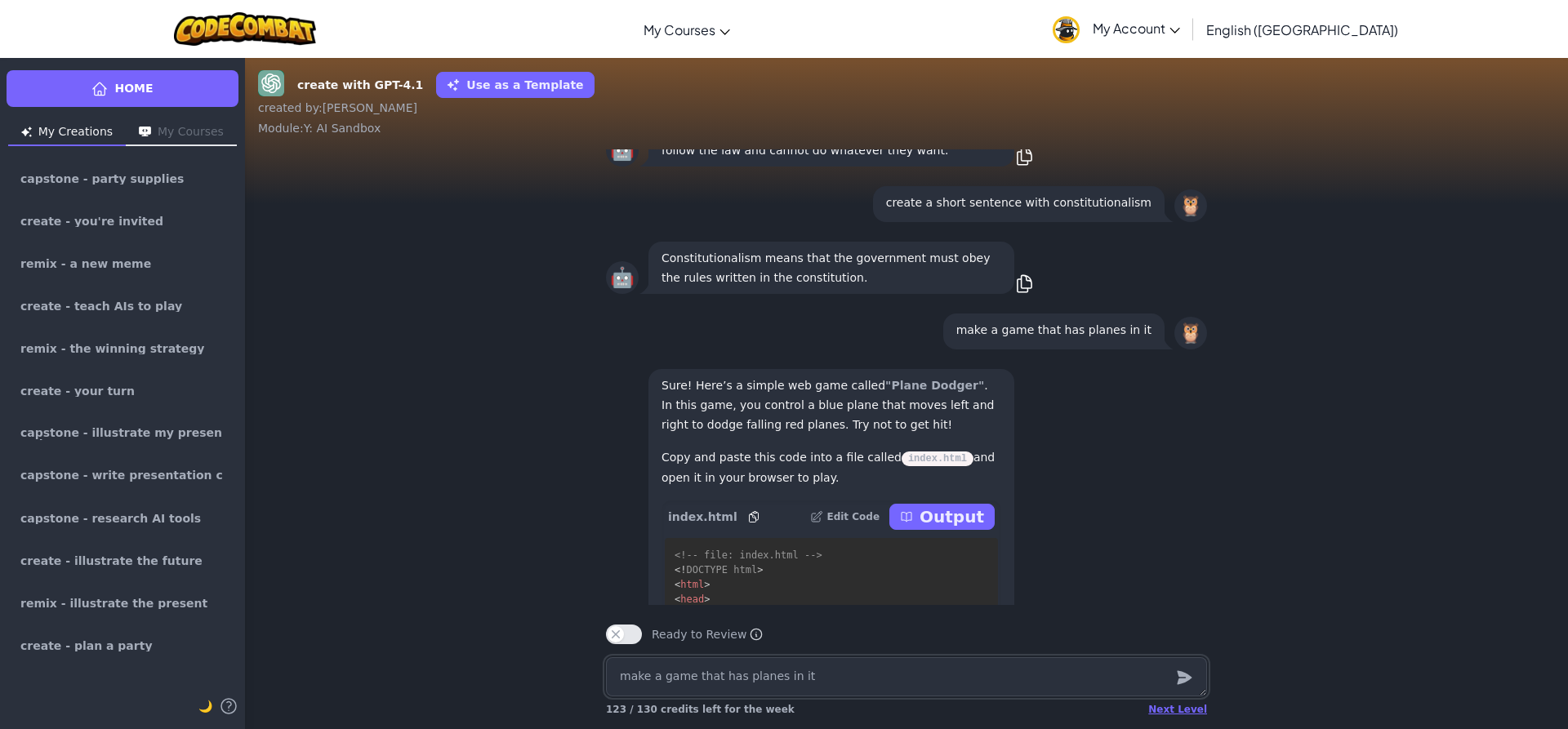
scroll to position [-210, 0]
click at [960, 525] on p "Output" at bounding box center [952, 514] width 65 height 22
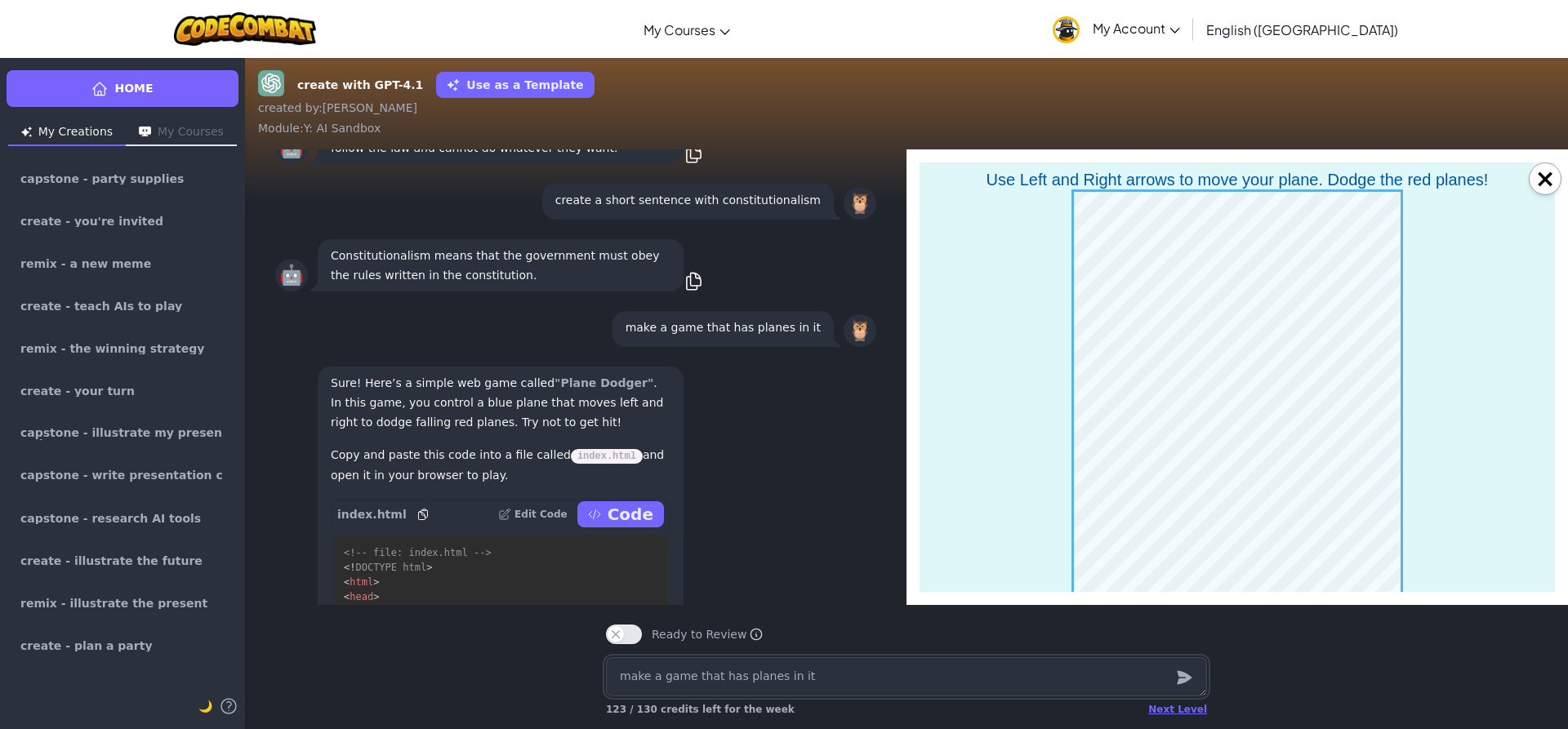
scroll to position [0, 0]
drag, startPoint x: 1448, startPoint y: 394, endPoint x: 1504, endPoint y: 225, distance: 178.0
click at [1477, 260] on body "Use Left and Right arrows to move your plane. Dodge the red planes!" at bounding box center [1238, 428] width 635 height 514
drag, startPoint x: 1410, startPoint y: 530, endPoint x: 1408, endPoint y: 521, distance: 9.2
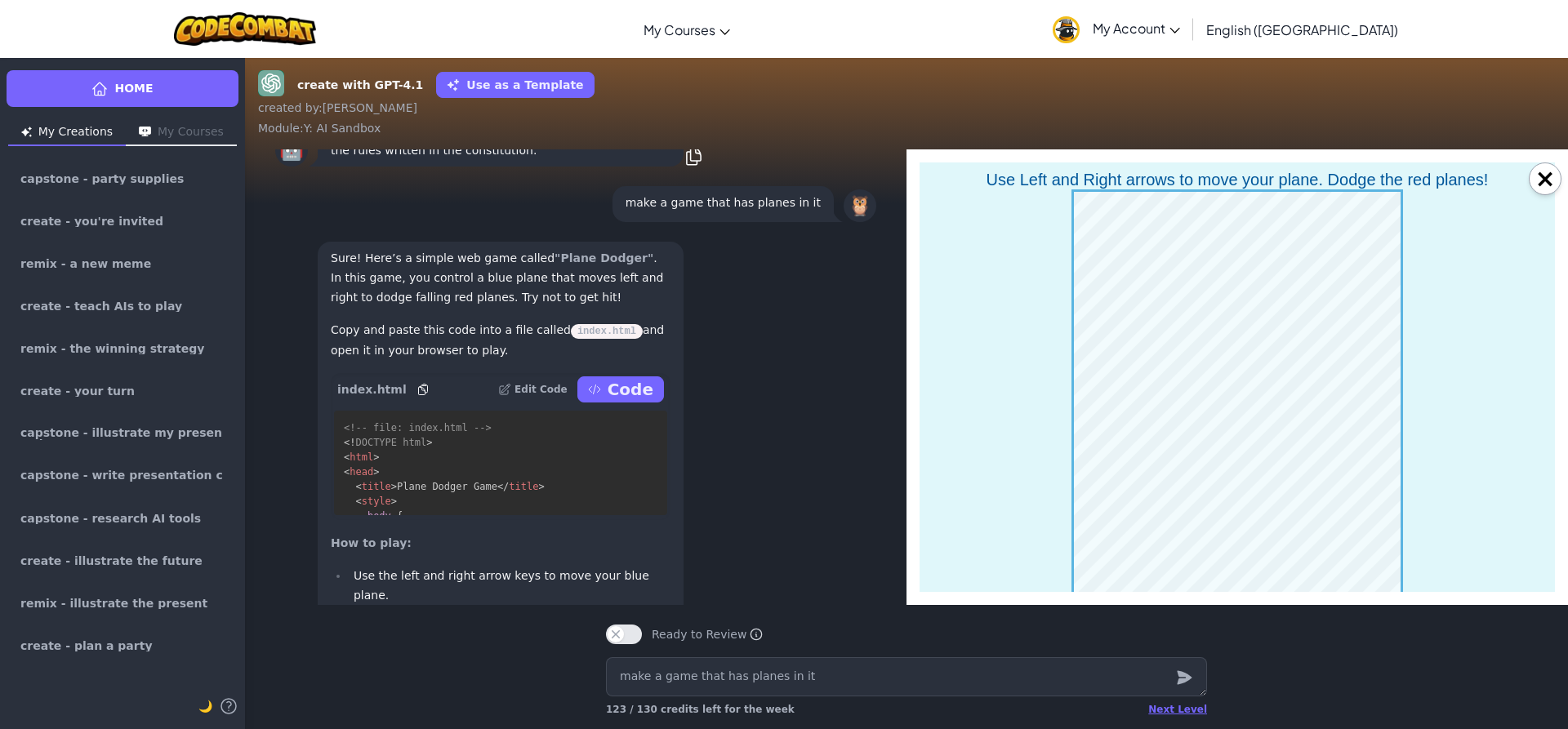
scroll to position [1, 0]
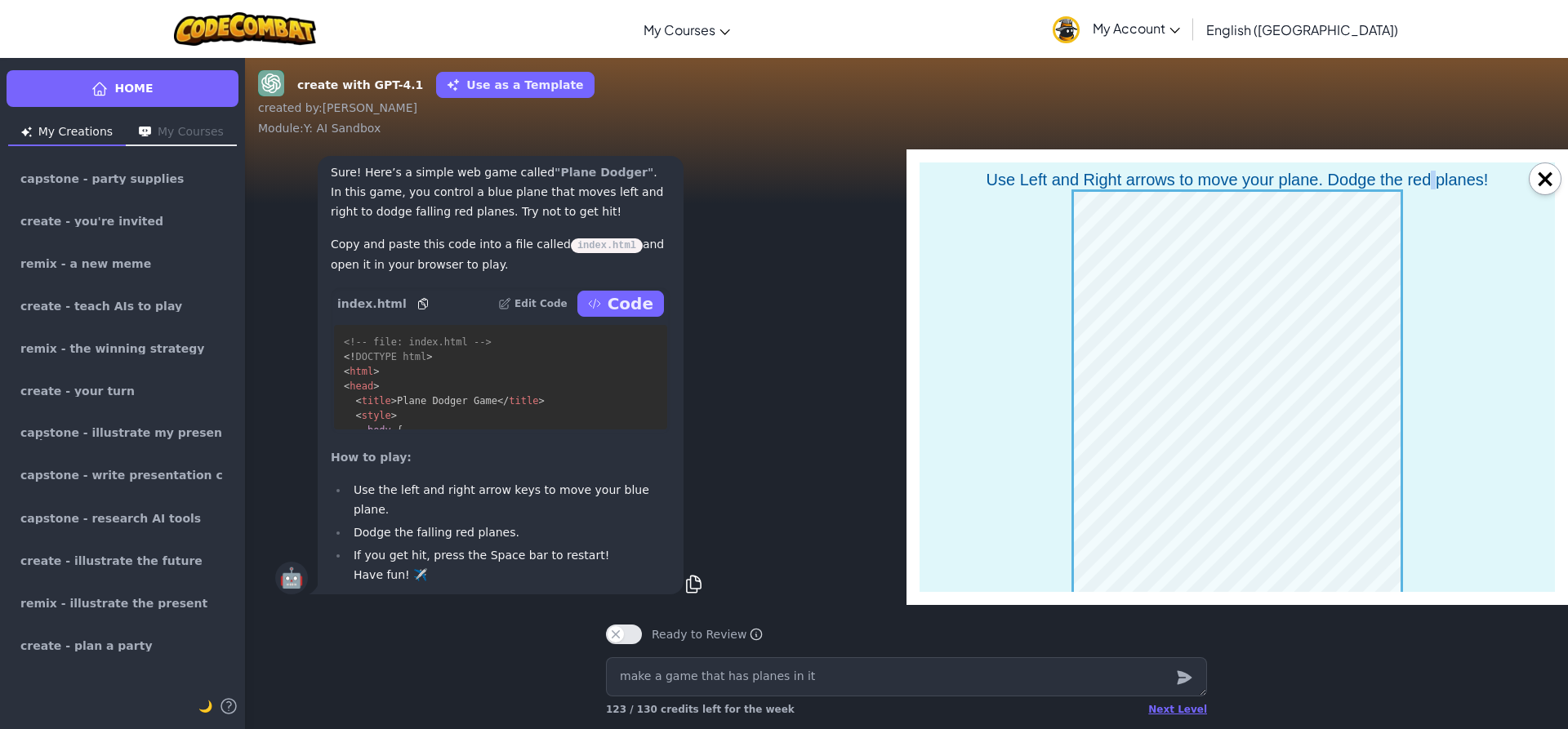
drag, startPoint x: 1433, startPoint y: 171, endPoint x: 1446, endPoint y: 118, distance: 54.6
click at [1446, 163] on html "Use Left and Right arrows to move your plane. Dodge the red planes!" at bounding box center [1238, 424] width 635 height 522
click at [1540, 180] on button "×" at bounding box center [1545, 179] width 32 height 32
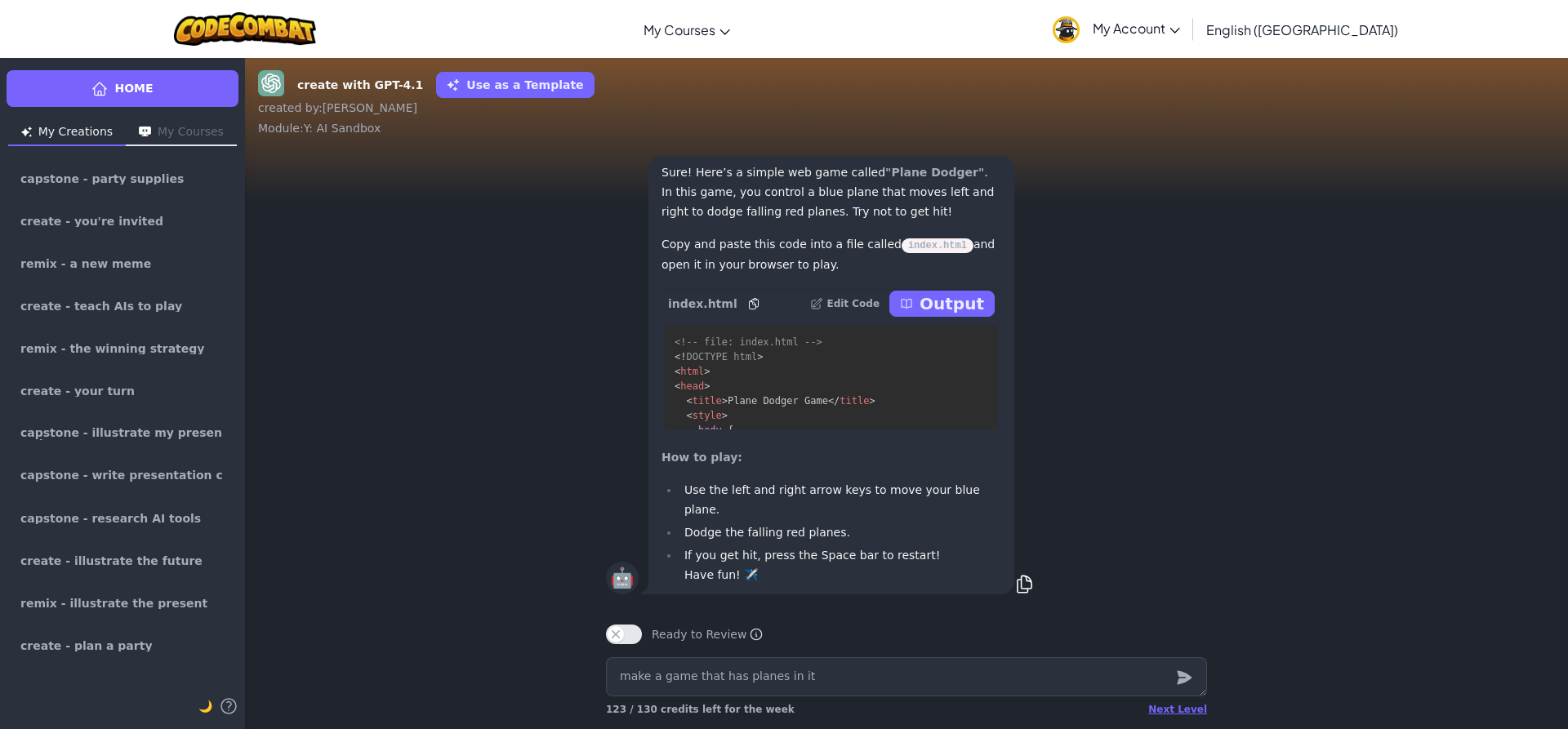
click at [935, 315] on p "Output" at bounding box center [952, 303] width 65 height 22
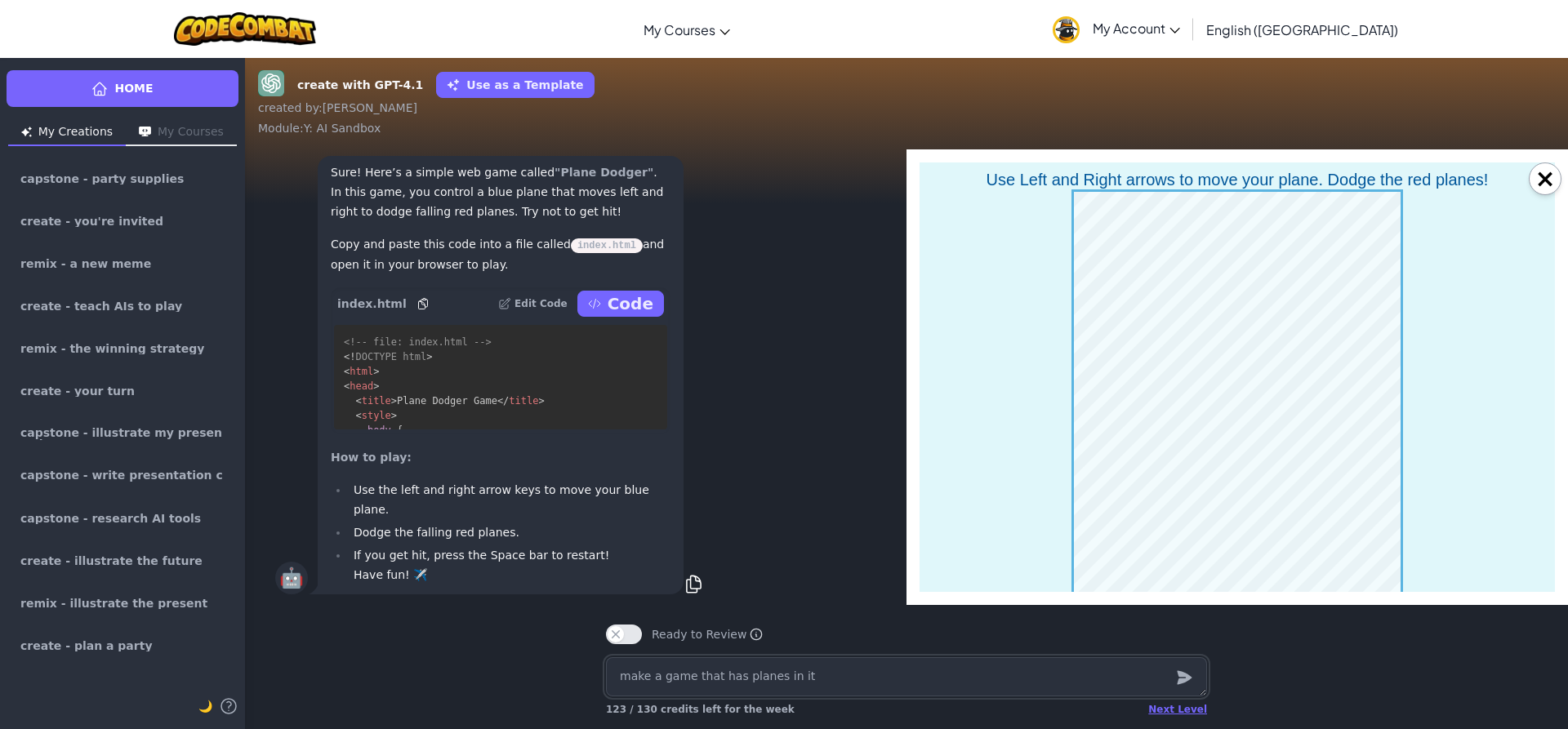
scroll to position [0, 0]
click at [1553, 179] on button "×" at bounding box center [1545, 179] width 32 height 32
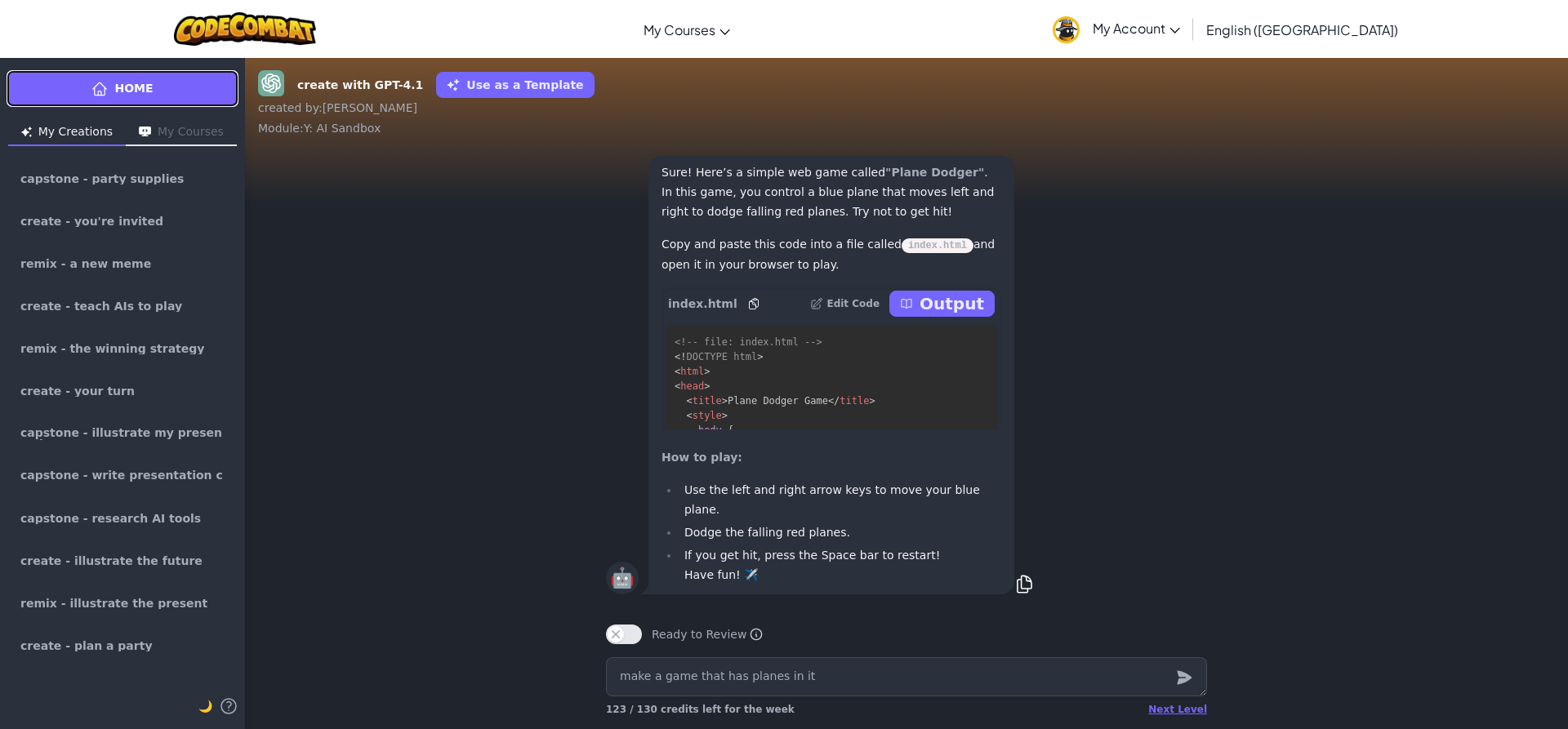
click at [172, 105] on link "Home" at bounding box center [122, 88] width 232 height 37
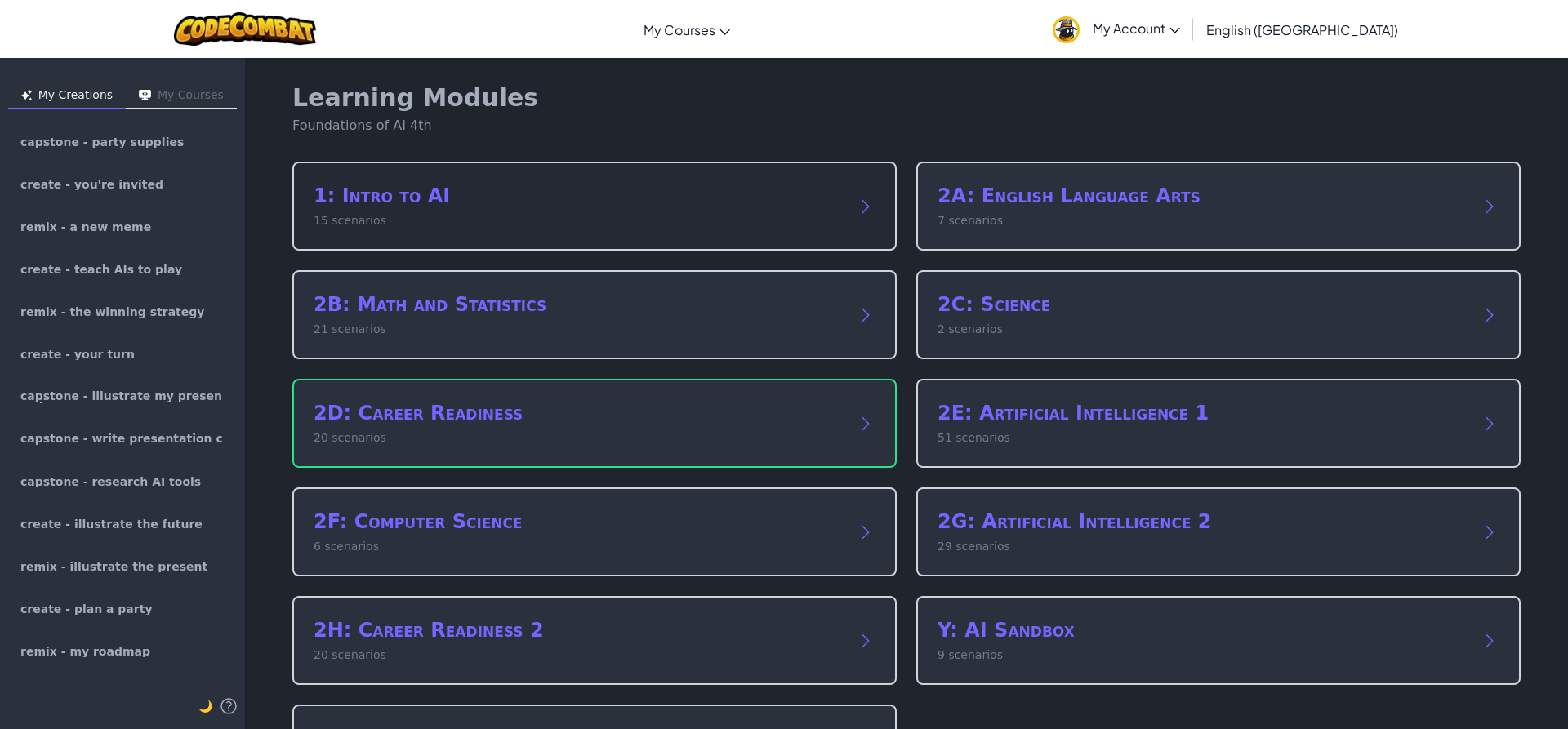
click at [392, 201] on h2 "1: Intro to AI" at bounding box center [578, 195] width 529 height 26
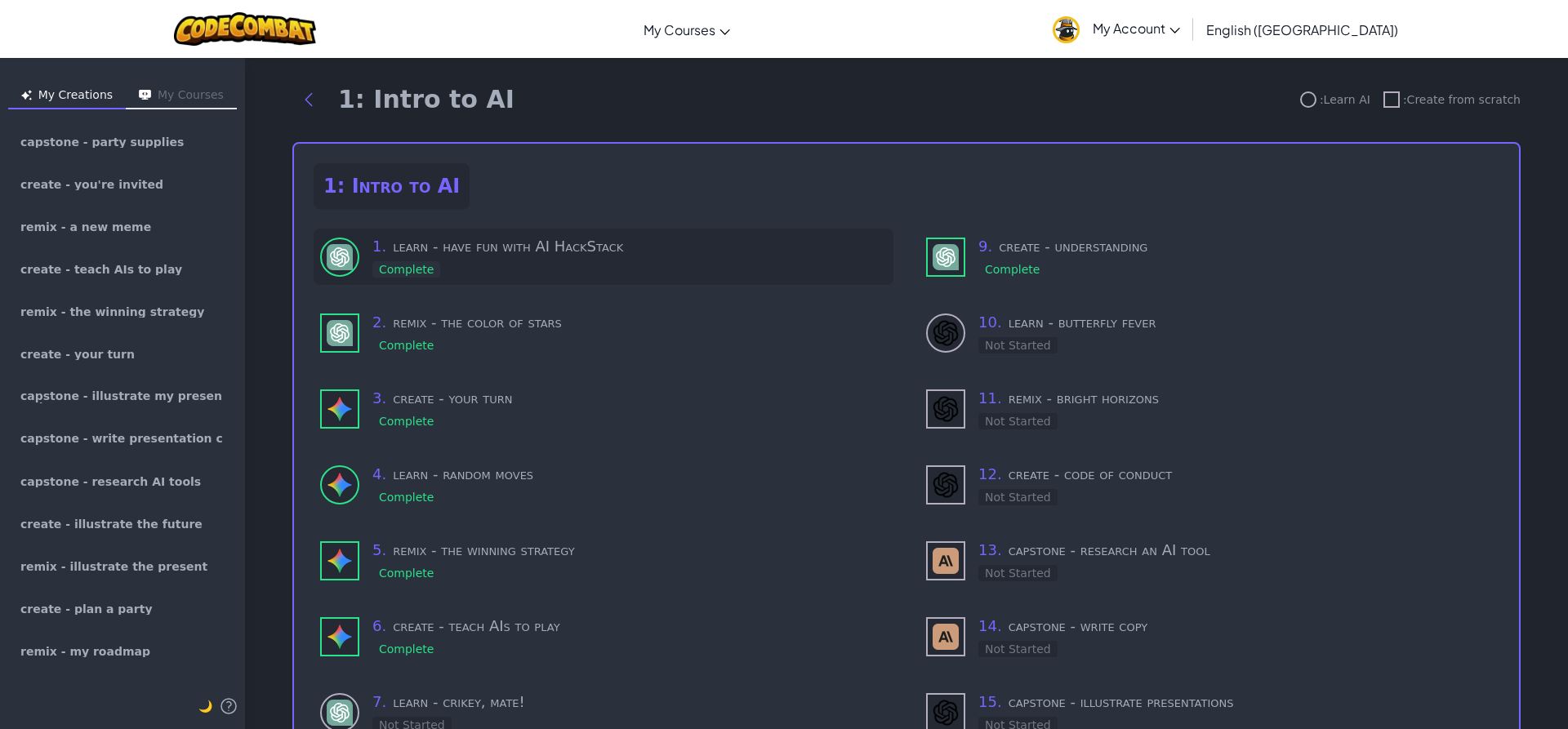
click at [509, 266] on div "1 . learn - have fun with AI HackStack Complete" at bounding box center [630, 256] width 515 height 43
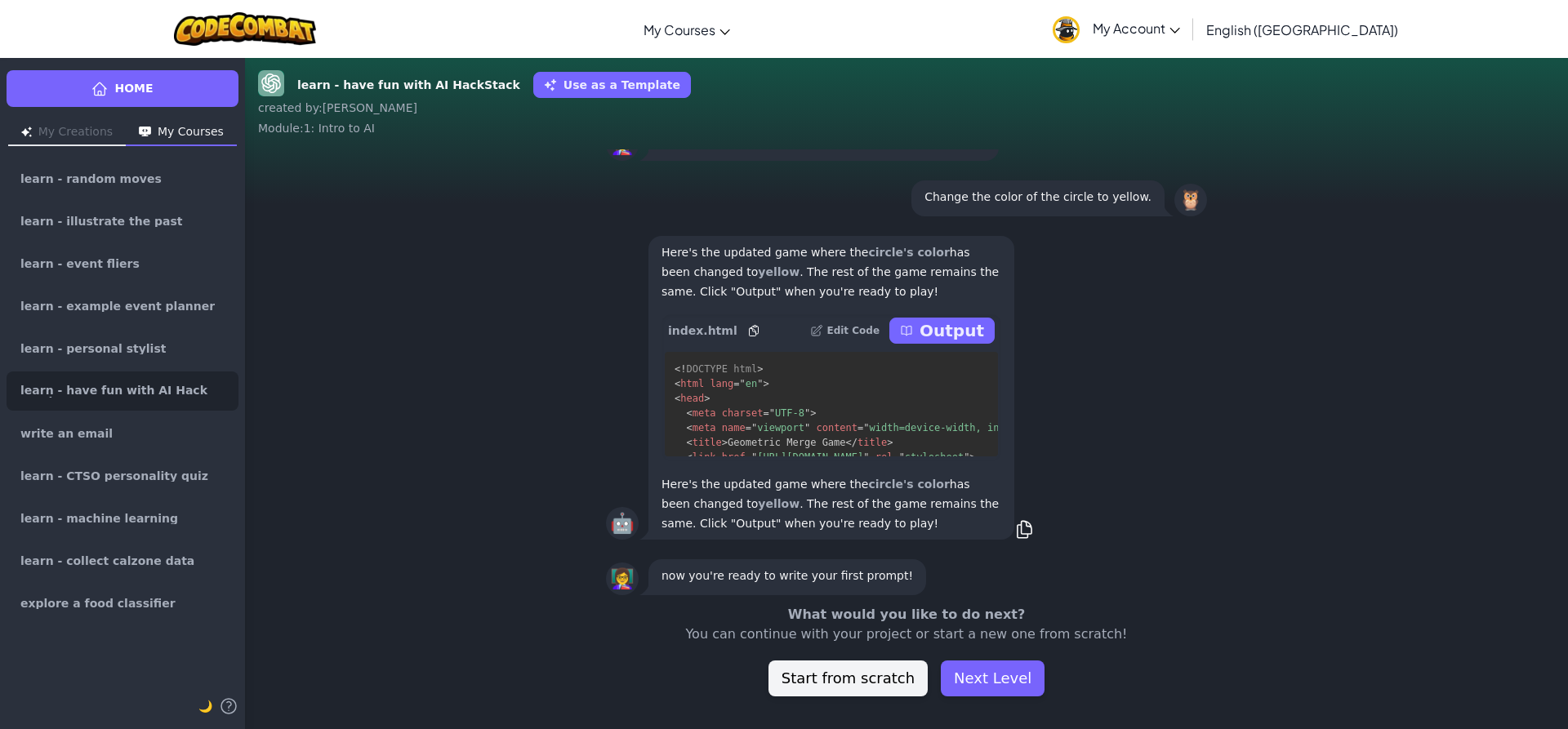
click at [940, 336] on p "Output" at bounding box center [952, 330] width 65 height 22
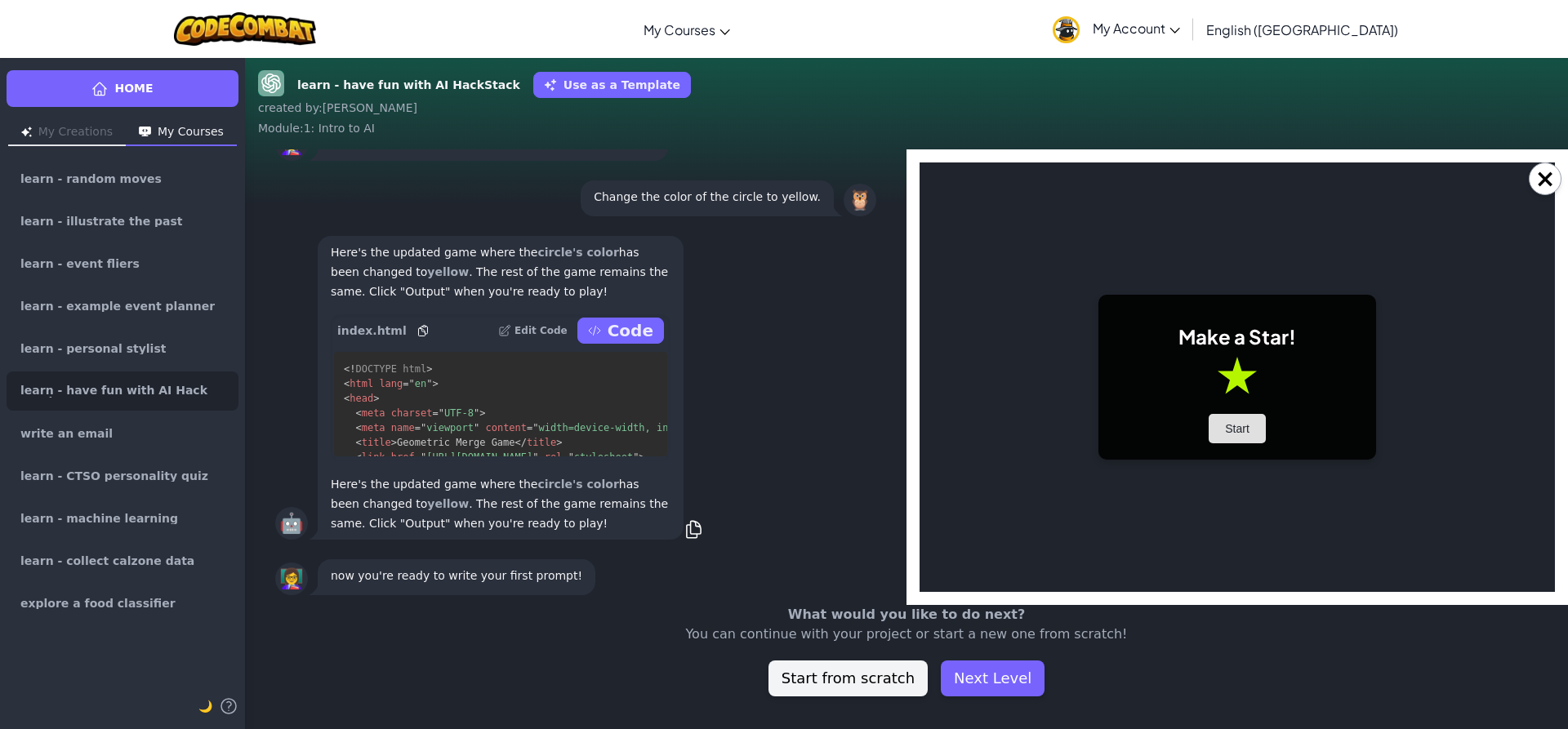
click at [1248, 433] on button "Start" at bounding box center [1238, 428] width 58 height 30
